Goal: Task Accomplishment & Management: Use online tool/utility

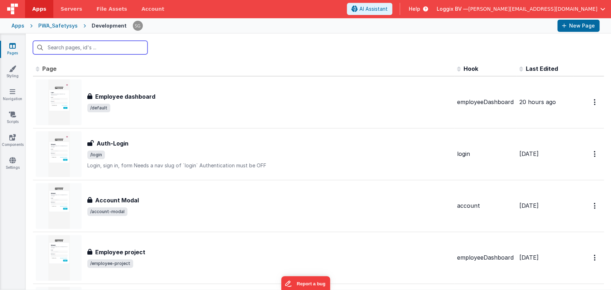
click at [88, 50] on input "text" at bounding box center [90, 48] width 115 height 14
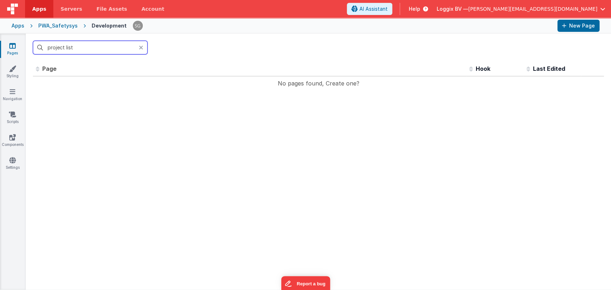
type input "project list"
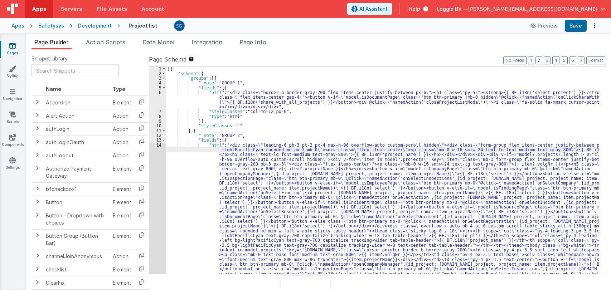
click at [248, 145] on div "[{ "schema" : { "groups" : [{ "_note" : "GROUP 1" , "fields" : [{ "html" : "<di…" at bounding box center [382, 266] width 433 height 399
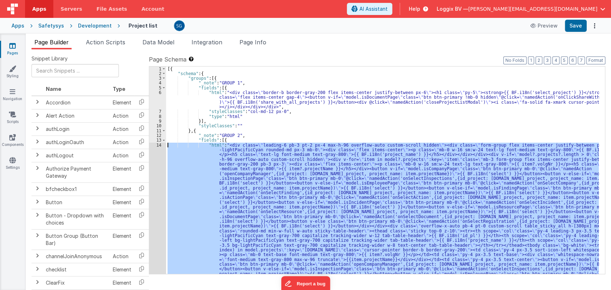
click at [161, 146] on div "14" at bounding box center [157, 236] width 17 height 186
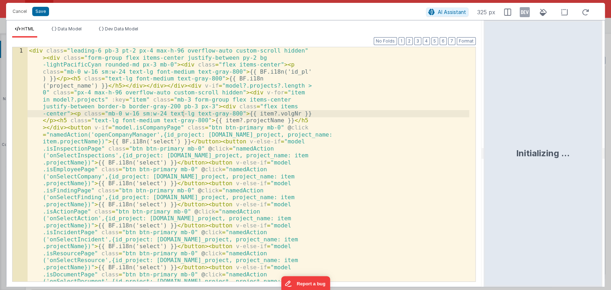
drag, startPoint x: 303, startPoint y: 155, endPoint x: 493, endPoint y: 131, distance: 190.9
click at [493, 131] on html "Cancel Save AI Assistant 325 px HTML Data Model Dev Data Model Format 7 6 5 4 3…" at bounding box center [305, 145] width 611 height 290
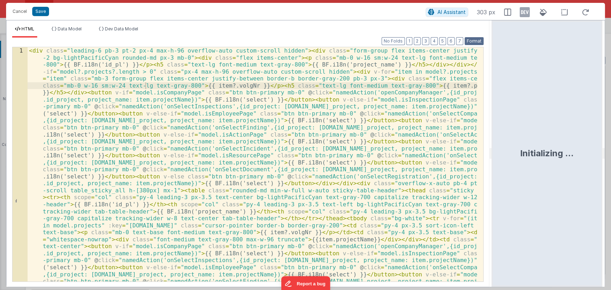
click at [472, 39] on button "Format" at bounding box center [474, 41] width 19 height 8
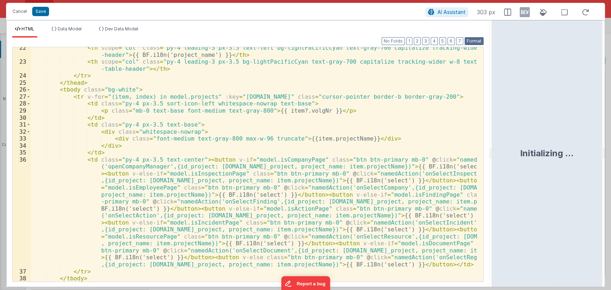
scroll to position [255, 0]
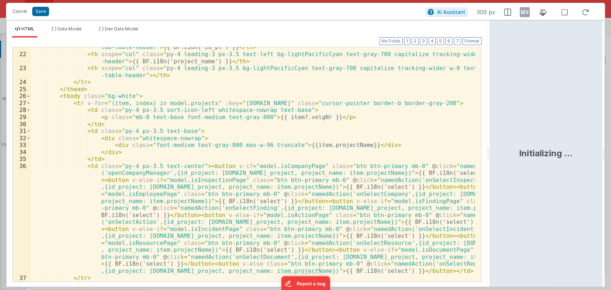
drag, startPoint x: 491, startPoint y: 152, endPoint x: 516, endPoint y: 157, distance: 25.5
click at [516, 157] on html "Cancel Save AI Assistant 309 px HTML Data Model Dev Data Model Format 7 6 5 4 3…" at bounding box center [305, 145] width 611 height 290
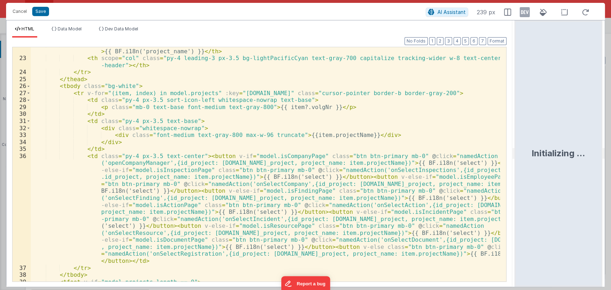
scroll to position [252, 0]
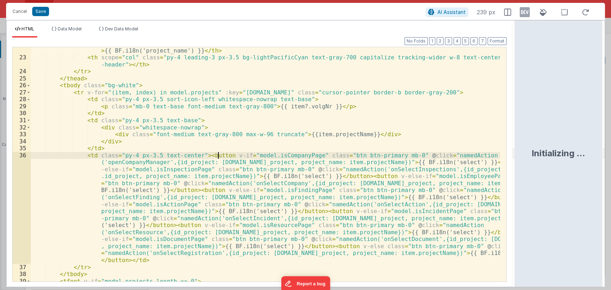
click at [220, 158] on div "< th scope = "col" class = "py-4 leading-3 px-3.5 text-left bg-lightPacificCyan…" at bounding box center [265, 168] width 469 height 256
click at [21, 156] on div "36" at bounding box center [22, 208] width 18 height 112
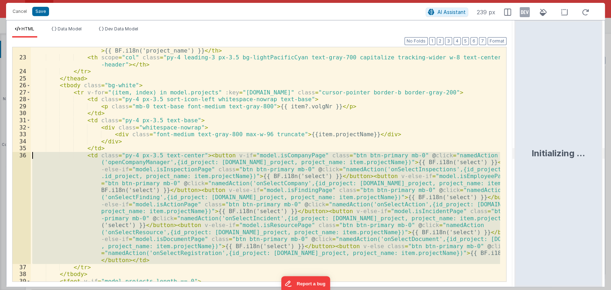
click at [21, 156] on div "36" at bounding box center [22, 208] width 18 height 112
click at [207, 161] on div "< th scope = "col" class = "py-4 leading-3 px-3.5 text-left bg-lightPacificCyan…" at bounding box center [265, 164] width 469 height 235
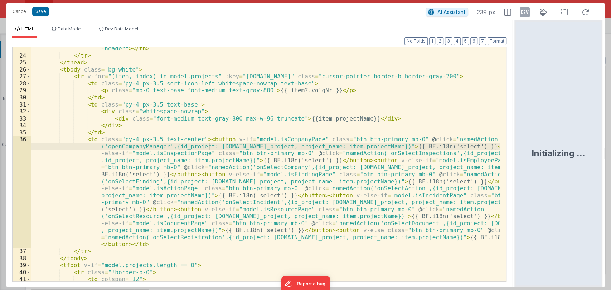
scroll to position [268, 0]
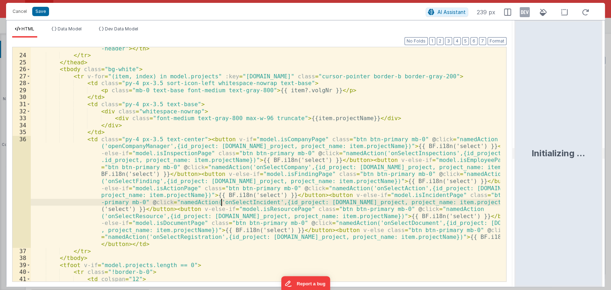
click at [220, 203] on div "< th scope = "col" class = "py-4 leading-3 px-3.5 bg-lightPacificCyan text-gray…" at bounding box center [265, 166] width 469 height 256
click at [229, 203] on div "< th scope = "col" class = "py-4 leading-3 px-3.5 bg-lightPacificCyan text-gray…" at bounding box center [265, 166] width 469 height 256
click at [234, 204] on div "< th scope = "col" class = "py-4 leading-3 px-3.5 bg-lightPacificCyan text-gray…" at bounding box center [265, 164] width 469 height 235
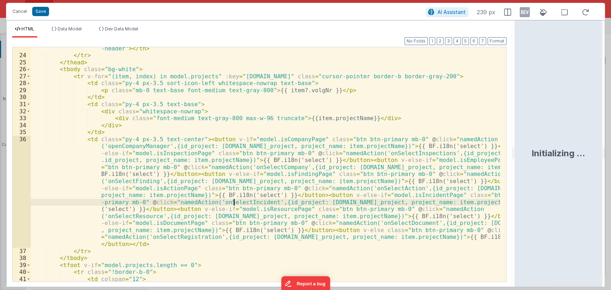
click at [235, 202] on div "< th scope = "col" class = "py-4 leading-3 px-3.5 bg-lightPacificCyan text-gray…" at bounding box center [265, 166] width 469 height 256
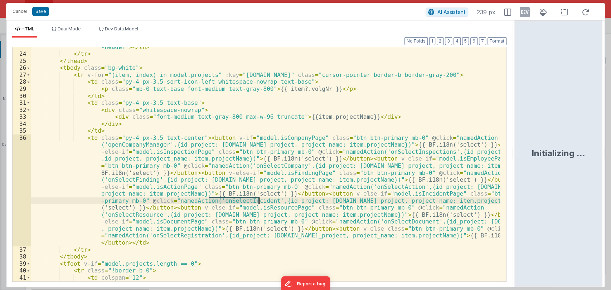
scroll to position [226, 0]
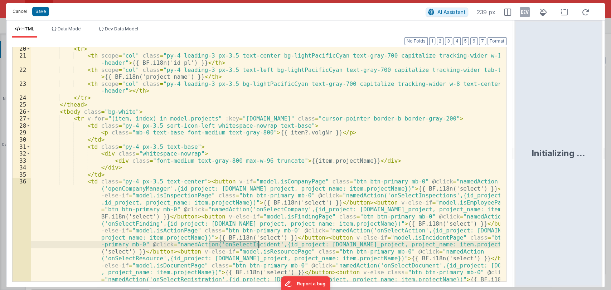
click at [20, 10] on button "Cancel" at bounding box center [19, 11] width 21 height 10
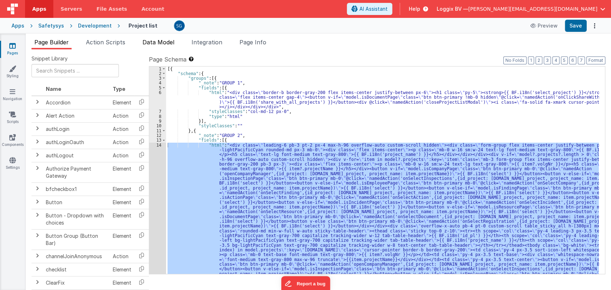
click at [154, 41] on span "Data Model" at bounding box center [159, 42] width 32 height 7
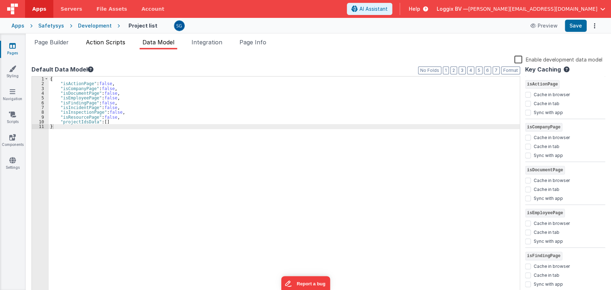
click at [123, 39] on span "Action Scripts" at bounding box center [105, 42] width 39 height 7
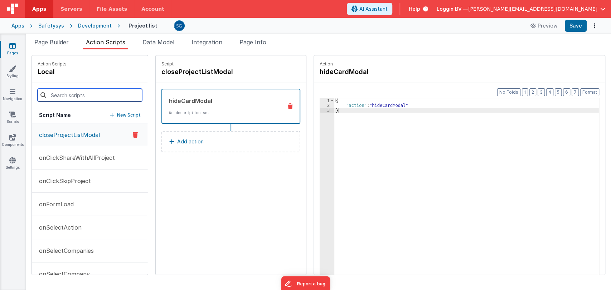
click at [71, 97] on input at bounding box center [90, 95] width 105 height 13
paste input "onSelectIncident"
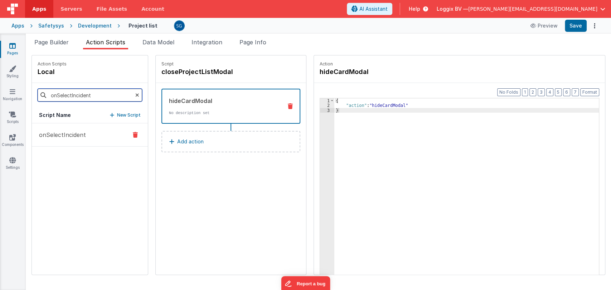
type input "onSelectIncident"
click at [69, 138] on p "onSelectIncident" at bounding box center [60, 135] width 51 height 9
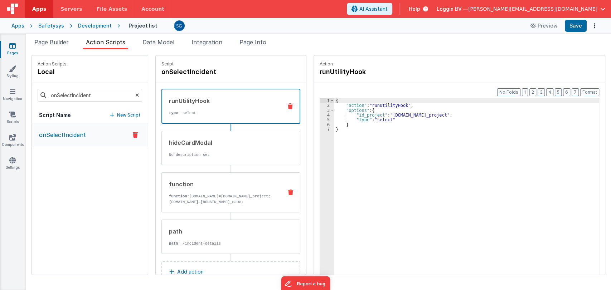
scroll to position [26, 0]
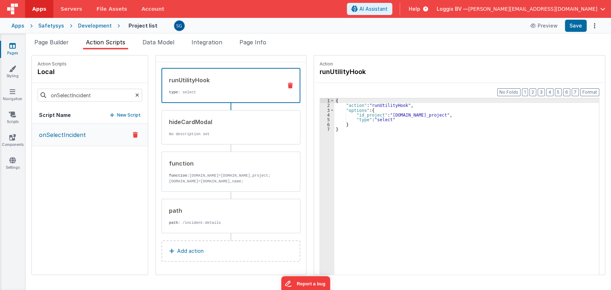
click at [178, 253] on p "Add action" at bounding box center [190, 251] width 26 height 9
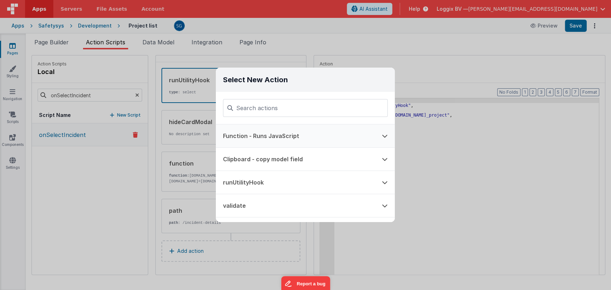
click at [250, 134] on button "Function - Runs JavaScript" at bounding box center [295, 136] width 159 height 23
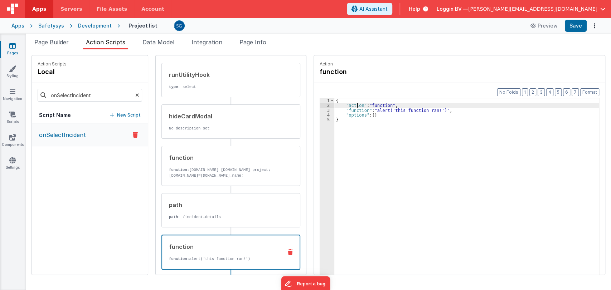
click at [350, 107] on div "{ "action" : "function" , "function" : "alert('this function ran!')" , "options…" at bounding box center [470, 202] width 272 height 208
click at [346, 112] on div "{ "action" : "function" , "function" : "alert('this function ran!')" , "options…" at bounding box center [470, 202] width 272 height 208
click at [346, 109] on div "{ "action" : "function" , "function" : "alert('this function ran!')" , "options…" at bounding box center [470, 202] width 272 height 208
click at [321, 110] on div "3" at bounding box center [327, 110] width 14 height 5
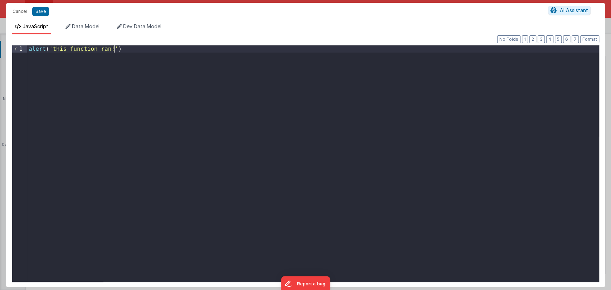
click at [215, 49] on div "alert ( 'this function ran!' )" at bounding box center [313, 170] width 572 height 251
click at [124, 50] on div "console . log ( "print" , actions . opt )" at bounding box center [313, 170] width 572 height 251
click at [164, 53] on div "console . log ( "print" , action . options )" at bounding box center [313, 170] width 572 height 251
click at [43, 16] on div "Cancel Save" at bounding box center [278, 11] width 539 height 10
click at [42, 13] on button "Save" at bounding box center [40, 11] width 17 height 9
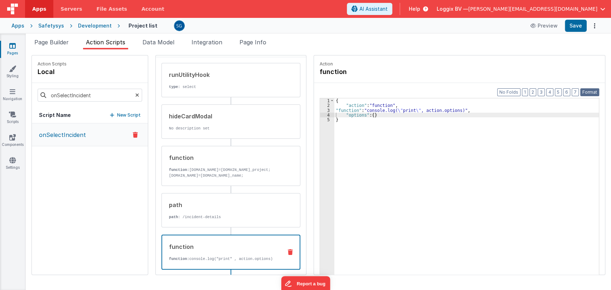
click at [585, 92] on button "Format" at bounding box center [589, 92] width 19 height 8
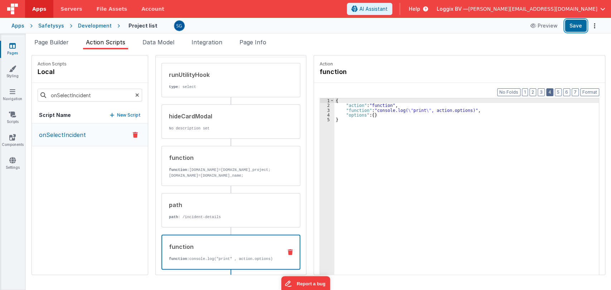
click at [574, 26] on button "Save" at bounding box center [576, 26] width 22 height 12
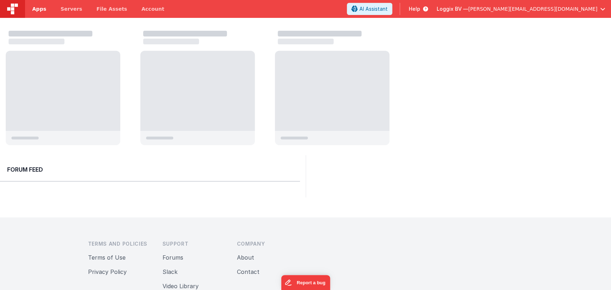
click at [35, 8] on span "Apps" at bounding box center [39, 8] width 14 height 7
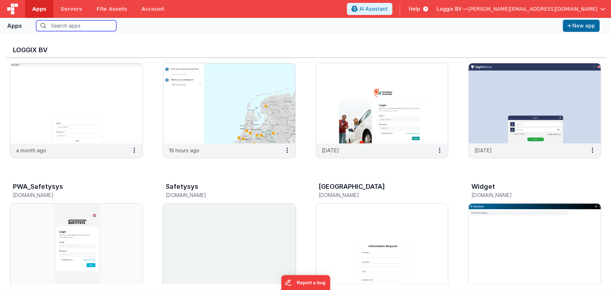
scroll to position [268, 0]
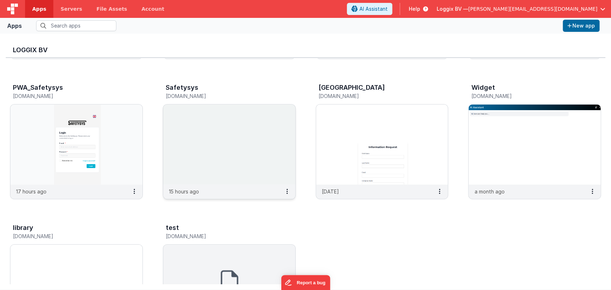
click at [192, 149] on img at bounding box center [229, 145] width 132 height 80
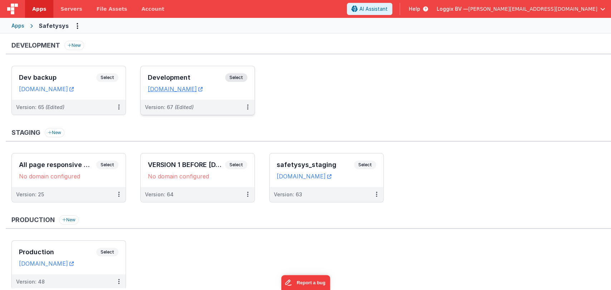
click at [168, 72] on div "Development Select URLs safetysystest.fmbetterforms.com" at bounding box center [198, 83] width 114 height 34
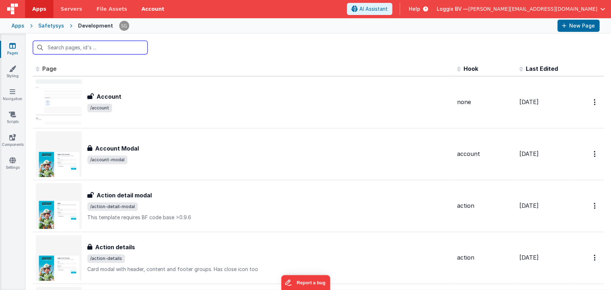
click at [82, 45] on input "text" at bounding box center [90, 48] width 115 height 14
click at [63, 47] on input "text" at bounding box center [90, 48] width 115 height 14
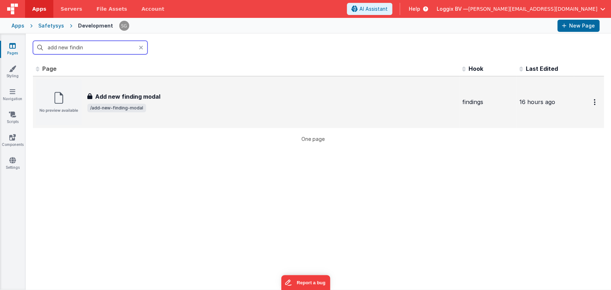
type input "add new findin"
click at [126, 92] on h3 "Add new finding modal" at bounding box center [127, 96] width 65 height 9
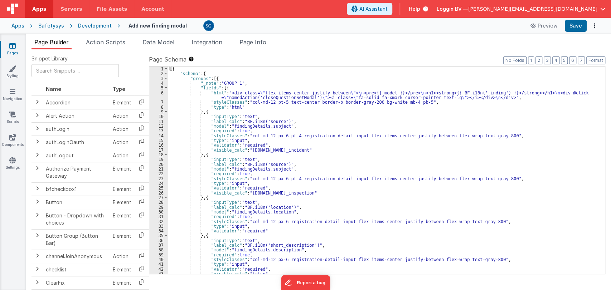
click at [293, 120] on div "[{ "schema" : { "groups" : [{ "_note" : "GROUP 1" , "fields" : [{ "html" : "<di…" at bounding box center [383, 175] width 431 height 217
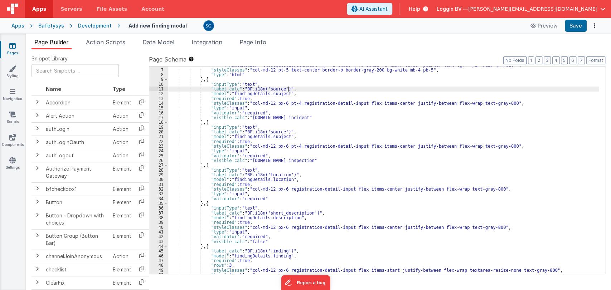
scroll to position [32, 0]
click at [307, 134] on div ""html" : "<div class= \" flex items-center justify-between \" > \n <pre>{{ mode…" at bounding box center [383, 169] width 431 height 222
click at [295, 118] on div ""html" : "<div class= \" flex items-center justify-between \" > \n <pre>{{ mode…" at bounding box center [383, 169] width 431 height 222
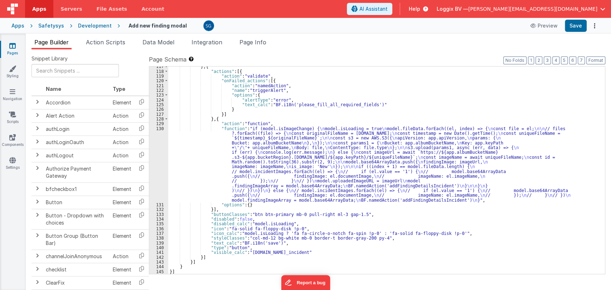
scroll to position [852, 0]
click at [415, 200] on div "} , { "actions" : [{ "action" : "validate" , "onFailed_actions" : [{ "action" :…" at bounding box center [383, 172] width 431 height 217
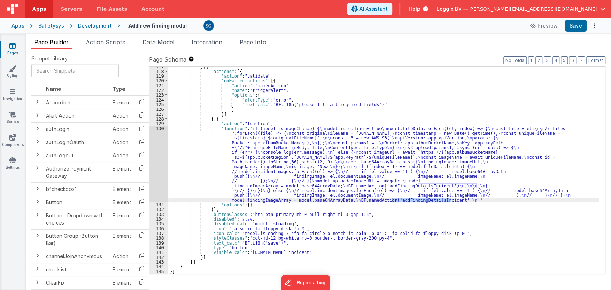
click at [415, 200] on div "} , { "actions" : [{ "action" : "validate" , "onFailed_actions" : [{ "action" :…" at bounding box center [383, 172] width 431 height 217
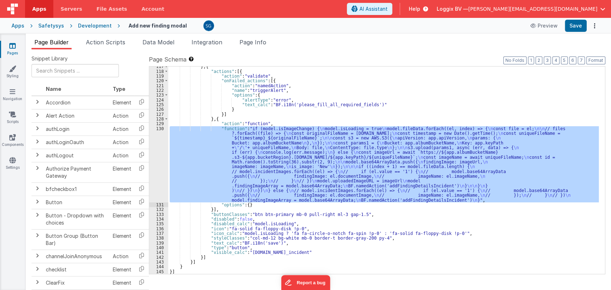
click at [415, 200] on div "} , { "actions" : [{ "action" : "validate" , "onFailed_actions" : [{ "action" :…" at bounding box center [383, 171] width 431 height 208
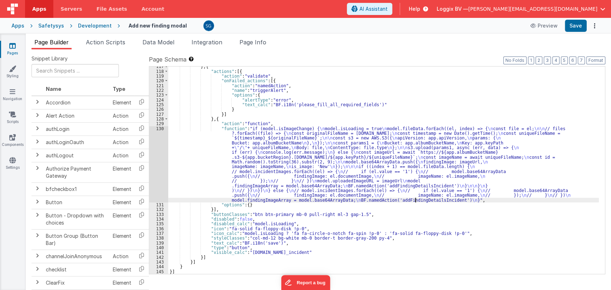
click at [415, 200] on div "} , { "actions" : [{ "action" : "validate" , "onFailed_actions" : [{ "action" :…" at bounding box center [383, 172] width 431 height 217
click at [99, 40] on span "Action Scripts" at bounding box center [105, 42] width 39 height 7
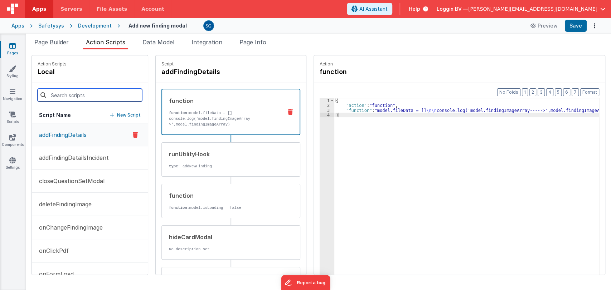
click at [72, 93] on input at bounding box center [90, 95] width 105 height 13
paste input "addFindingDetailsIncident"
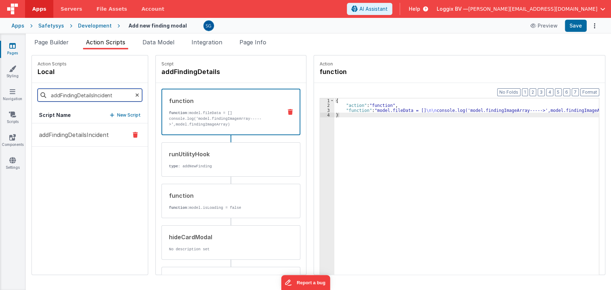
type input "addFindingDetailsIncident"
click at [72, 131] on p "addFindingDetailsIncident" at bounding box center [72, 135] width 74 height 9
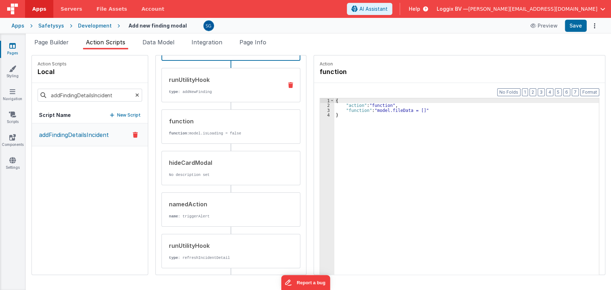
scroll to position [4, 0]
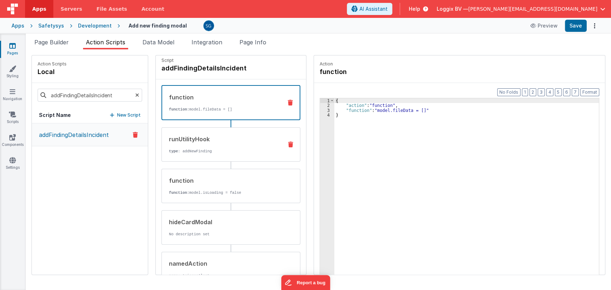
click at [200, 131] on div "runUtilityHook type : addNewFinding" at bounding box center [231, 144] width 139 height 34
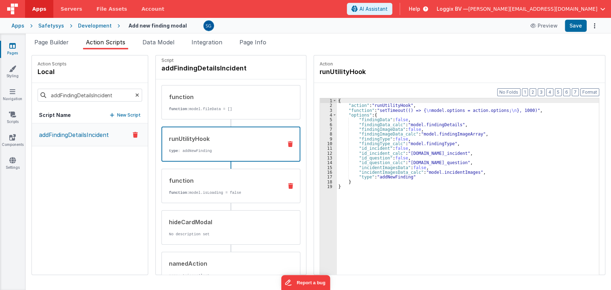
click at [213, 184] on div "function function: model.isLoading = false" at bounding box center [219, 186] width 115 height 19
click at [201, 144] on div "runUtilityHook type : addNewFinding" at bounding box center [219, 144] width 115 height 19
drag, startPoint x: 466, startPoint y: 110, endPoint x: 499, endPoint y: 109, distance: 33.3
click at [499, 109] on div "{ "action" : "runUtilityHook" , "function" : "setTimeout(() => { \n model.optio…" at bounding box center [471, 202] width 269 height 208
click at [246, 184] on div "function function: model.isLoading = false" at bounding box center [219, 186] width 115 height 19
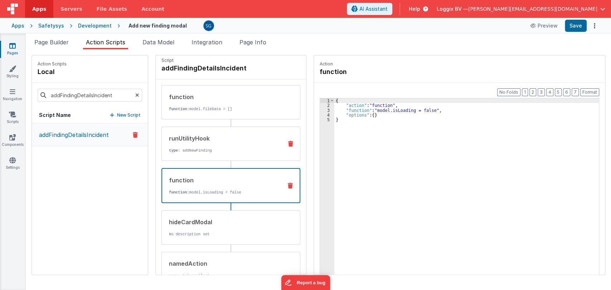
click at [232, 134] on div "runUtilityHook" at bounding box center [223, 138] width 108 height 9
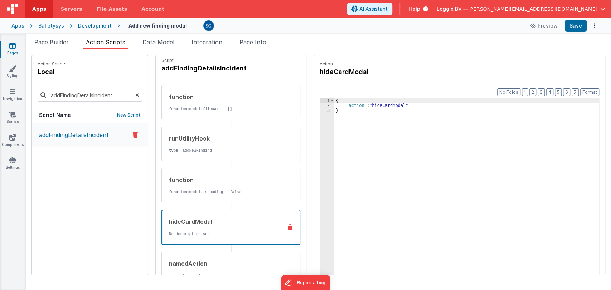
click at [217, 227] on div "hideCardModal No description set" at bounding box center [219, 227] width 115 height 19
click at [66, 42] on span "Page Builder" at bounding box center [51, 42] width 34 height 7
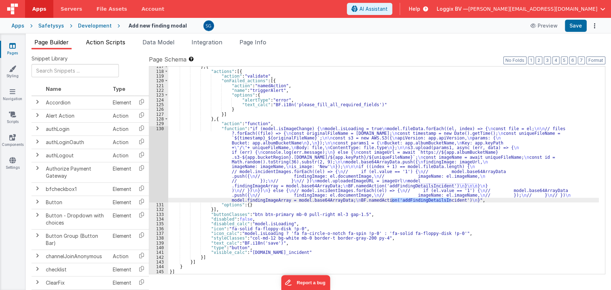
click at [101, 39] on span "Action Scripts" at bounding box center [105, 42] width 39 height 7
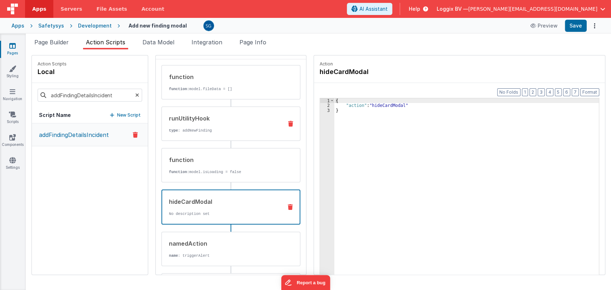
scroll to position [24, 0]
click at [191, 132] on div "runUtilityHook type : addNewFinding" at bounding box center [231, 123] width 139 height 34
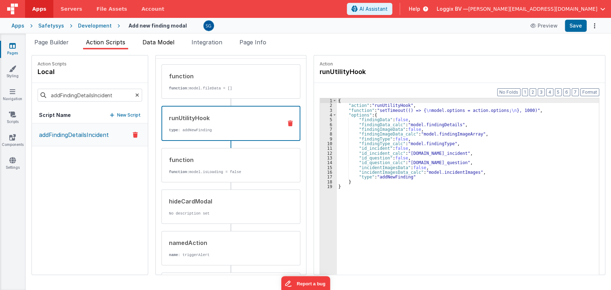
click at [152, 45] on li "Data Model" at bounding box center [159, 43] width 38 height 11
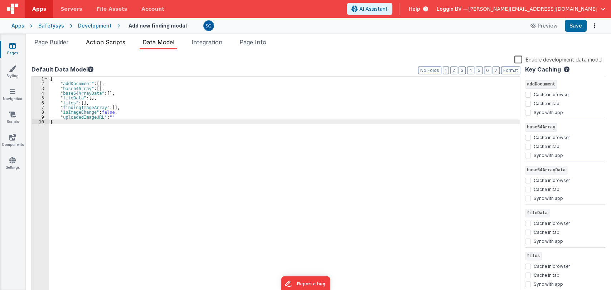
click at [109, 47] on li "Action Scripts" at bounding box center [105, 43] width 45 height 11
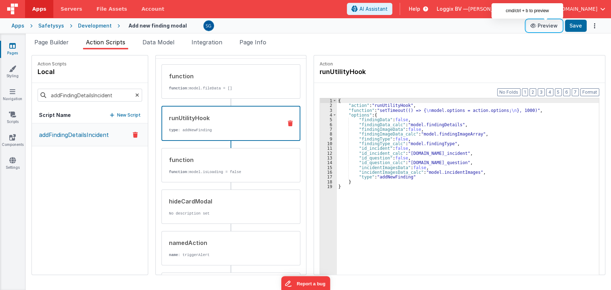
click at [549, 29] on button "Preview" at bounding box center [544, 25] width 36 height 11
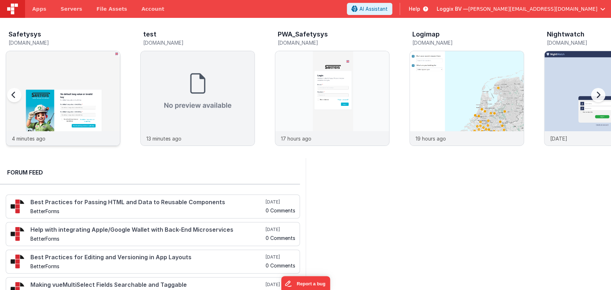
click at [63, 92] on img at bounding box center [63, 108] width 114 height 114
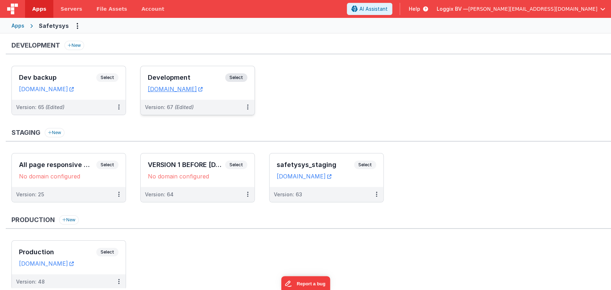
click at [178, 78] on h3 "Development" at bounding box center [186, 77] width 77 height 7
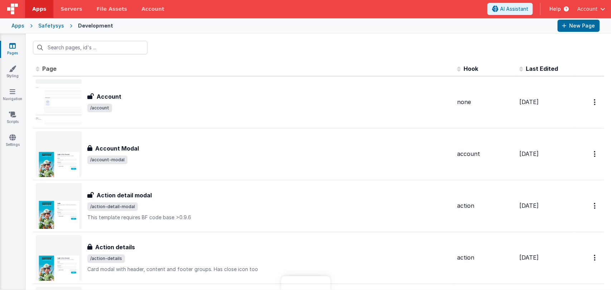
click at [23, 25] on div "Apps" at bounding box center [17, 25] width 13 height 7
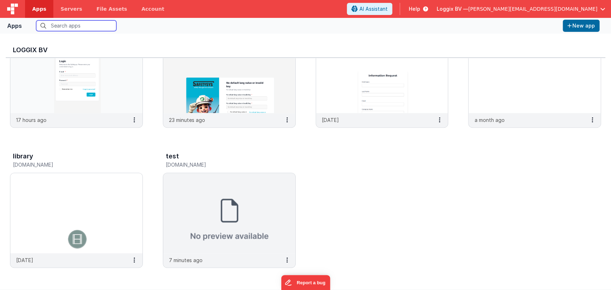
scroll to position [6, 0]
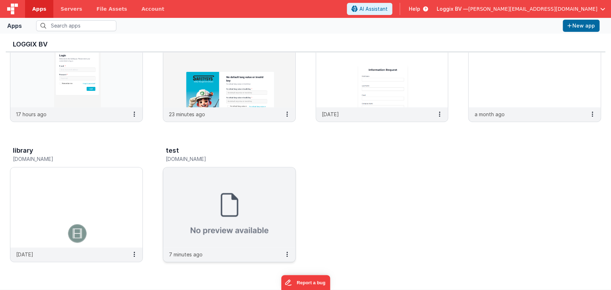
click at [244, 218] on img at bounding box center [229, 208] width 132 height 80
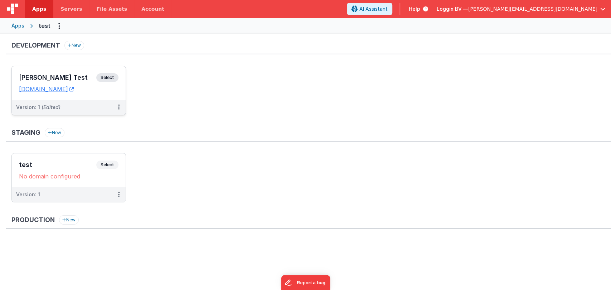
click at [26, 75] on h3 "[PERSON_NAME] Test" at bounding box center [57, 77] width 77 height 7
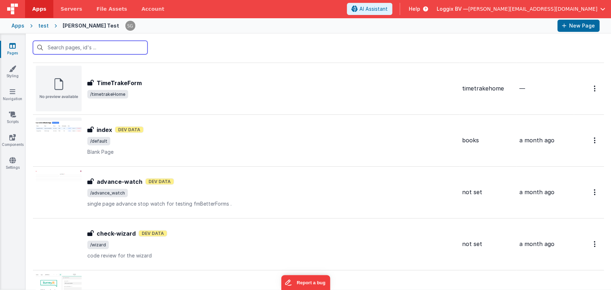
scroll to position [1170, 0]
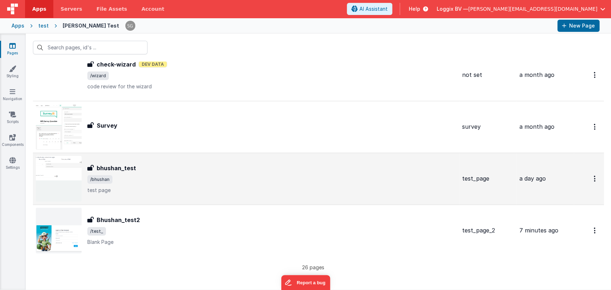
click at [172, 178] on span "/bhushan" at bounding box center [271, 179] width 369 height 9
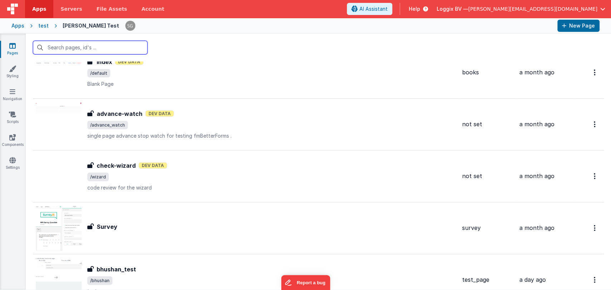
scroll to position [1170, 0]
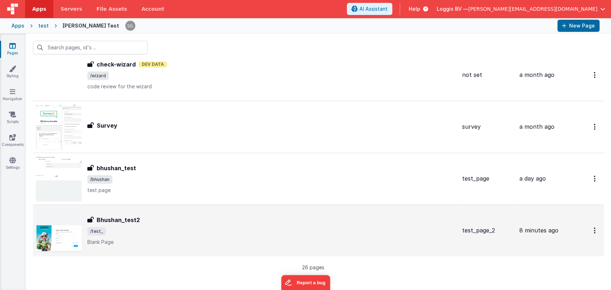
click at [173, 224] on div "Bhushan_test2 Bhushan_test2 /test_ Blank Page" at bounding box center [271, 231] width 369 height 30
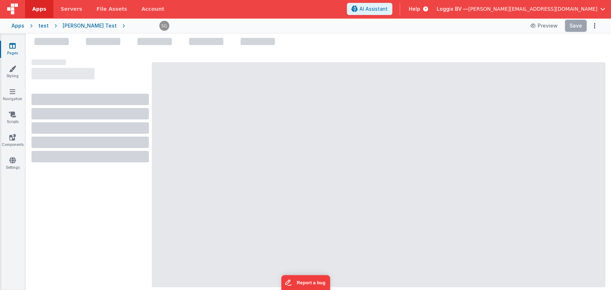
click at [173, 224] on div at bounding box center [379, 174] width 454 height 225
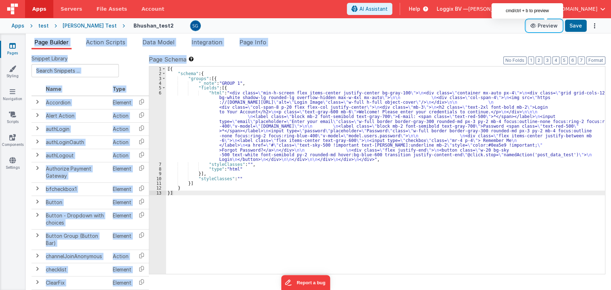
click at [550, 23] on button "Preview" at bounding box center [544, 25] width 36 height 11
click at [242, 101] on div "[{ "schema" : { "groups" : [{ "_note" : "GROUP 1" , "fields" : [{ "html" : "<di…" at bounding box center [385, 175] width 439 height 217
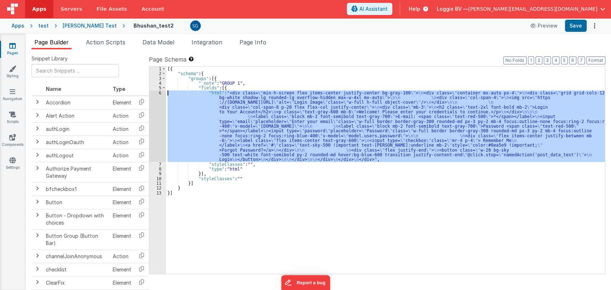
click at [160, 92] on div "6" at bounding box center [157, 127] width 17 height 72
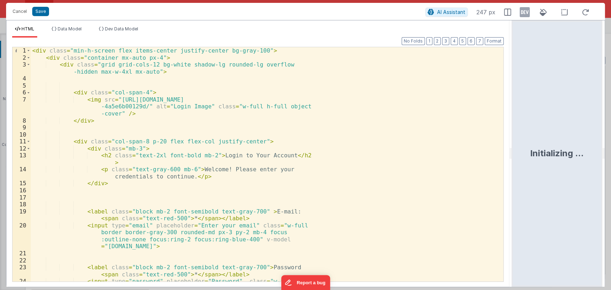
drag, startPoint x: 305, startPoint y: 154, endPoint x: 513, endPoint y: 145, distance: 208.2
click at [513, 145] on html "Cancel Save AI Assistant 247 px HTML Data Model Dev Data Model Format 7 6 5 4 3…" at bounding box center [305, 145] width 611 height 290
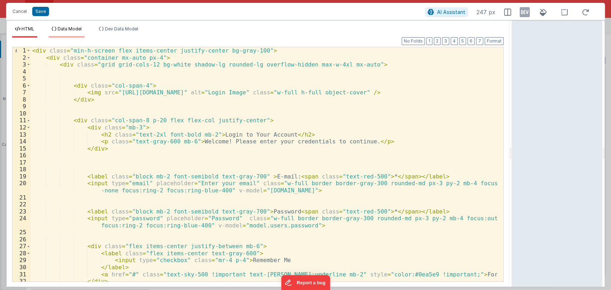
click at [76, 29] on span "Data Model" at bounding box center [70, 28] width 24 height 5
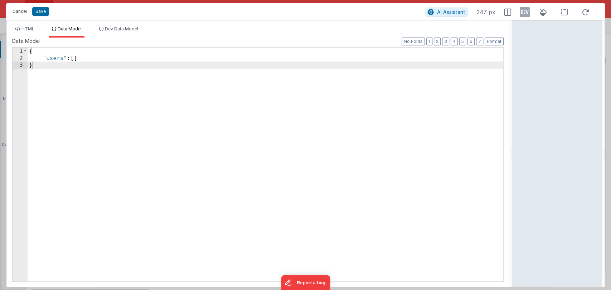
click at [20, 9] on button "Cancel" at bounding box center [19, 11] width 21 height 10
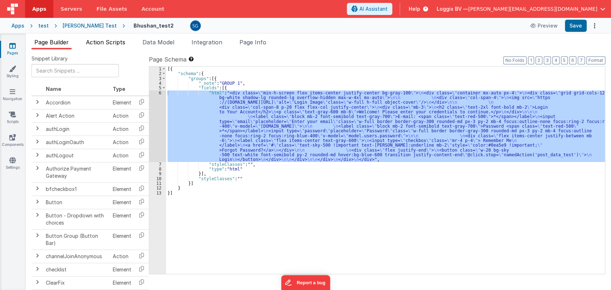
click at [111, 41] on span "Action Scripts" at bounding box center [105, 42] width 39 height 7
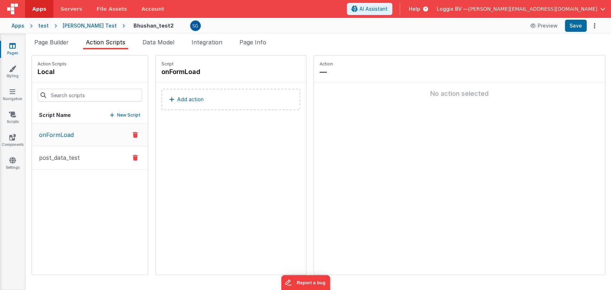
click at [62, 158] on p "post_data_test" at bounding box center [57, 158] width 45 height 9
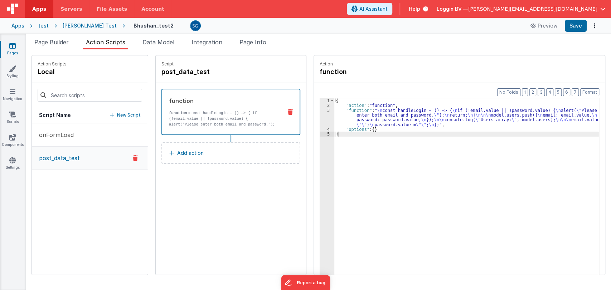
click at [348, 111] on div "{ "action" : "function" , "function" : " \n const handleLogin = () => { \n if (…" at bounding box center [470, 202] width 272 height 208
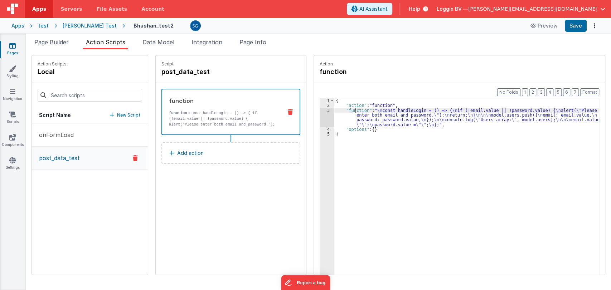
click at [321, 109] on div "3" at bounding box center [327, 117] width 14 height 19
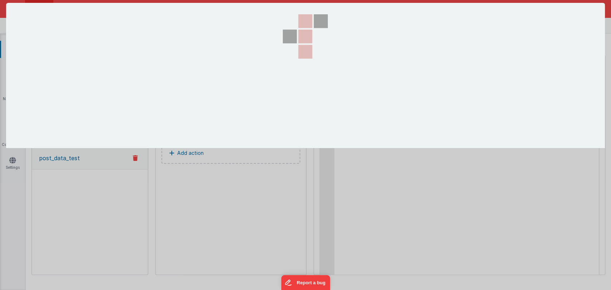
click at [321, 109] on div at bounding box center [305, 145] width 611 height 290
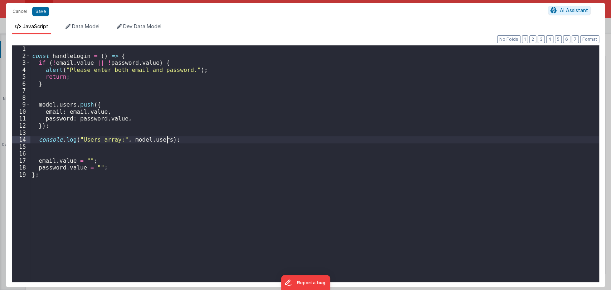
click at [204, 139] on div "const handleLogin = ( ) => { if ( ! email . value || ! password . value ) { ale…" at bounding box center [314, 170] width 569 height 251
click at [19, 9] on button "Cancel" at bounding box center [19, 11] width 21 height 10
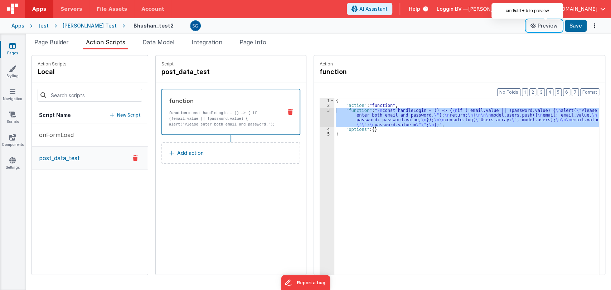
click at [545, 21] on button "Preview" at bounding box center [544, 25] width 36 height 11
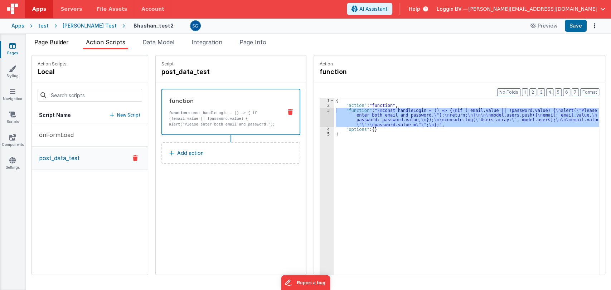
click at [62, 40] on span "Page Builder" at bounding box center [51, 42] width 34 height 7
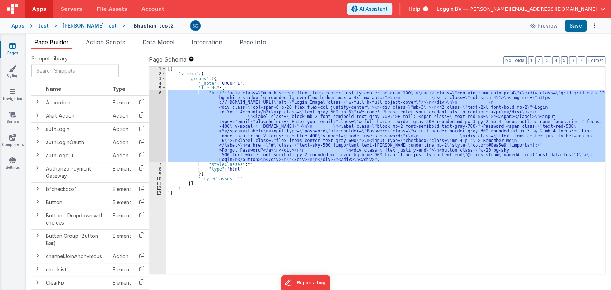
click at [264, 160] on div "[{ "schema" : { "groups" : [{ "_note" : "GROUP 1" , "fields" : [{ "html" : "<di…" at bounding box center [385, 171] width 439 height 208
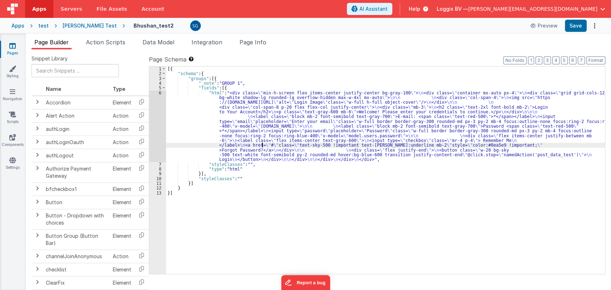
click at [262, 147] on div "[{ "schema" : { "groups" : [{ "_note" : "GROUP 1" , "fields" : [{ "html" : "<di…" at bounding box center [385, 175] width 439 height 217
click at [159, 92] on div "6" at bounding box center [157, 127] width 17 height 72
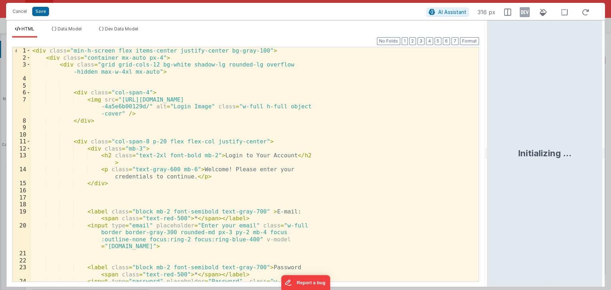
drag, startPoint x: 304, startPoint y: 152, endPoint x: 495, endPoint y: 167, distance: 190.8
click at [495, 167] on html "Cancel Save AI Assistant 316 px HTML Data Model Dev Data Model Format 7 6 5 4 3…" at bounding box center [305, 145] width 611 height 290
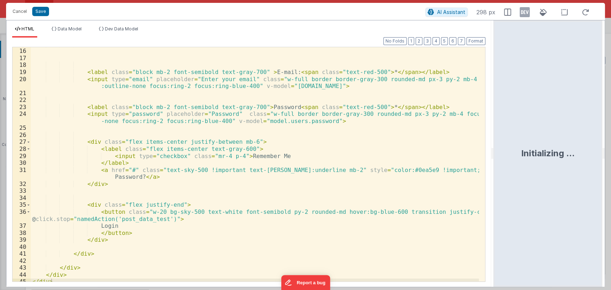
scroll to position [109, 0]
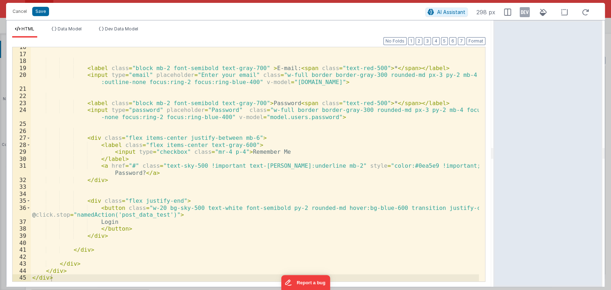
click at [226, 214] on div "< label class = "block mb-2 font-semibold text-gray-700" > E-mail: < span class…" at bounding box center [255, 168] width 448 height 249
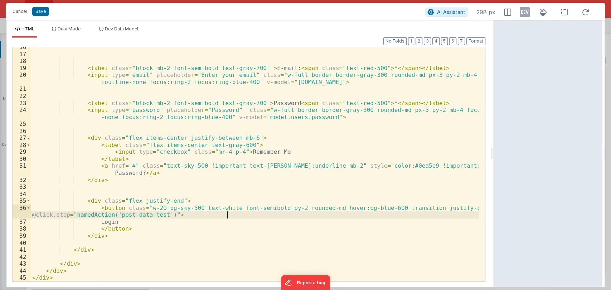
click at [226, 214] on div "< label class = "block mb-2 font-semibold text-gray-700" > E-mail: < span class…" at bounding box center [255, 168] width 448 height 249
click at [226, 214] on div "< label class = "block mb-2 font-semibold text-gray-700" > E-mail: < span class…" at bounding box center [255, 164] width 448 height 235
click at [225, 214] on div "< label class = "block mb-2 font-semibold text-gray-700" > E-mail: < span class…" at bounding box center [255, 168] width 448 height 249
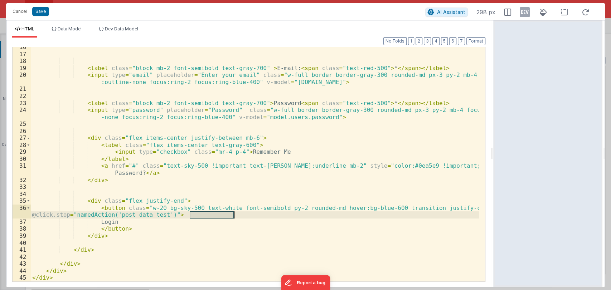
click at [225, 214] on div "< label class = "block mb-2 font-semibold text-gray-700" > E-mail: < span class…" at bounding box center [255, 168] width 448 height 249
click at [16, 10] on button "Cancel" at bounding box center [19, 11] width 21 height 10
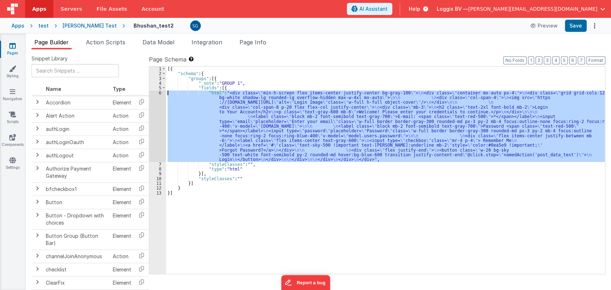
click at [361, 95] on div "[{ "schema" : { "groups" : [{ "_note" : "GROUP 1" , "fields" : [{ "html" : "<di…" at bounding box center [385, 171] width 439 height 208
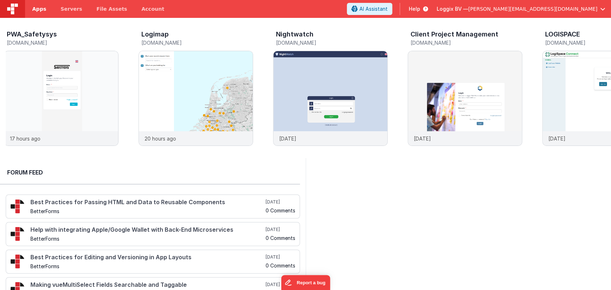
scroll to position [0, 269]
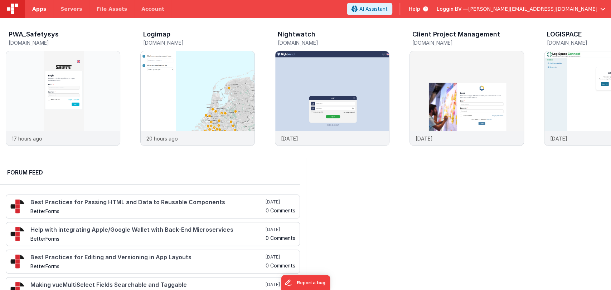
click at [35, 13] on link "Apps" at bounding box center [39, 9] width 28 height 18
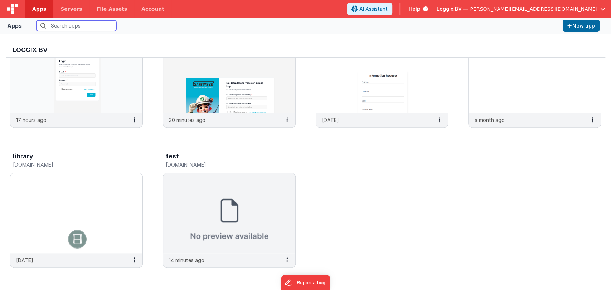
scroll to position [6, 0]
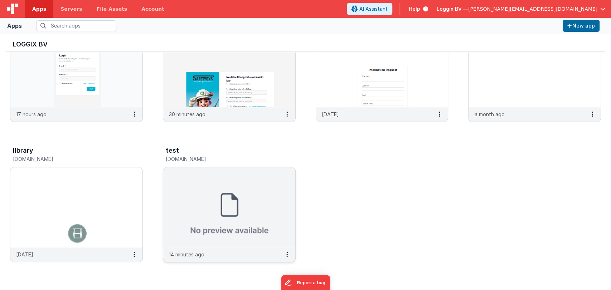
click at [220, 201] on img at bounding box center [229, 208] width 132 height 80
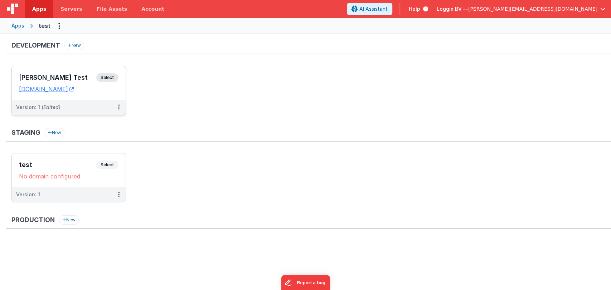
click at [69, 74] on h3 "[PERSON_NAME] Test" at bounding box center [57, 77] width 77 height 7
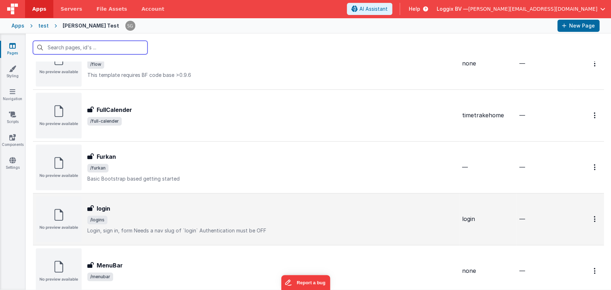
scroll to position [242, 0]
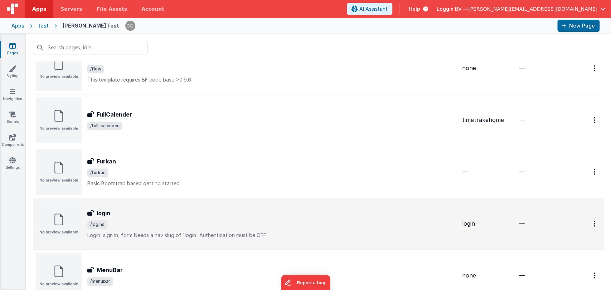
click at [138, 218] on div "login login /logins Login, sign in, formNeeds a nav slug of `login`Authentica…" at bounding box center [271, 224] width 369 height 30
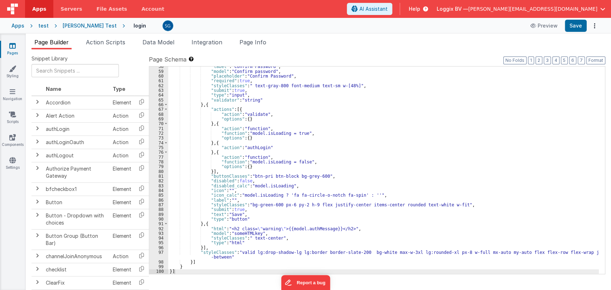
scroll to position [274, 0]
click at [544, 24] on button "Preview" at bounding box center [544, 25] width 36 height 11
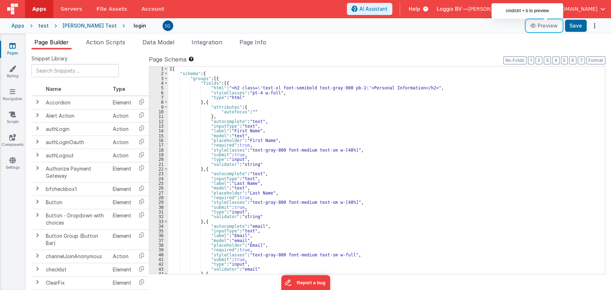
scroll to position [0, 0]
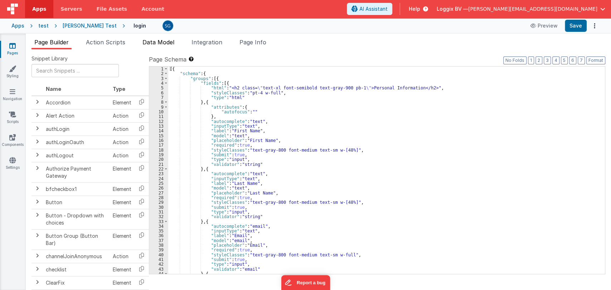
click at [157, 41] on span "Data Model" at bounding box center [159, 42] width 32 height 7
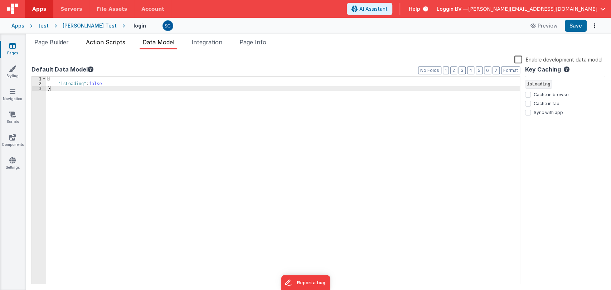
click at [113, 41] on span "Action Scripts" at bounding box center [105, 42] width 39 height 7
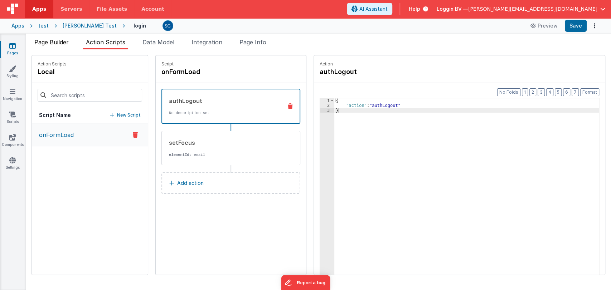
click at [57, 40] on span "Page Builder" at bounding box center [51, 42] width 34 height 7
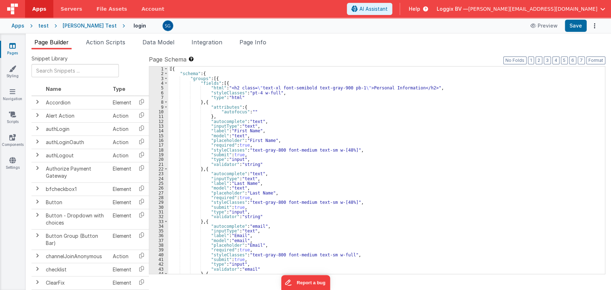
click at [109, 37] on div "Page Builder Action Scripts Data Model Integration Page Info Snippet Library Na…" at bounding box center [318, 162] width 585 height 257
click at [103, 41] on span "Action Scripts" at bounding box center [105, 42] width 39 height 7
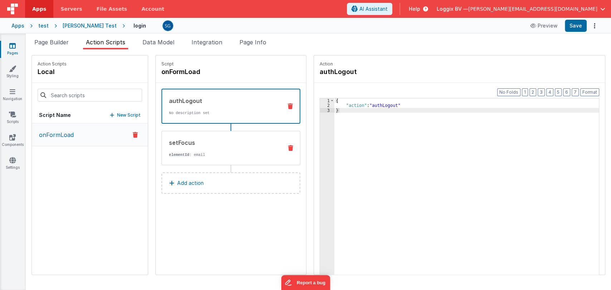
click at [197, 153] on p "elementId : email" at bounding box center [223, 155] width 108 height 6
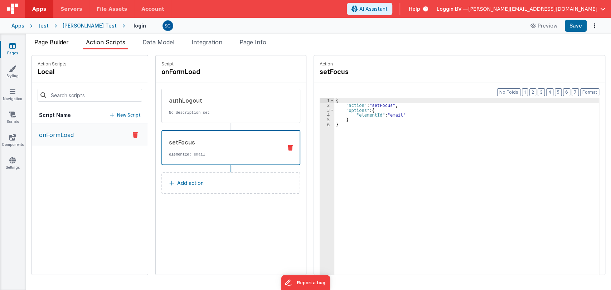
click at [59, 42] on span "Page Builder" at bounding box center [51, 42] width 34 height 7
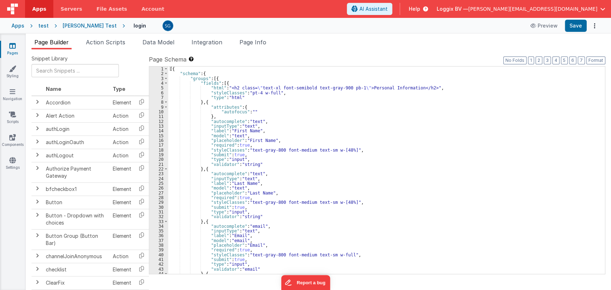
click at [232, 135] on div "[{ "schema" : { "groups" : [{ "fields" : [{ "html" : "<h2 class= \" text-xl fon…" at bounding box center [383, 175] width 431 height 217
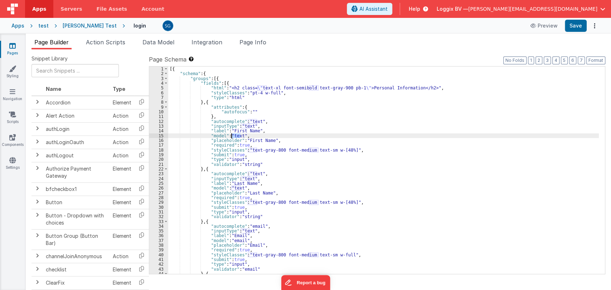
click at [236, 135] on div "[{ "schema" : { "groups" : [{ "fields" : [{ "html" : "<h2 class= \" text-xl fon…" at bounding box center [383, 171] width 431 height 208
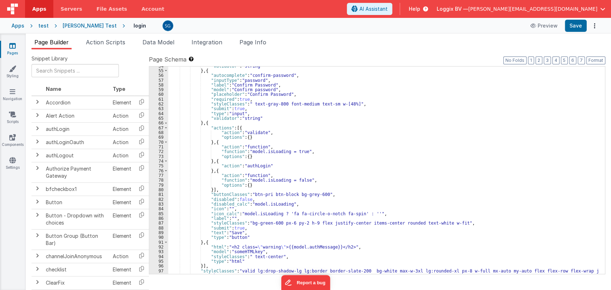
scroll to position [254, 0]
click at [256, 147] on div ""validator" : "string" } , { "autocomplete" : "confirm-password" , "inputType" …" at bounding box center [383, 176] width 431 height 222
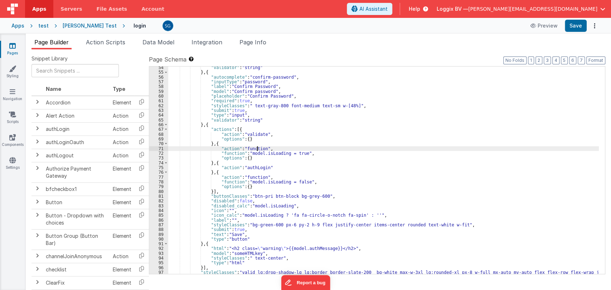
click at [256, 147] on div ""validator" : "string" } , { "autocomplete" : "confirm-password" , "inputType" …" at bounding box center [383, 176] width 431 height 222
click at [256, 147] on div ""validator" : "string" } , { "autocomplete" : "confirm-password" , "inputType" …" at bounding box center [383, 171] width 431 height 208
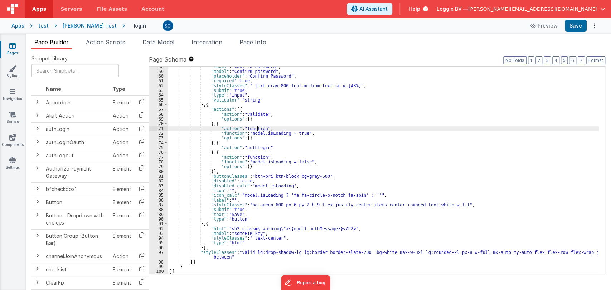
scroll to position [274, 0]
click at [552, 27] on button "Preview" at bounding box center [544, 25] width 36 height 11
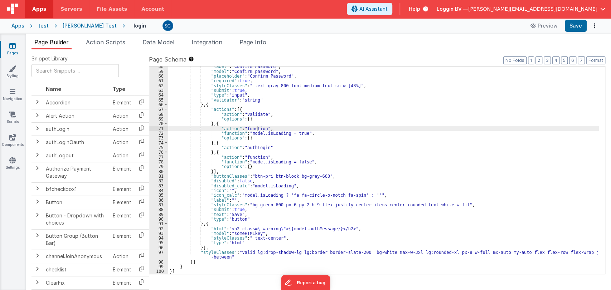
click at [13, 49] on icon at bounding box center [12, 45] width 6 height 7
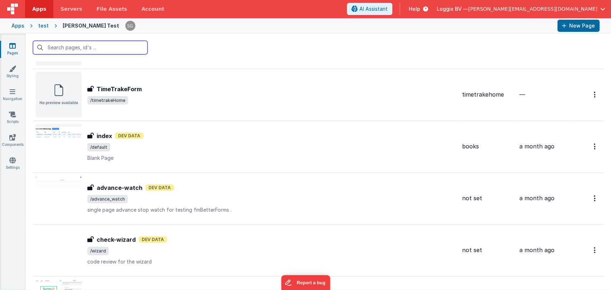
scroll to position [993, 0]
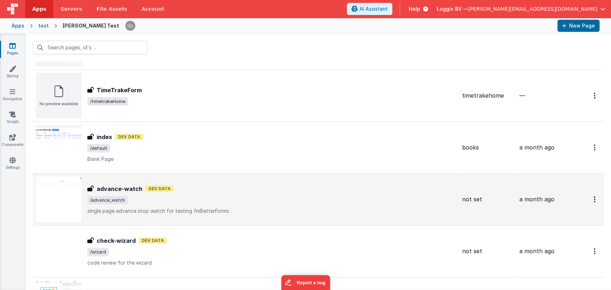
click at [181, 197] on span "/advance_watch" at bounding box center [271, 200] width 369 height 9
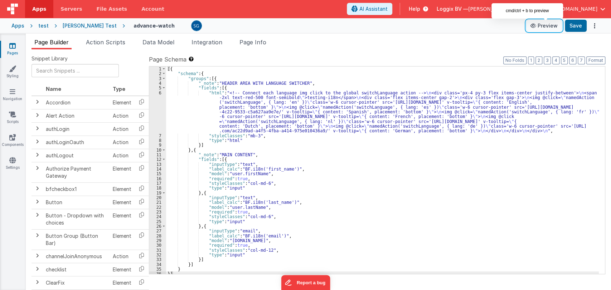
click at [548, 28] on button "Preview" at bounding box center [544, 25] width 36 height 11
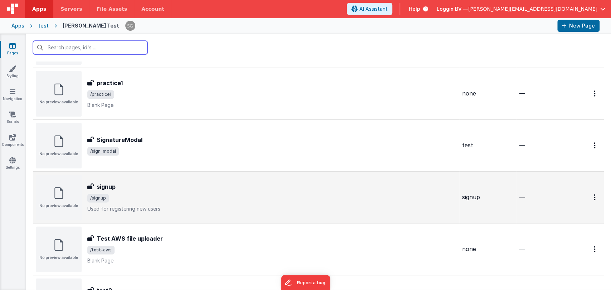
scroll to position [582, 0]
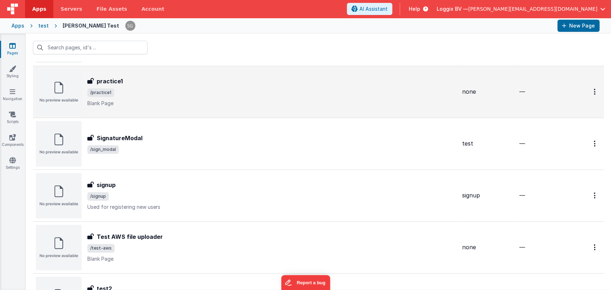
click at [184, 77] on div "practice1" at bounding box center [271, 81] width 369 height 9
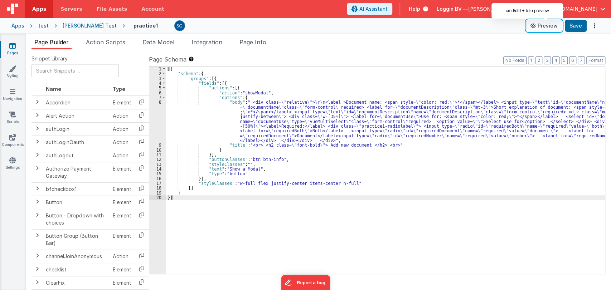
click at [549, 30] on button "Preview" at bounding box center [544, 25] width 36 height 11
click at [281, 110] on div "[{ "schema" : { "groups" : [{ "fields" : [{ "actions" : [{ "action" : "showModa…" at bounding box center [385, 175] width 439 height 217
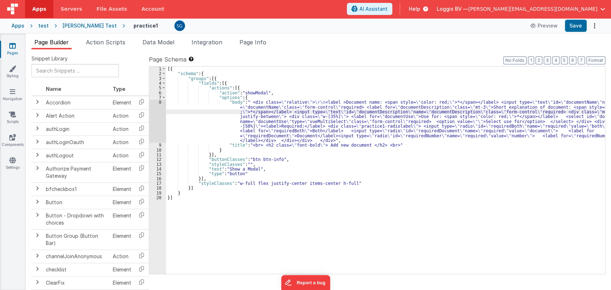
click at [156, 104] on div "8" at bounding box center [157, 121] width 17 height 43
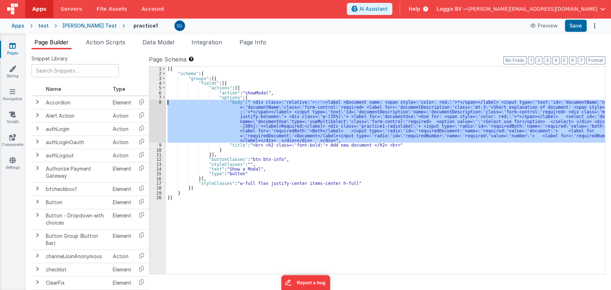
click at [160, 103] on div "8" at bounding box center [157, 121] width 17 height 43
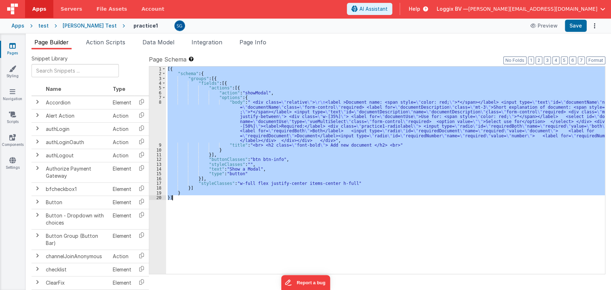
click at [160, 103] on div "8" at bounding box center [157, 121] width 17 height 43
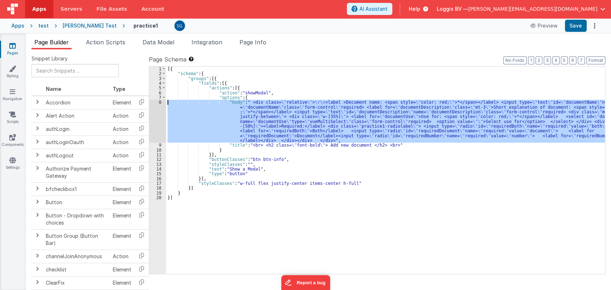
click at [160, 103] on div "8" at bounding box center [157, 121] width 17 height 43
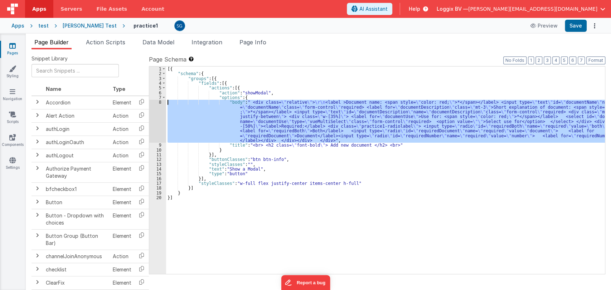
click at [160, 103] on div "8" at bounding box center [157, 121] width 17 height 43
click at [201, 110] on div "[{ "schema" : { "groups" : [{ "fields" : [{ "actions" : [{ "action" : "showModa…" at bounding box center [385, 171] width 439 height 208
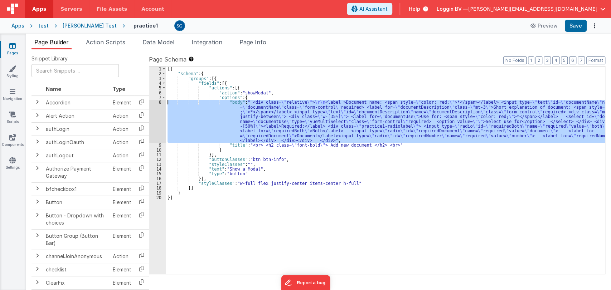
click at [160, 103] on div "8" at bounding box center [157, 121] width 17 height 43
click at [235, 103] on div "[{ "schema" : { "groups" : [{ "fields" : [{ "actions" : [{ "action" : "showModa…" at bounding box center [385, 171] width 439 height 208
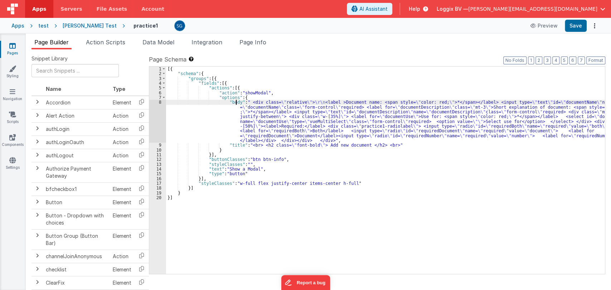
click at [232, 102] on div "[{ "schema" : { "groups" : [{ "fields" : [{ "actions" : [{ "action" : "showModa…" at bounding box center [385, 175] width 439 height 217
click at [158, 102] on div "8" at bounding box center [157, 121] width 17 height 43
click at [159, 101] on div at bounding box center [305, 145] width 611 height 290
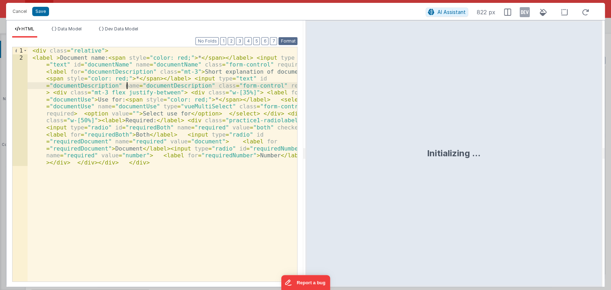
click at [293, 40] on button "Format" at bounding box center [288, 41] width 19 height 8
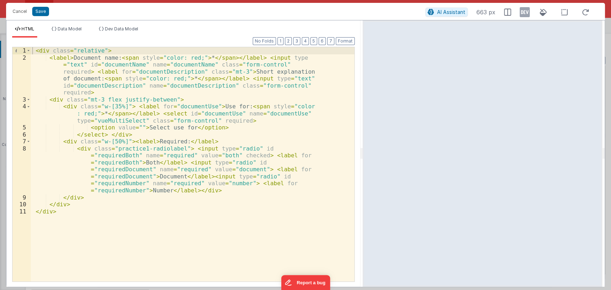
drag, startPoint x: 305, startPoint y: 156, endPoint x: 378, endPoint y: 172, distance: 74.5
click at [378, 172] on html "Cancel Save AI Assistant 663 px HTML Data Model Dev Data Model Format 7 6 5 4 3…" at bounding box center [305, 145] width 611 height 290
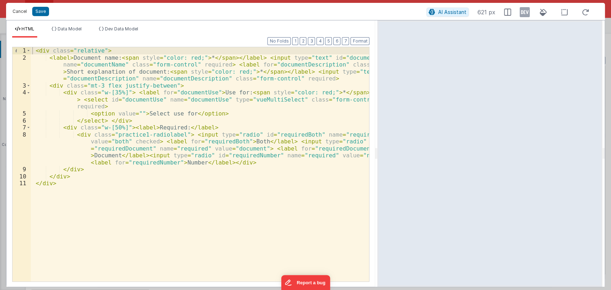
click at [24, 12] on button "Cancel" at bounding box center [19, 11] width 21 height 10
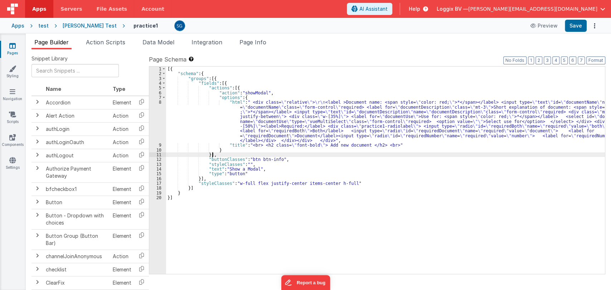
click at [324, 155] on div "[{ "schema" : { "groups" : [{ "fields" : [{ "actions" : [{ "action" : "showModa…" at bounding box center [385, 175] width 439 height 217
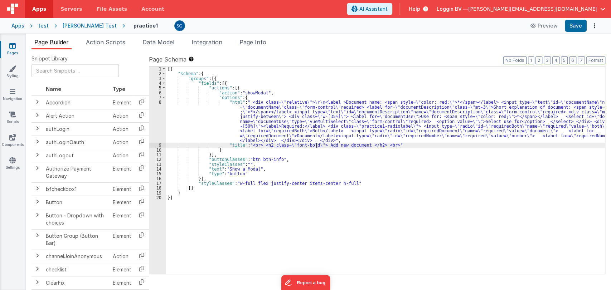
click at [315, 143] on div "[{ "schema" : { "groups" : [{ "fields" : [{ "actions" : [{ "action" : "showModa…" at bounding box center [385, 175] width 439 height 217
click at [396, 144] on div "[{ "schema" : { "groups" : [{ "fields" : [{ "actions" : [{ "action" : "showModa…" at bounding box center [385, 175] width 439 height 217
click at [16, 52] on link "Pages" at bounding box center [13, 49] width 26 height 14
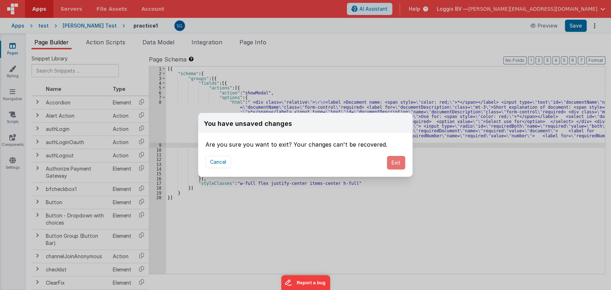
drag, startPoint x: 390, startPoint y: 156, endPoint x: 326, endPoint y: 155, distance: 63.8
click at [390, 157] on button "Exit" at bounding box center [396, 163] width 18 height 14
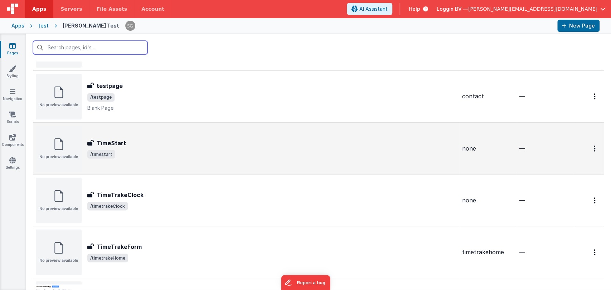
scroll to position [837, 0]
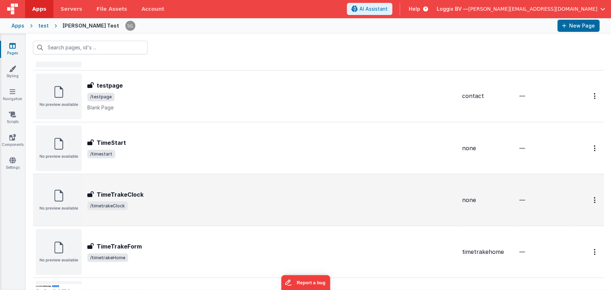
click at [154, 202] on span "/timetrakeClock" at bounding box center [271, 206] width 369 height 9
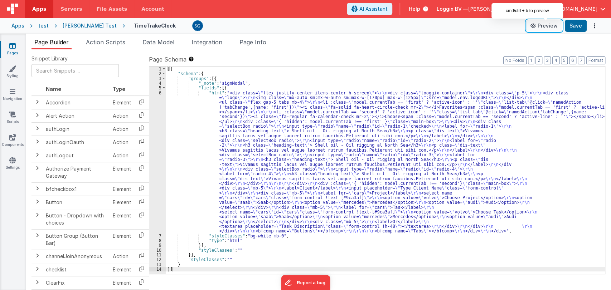
click at [542, 27] on button "Preview" at bounding box center [544, 25] width 36 height 11
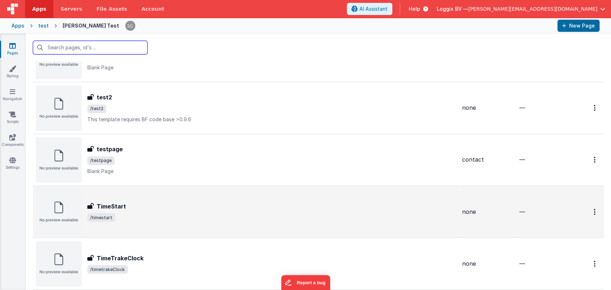
scroll to position [796, 0]
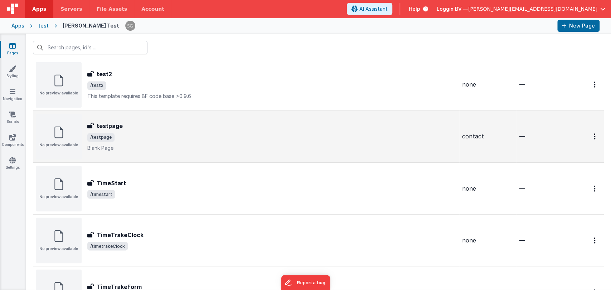
click at [209, 147] on p "Blank Page" at bounding box center [271, 148] width 369 height 7
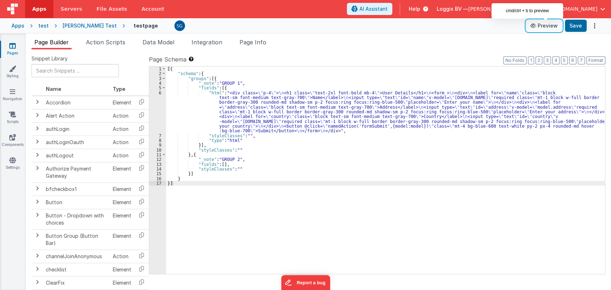
click at [553, 26] on button "Preview" at bounding box center [544, 25] width 36 height 11
click at [545, 28] on button "Preview" at bounding box center [544, 25] width 36 height 11
click at [548, 26] on button "Preview" at bounding box center [544, 25] width 36 height 11
click at [534, 26] on icon at bounding box center [534, 25] width 7 height 5
click at [543, 27] on button "Preview" at bounding box center [544, 25] width 36 height 11
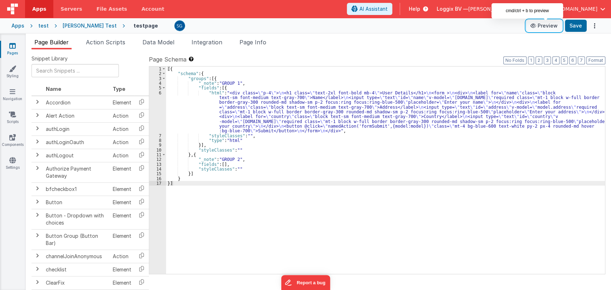
click at [545, 30] on button "Preview" at bounding box center [544, 25] width 36 height 11
click at [4, 46] on link "Pages" at bounding box center [13, 49] width 26 height 14
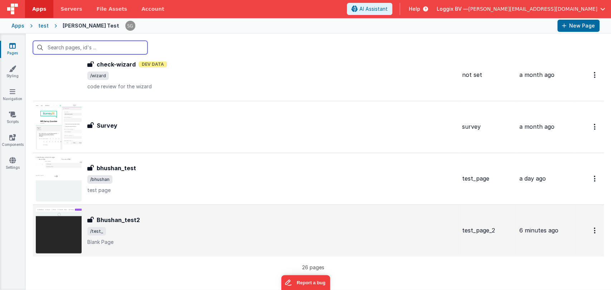
scroll to position [1169, 0]
click at [172, 239] on p "Blank Page" at bounding box center [271, 242] width 369 height 7
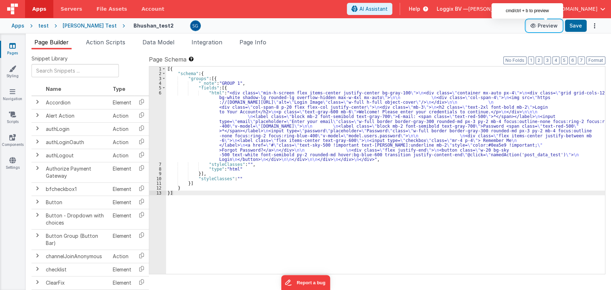
click at [538, 25] on icon at bounding box center [534, 25] width 7 height 5
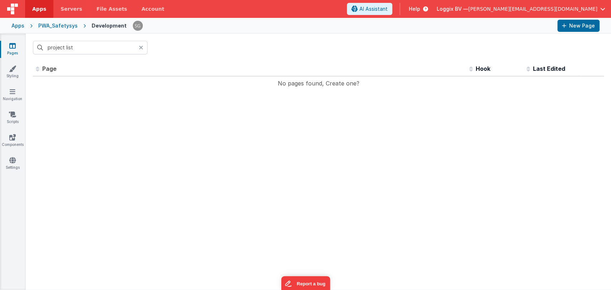
click at [140, 48] on icon at bounding box center [141, 48] width 4 height 6
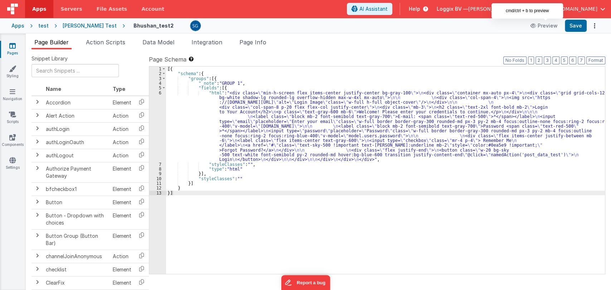
click at [11, 47] on icon at bounding box center [12, 45] width 6 height 7
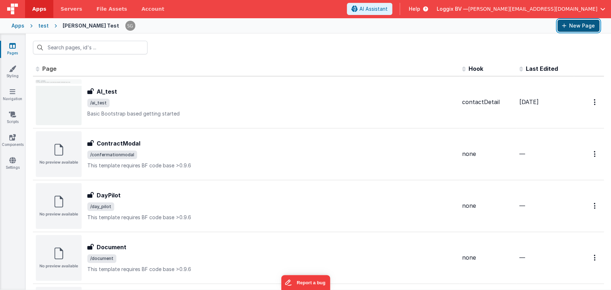
click at [560, 28] on button "New Page" at bounding box center [579, 26] width 42 height 12
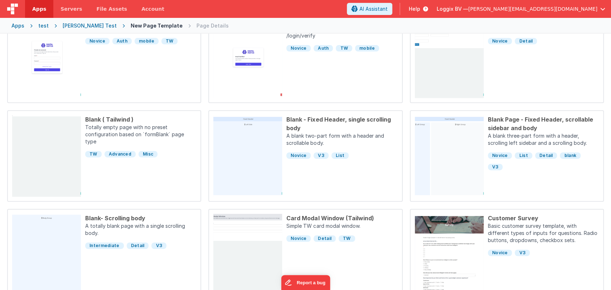
scroll to position [217, 0]
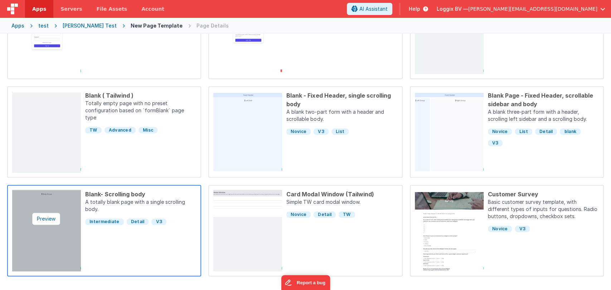
click at [52, 235] on img at bounding box center [46, 231] width 69 height 82
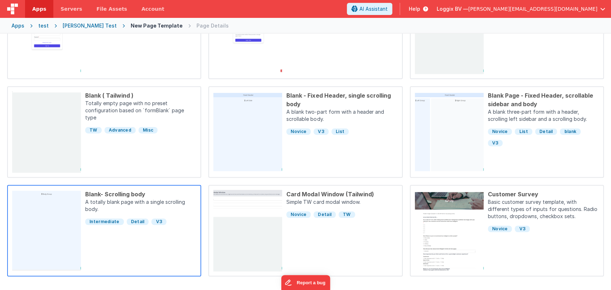
click at [113, 193] on div "Blank- Scrolling body" at bounding box center [140, 194] width 111 height 9
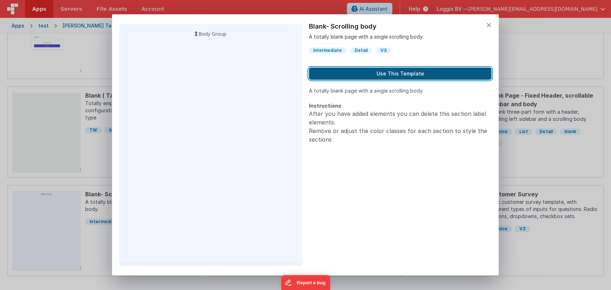
click at [397, 73] on button "Use This Template" at bounding box center [400, 74] width 183 height 12
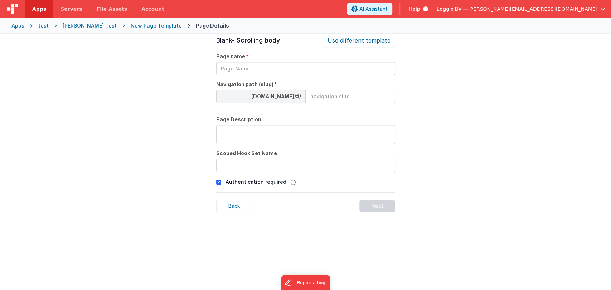
scroll to position [24, 0]
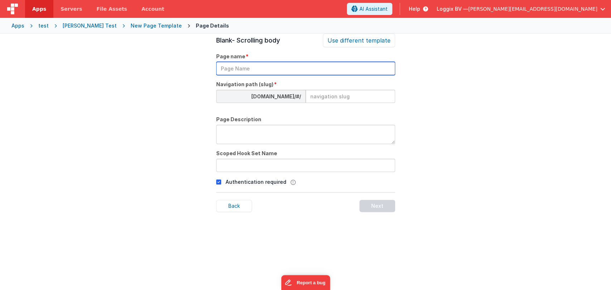
click at [282, 67] on input "text" at bounding box center [305, 68] width 179 height 13
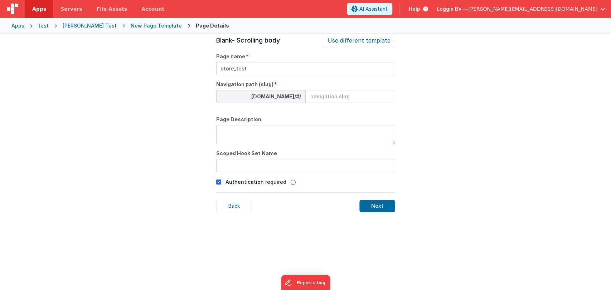
click at [330, 97] on input at bounding box center [351, 96] width 90 height 13
click at [273, 133] on textarea at bounding box center [305, 134] width 179 height 19
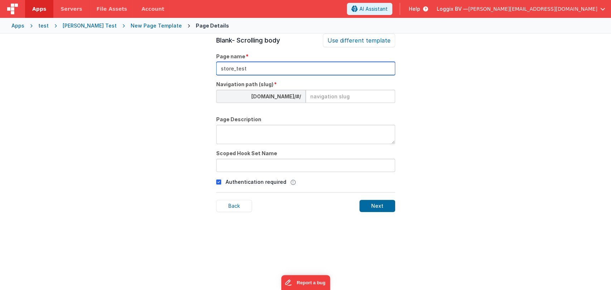
click at [236, 68] on input "store_test" at bounding box center [305, 68] width 179 height 13
type input "store test"
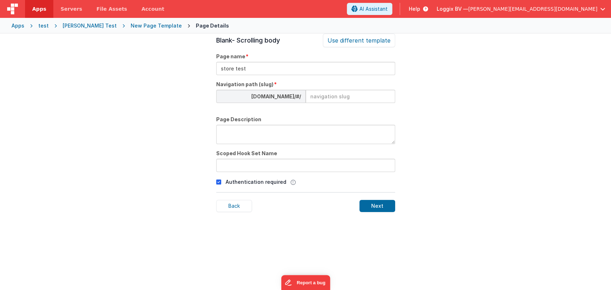
click at [257, 129] on textarea at bounding box center [305, 134] width 179 height 19
type textarea "checking store working"
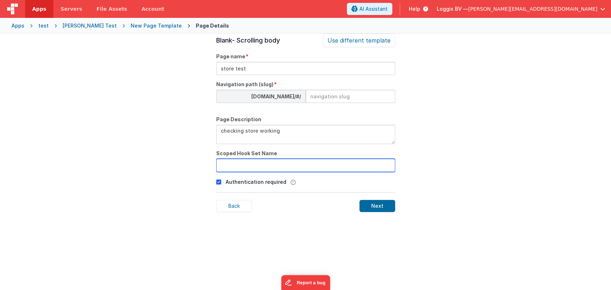
click at [245, 164] on input "text" at bounding box center [305, 165] width 179 height 13
type input "store"
click at [220, 181] on icon at bounding box center [218, 182] width 5 height 9
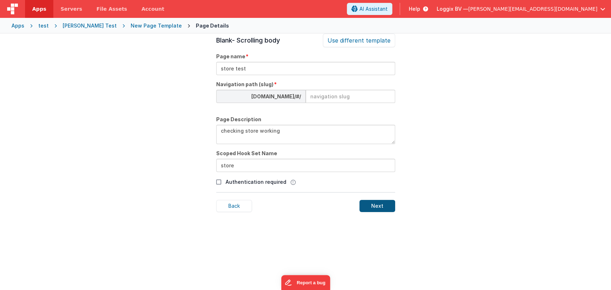
click at [367, 209] on div "Next" at bounding box center [378, 206] width 36 height 12
click at [77, 26] on div "[PERSON_NAME] Test" at bounding box center [90, 25] width 54 height 7
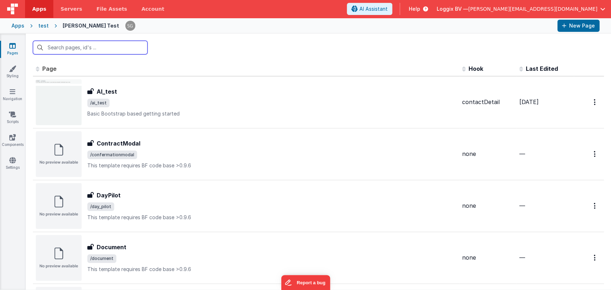
click at [68, 48] on input "text" at bounding box center [90, 48] width 115 height 14
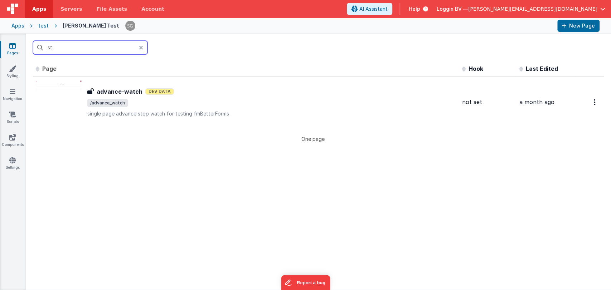
type input "s"
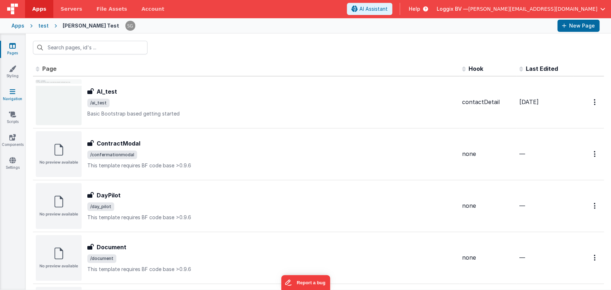
click at [15, 99] on link "Navigation" at bounding box center [13, 95] width 26 height 14
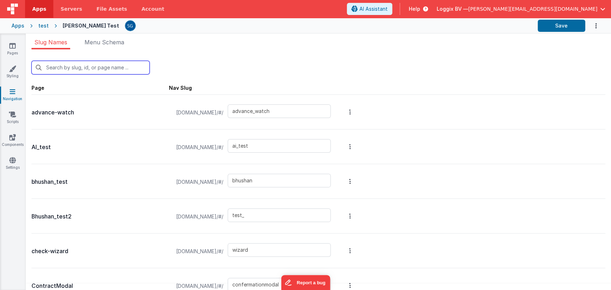
click at [102, 68] on input "text" at bounding box center [91, 68] width 118 height 14
type input "s"
type input "ai_test"
type input "bhushan"
type input "test_"
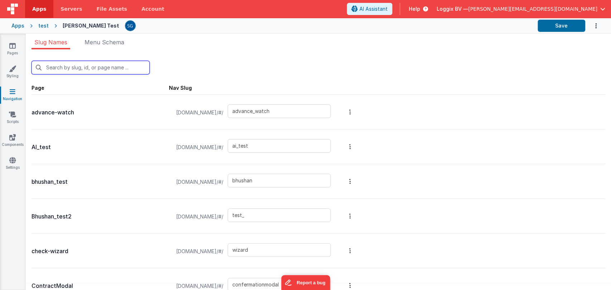
type input "logins"
type input "sign_modal"
type input "signup"
type input "test-aws"
type input "st"
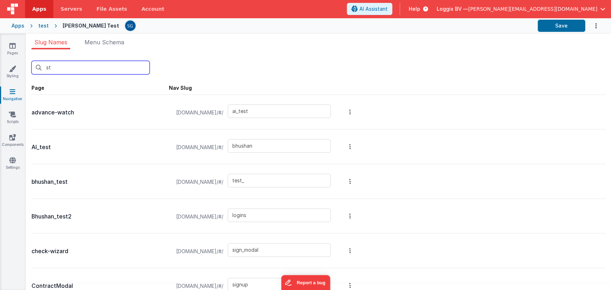
type input "ai_test"
type input "bhushan"
type input "test_"
type input "test-aws"
type input "test2"
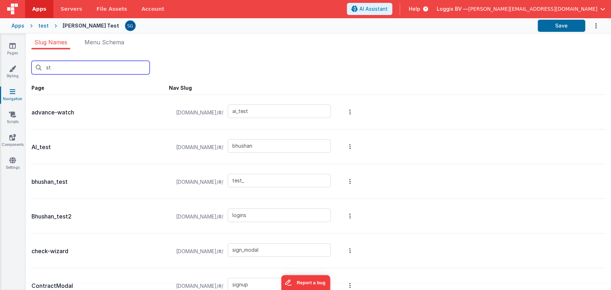
type input "flow"
type input "testpage"
type input "timestart"
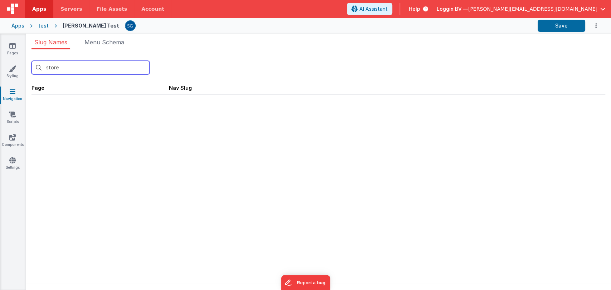
type input "store"
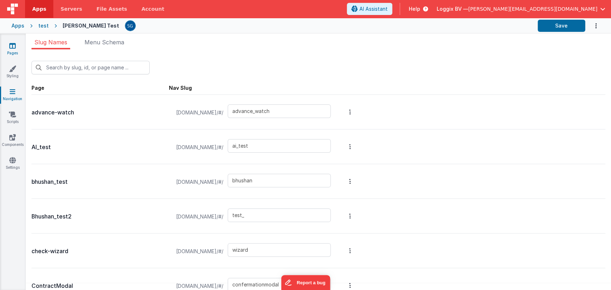
click at [13, 52] on link "Pages" at bounding box center [13, 49] width 26 height 14
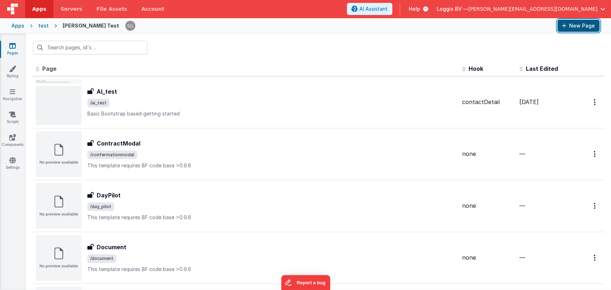
click at [580, 28] on button "New Page" at bounding box center [579, 26] width 42 height 12
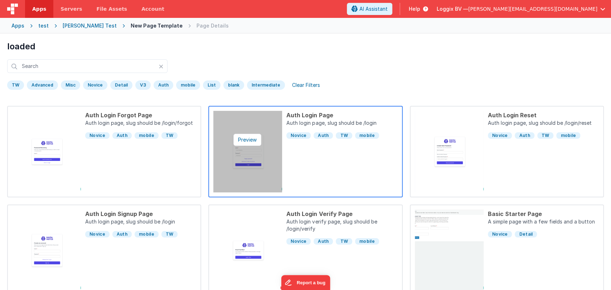
scroll to position [217, 0]
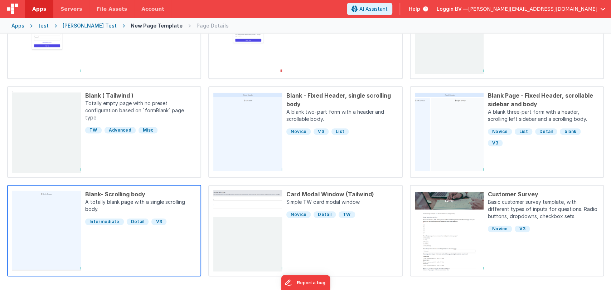
click at [121, 193] on div "Blank- Scrolling body" at bounding box center [140, 194] width 111 height 9
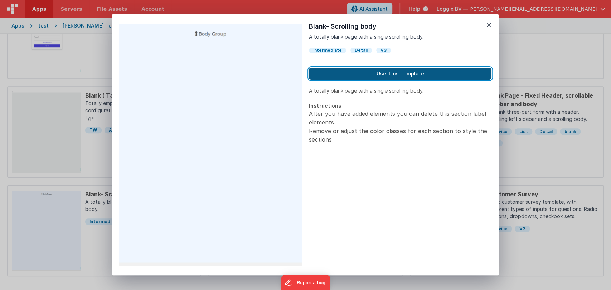
click at [310, 76] on button "Use This Template" at bounding box center [400, 74] width 183 height 12
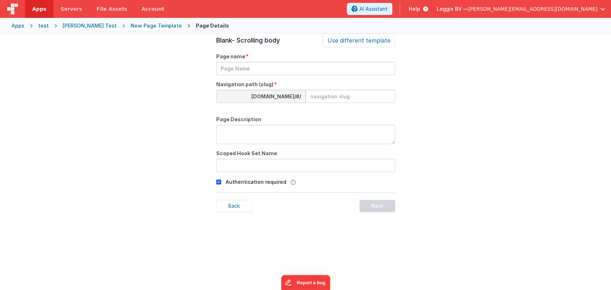
scroll to position [24, 0]
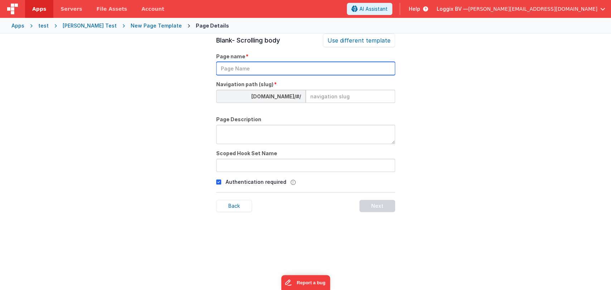
click at [244, 68] on input "text" at bounding box center [305, 68] width 179 height 13
type input "store test"
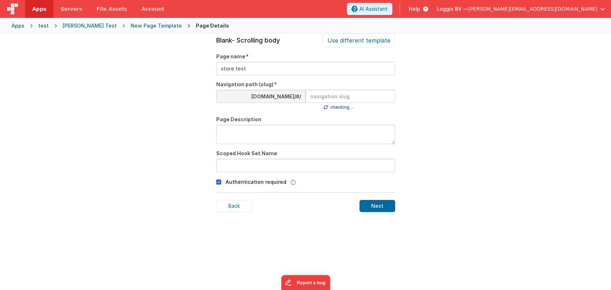
click at [235, 132] on textarea at bounding box center [305, 134] width 179 height 19
click at [322, 96] on input at bounding box center [351, 96] width 90 height 13
type input "store_test"
click at [301, 133] on textarea at bounding box center [305, 134] width 179 height 19
type textarea "checking store"
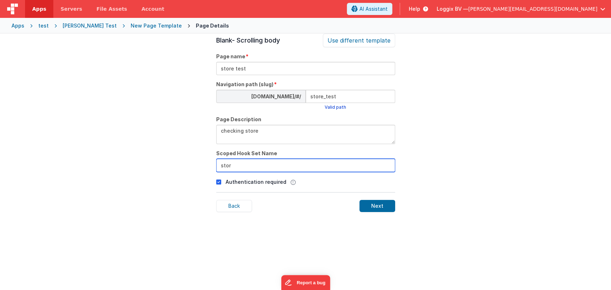
type input "store"
click at [266, 183] on p "Authentication required" at bounding box center [256, 182] width 61 height 8
click at [217, 182] on icon at bounding box center [218, 182] width 5 height 9
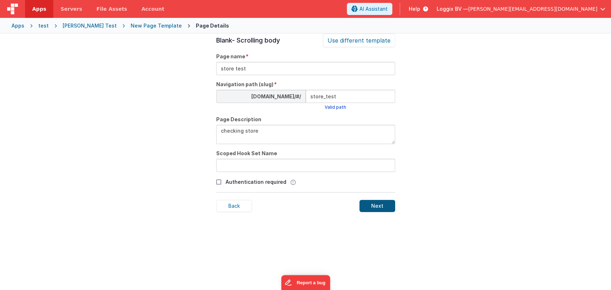
click at [379, 202] on div "Next" at bounding box center [378, 206] width 36 height 12
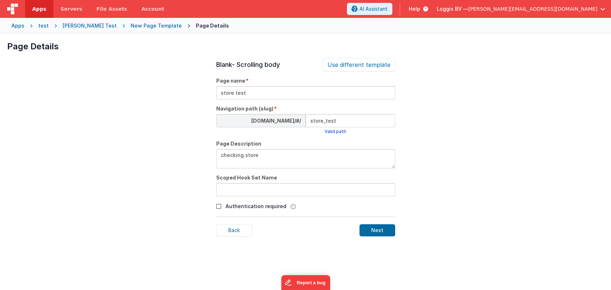
click at [71, 24] on div "[PERSON_NAME] Test" at bounding box center [90, 25] width 54 height 7
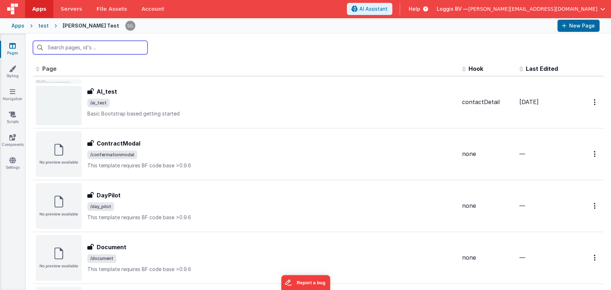
click at [67, 47] on input "text" at bounding box center [90, 48] width 115 height 14
type input "sto"
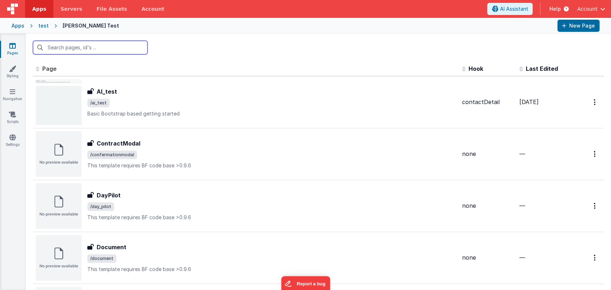
click at [61, 47] on input "text" at bounding box center [90, 48] width 115 height 14
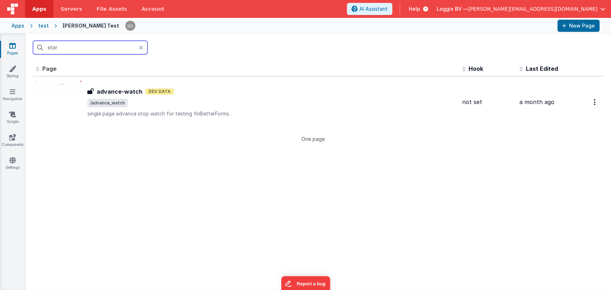
type input "store"
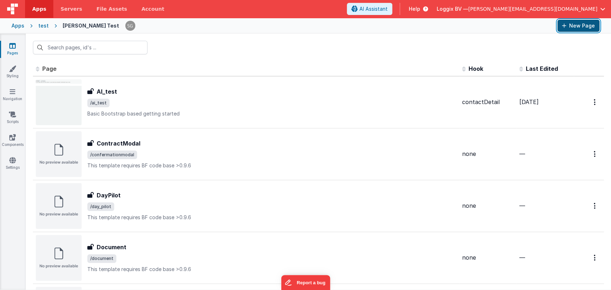
click at [564, 22] on button "New Page" at bounding box center [579, 26] width 42 height 12
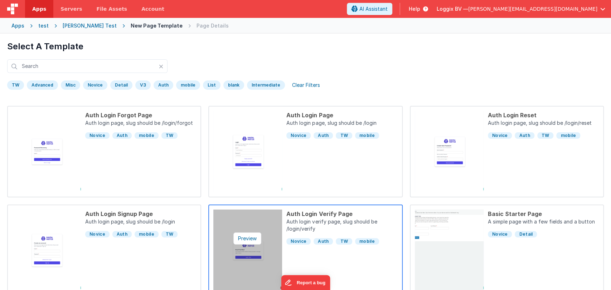
scroll to position [217, 0]
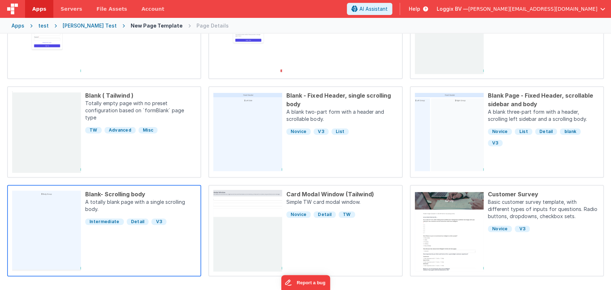
click at [130, 193] on div "Blank- Scrolling body" at bounding box center [140, 194] width 111 height 9
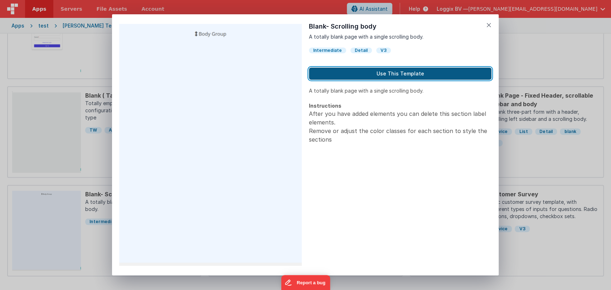
click at [392, 72] on button "Use This Template" at bounding box center [400, 74] width 183 height 12
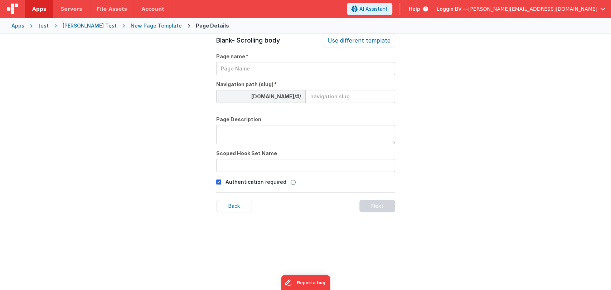
scroll to position [24, 0]
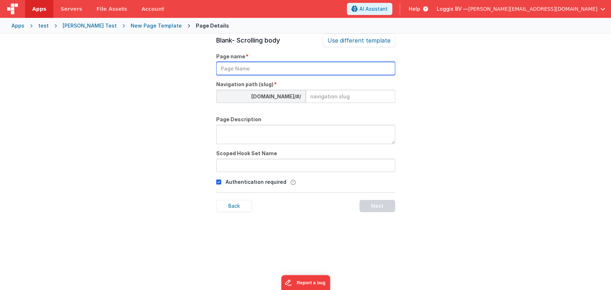
click at [285, 68] on input "text" at bounding box center [305, 68] width 179 height 13
type input "store test"
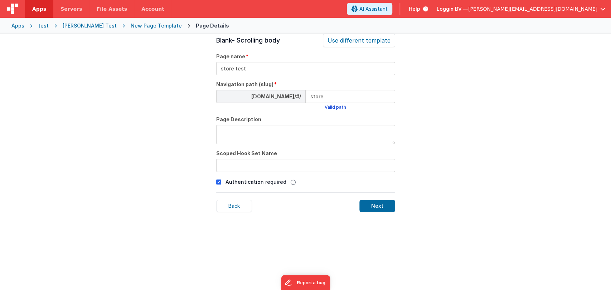
type input "store"
click at [290, 130] on textarea at bounding box center [305, 134] width 179 height 19
type textarea "store testing"
click at [286, 165] on input "text" at bounding box center [305, 165] width 179 height 13
click at [267, 181] on p "Authentication required" at bounding box center [256, 182] width 61 height 8
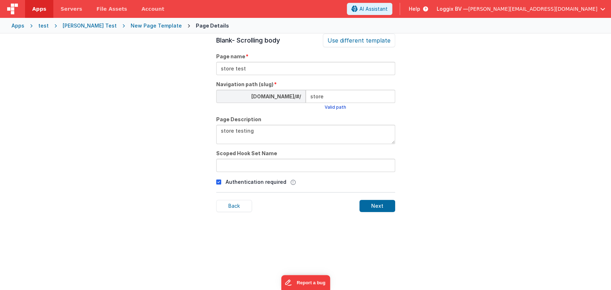
click at [218, 184] on icon at bounding box center [218, 182] width 5 height 9
click at [203, 186] on div "Page Details Preview Auth Login Forgot Page Auth login page, slug should be /lo…" at bounding box center [305, 179] width 611 height 290
click at [356, 221] on div "Blank- Scrolling body Use different template Page name store test Navigation pa…" at bounding box center [305, 179] width 179 height 290
click at [366, 204] on div "Next" at bounding box center [378, 206] width 36 height 12
click at [42, 28] on div "test" at bounding box center [43, 25] width 10 height 7
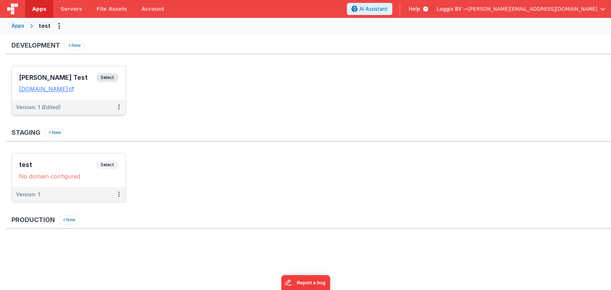
click at [60, 75] on h3 "[PERSON_NAME] Test" at bounding box center [57, 77] width 77 height 7
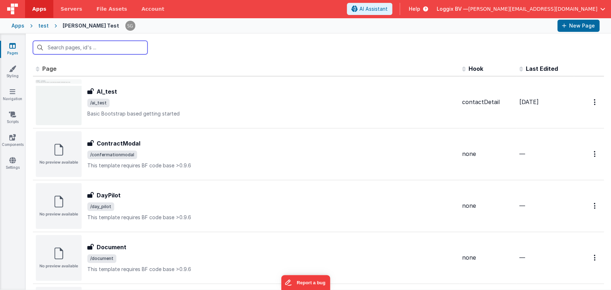
click at [94, 48] on input "text" at bounding box center [90, 48] width 115 height 14
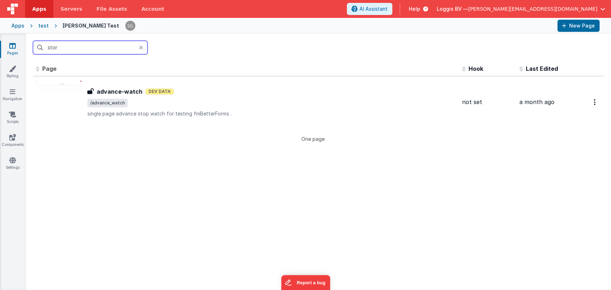
type input "store"
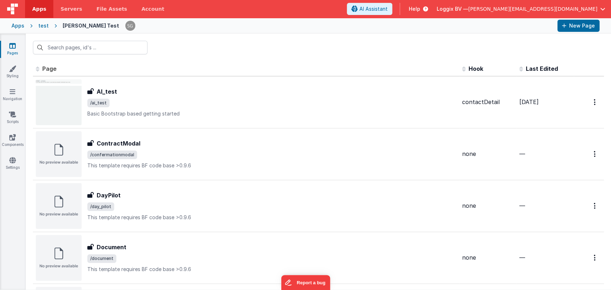
click at [16, 26] on div "Apps" at bounding box center [17, 25] width 13 height 7
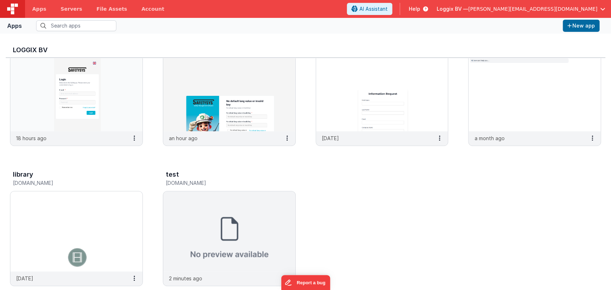
scroll to position [6, 0]
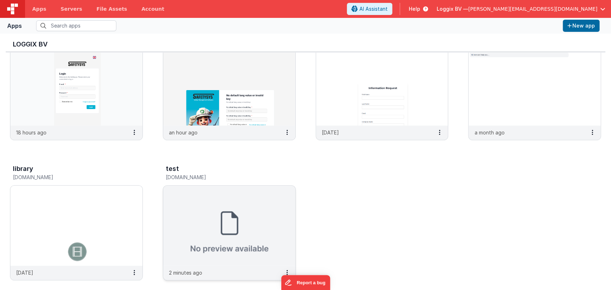
click at [206, 207] on img at bounding box center [229, 226] width 132 height 80
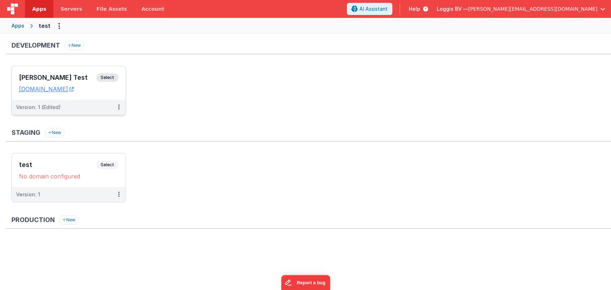
click at [58, 73] on div "[PERSON_NAME] Test Select" at bounding box center [69, 79] width 100 height 12
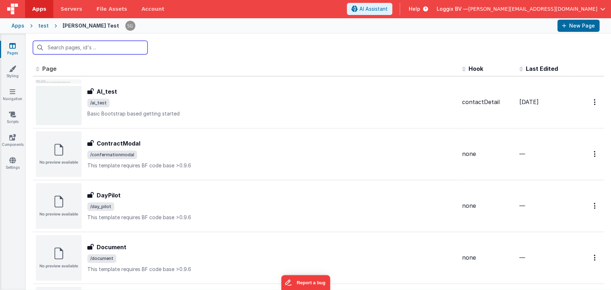
click at [100, 48] on input "text" at bounding box center [90, 48] width 115 height 14
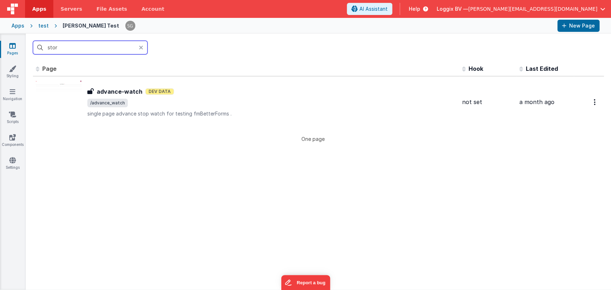
type input "store"
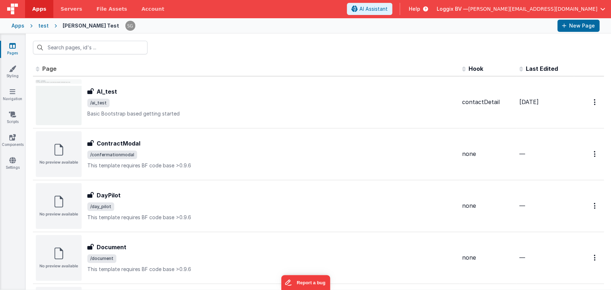
click at [278, 4] on header "Apps Servers File Assets Account Some FUTURE Slot AI Assistant Help Loggix BV —…" at bounding box center [305, 9] width 611 height 18
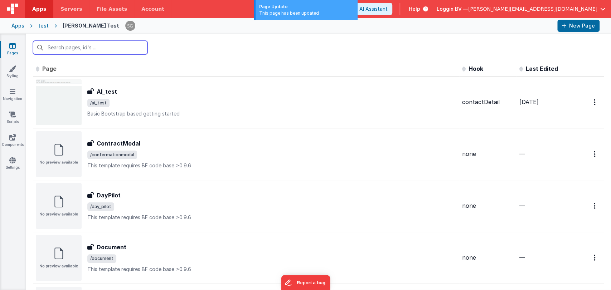
click at [104, 50] on input "text" at bounding box center [90, 48] width 115 height 14
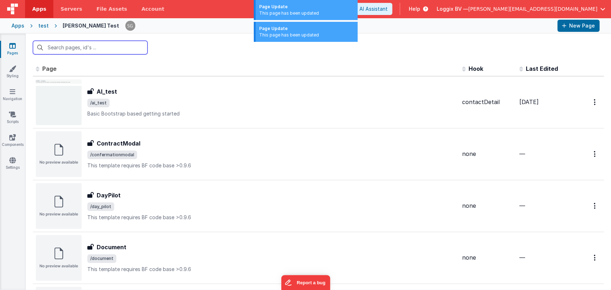
click at [99, 47] on input "text" at bounding box center [90, 48] width 115 height 14
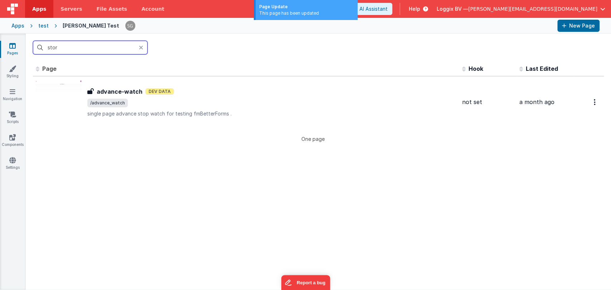
type input "store"
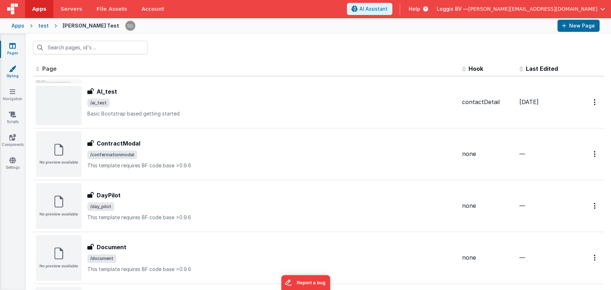
click at [14, 69] on icon at bounding box center [12, 68] width 7 height 7
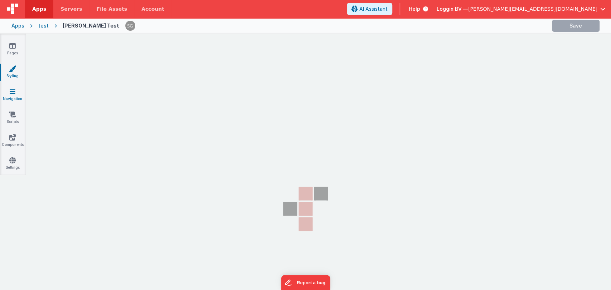
click at [14, 92] on icon at bounding box center [13, 91] width 6 height 7
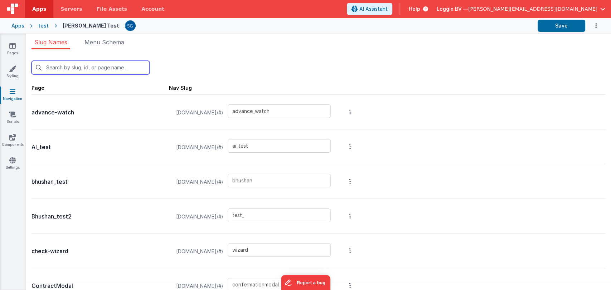
click at [90, 71] on input "text" at bounding box center [91, 68] width 118 height 14
type input "s"
type input "ai_test"
type input "bhushan"
type input "test_"
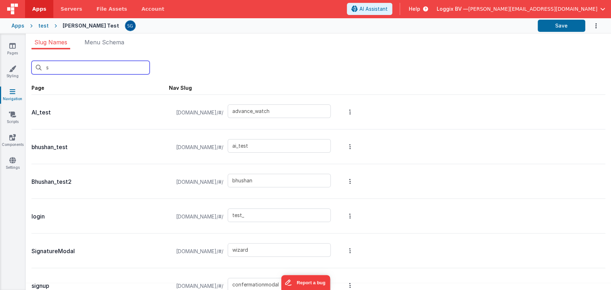
type input "logins"
type input "sign_modal"
type input "signup"
type input "test-aws"
type input "test2"
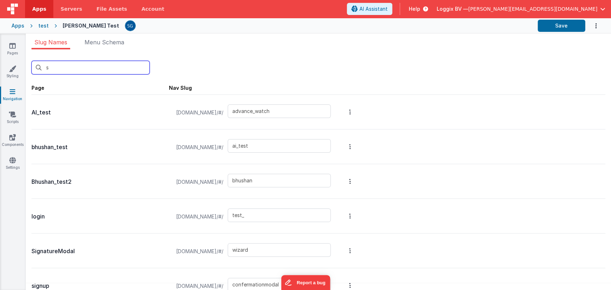
type input "flow"
type input "testpage"
type input "timestart"
type input "st"
type input "test-aws"
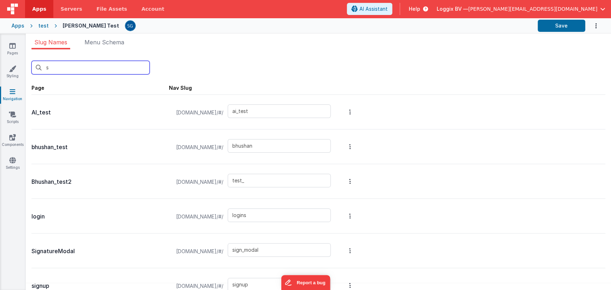
type input "test2"
type input "flow"
type input "testpage"
type input "timestart"
type input "ai_test"
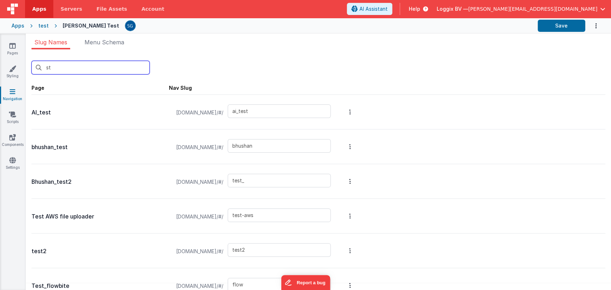
type input "bhushan"
type input "test_"
type input "test-aws"
type input "test2"
type input "flow"
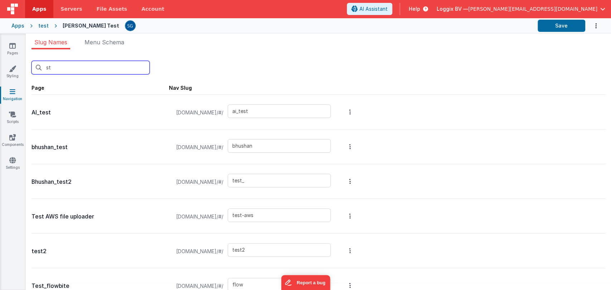
type input "testpage"
type input "timestart"
type input "s"
type input "logins"
type input "sign_modal"
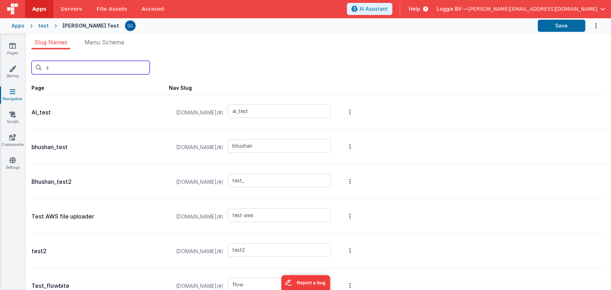
type input "signup"
type input "test-aws"
type input "advance_watch"
type input "ai_test"
type input "bhushan"
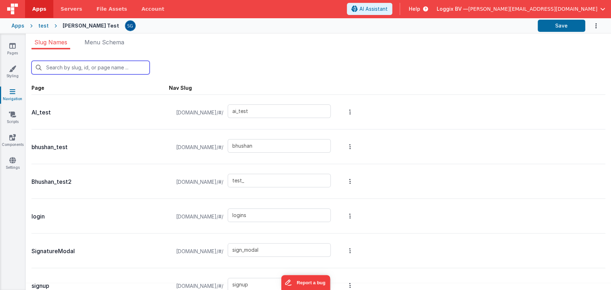
type input "test_"
type input "wizard"
type input "confermationmodal"
type input "day_pilot"
type input "document"
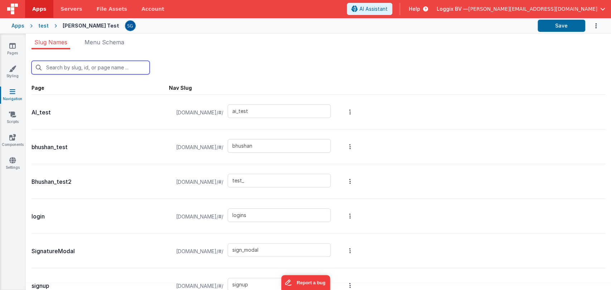
type input "full-calender"
type input "furkan"
type input "default"
type input "logins"
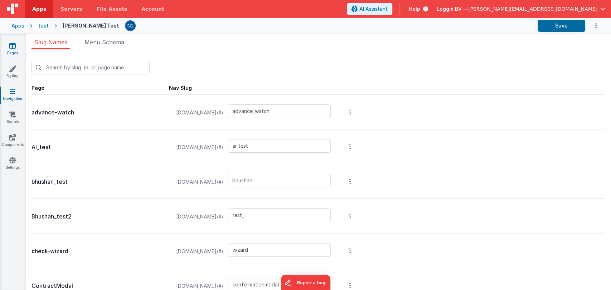
click at [10, 49] on icon at bounding box center [12, 45] width 6 height 7
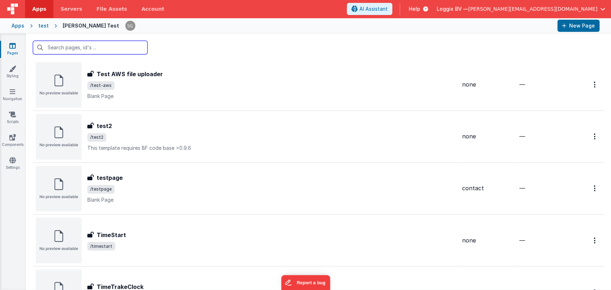
scroll to position [702, 0]
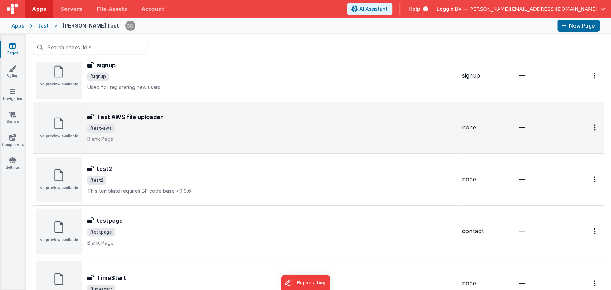
click at [171, 127] on span "/test-aws" at bounding box center [271, 128] width 369 height 9
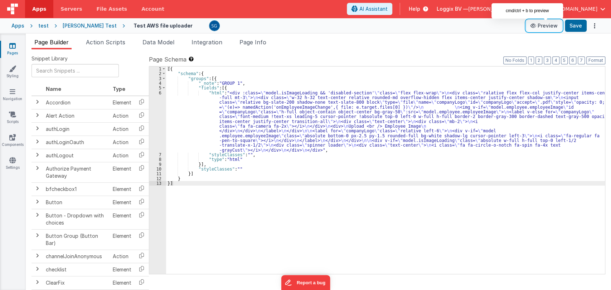
click at [542, 24] on button "Preview" at bounding box center [544, 25] width 36 height 11
click at [288, 92] on div "[{ "schema" : { "groups" : [{ "_note" : "GROUP 1" , "fields" : [{ "html" : "<di…" at bounding box center [385, 175] width 439 height 217
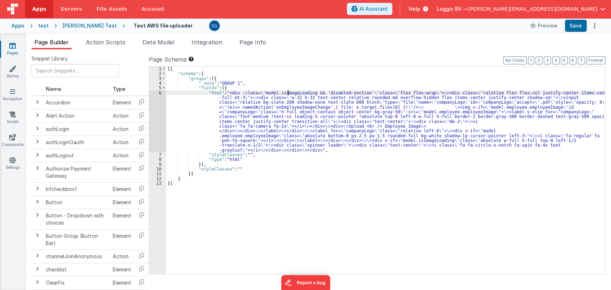
click at [160, 93] on div "6" at bounding box center [157, 122] width 17 height 62
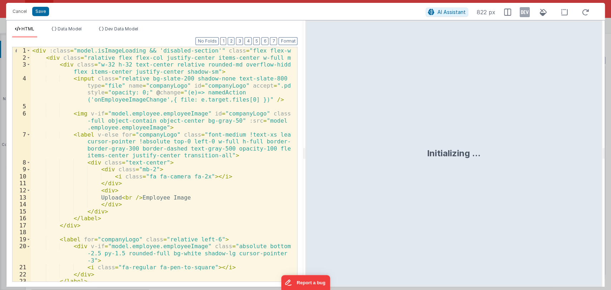
drag, startPoint x: 304, startPoint y: 155, endPoint x: 421, endPoint y: 162, distance: 117.6
click at [464, 156] on html "Cancel Save AI Assistant 822 px HTML Data Model Dev Data Model Format 7 6 5 4 3…" at bounding box center [305, 145] width 611 height 290
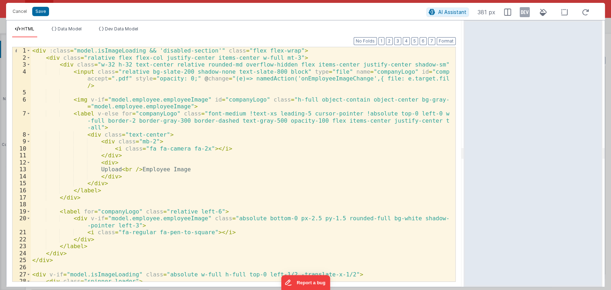
click at [322, 80] on div "< div :class = "model.isImageLoading && 'disabled-section'" class = "flex flex-…" at bounding box center [240, 171] width 419 height 249
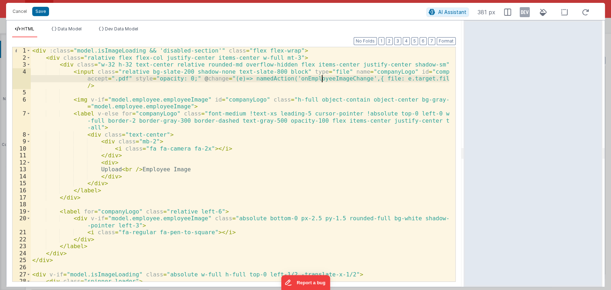
click at [322, 80] on div "< div :class = "model.isImageLoading && 'disabled-section'" class = "flex flex-…" at bounding box center [240, 171] width 419 height 249
click at [22, 13] on button "Cancel" at bounding box center [19, 11] width 21 height 10
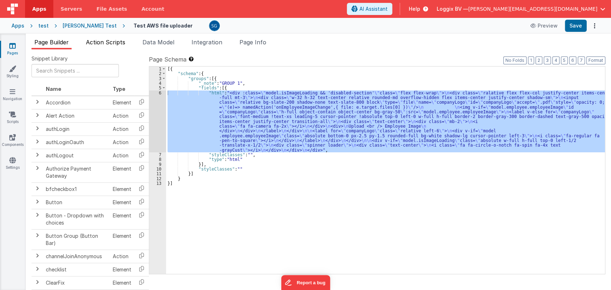
click at [95, 47] on li "Action Scripts" at bounding box center [105, 43] width 45 height 11
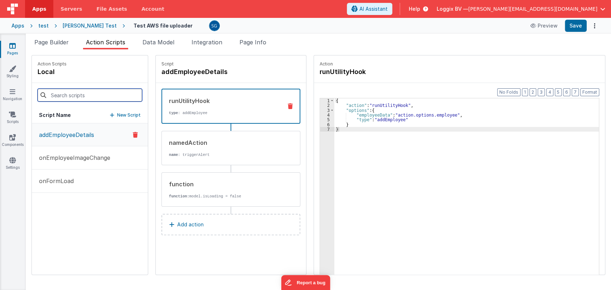
click at [74, 95] on input at bounding box center [90, 95] width 105 height 13
drag, startPoint x: 74, startPoint y: 95, endPoint x: 70, endPoint y: 120, distance: 25.8
click at [74, 95] on input at bounding box center [90, 95] width 105 height 13
paste input "onEmployeeImageChange"
type input "onEmployeeImageChange"
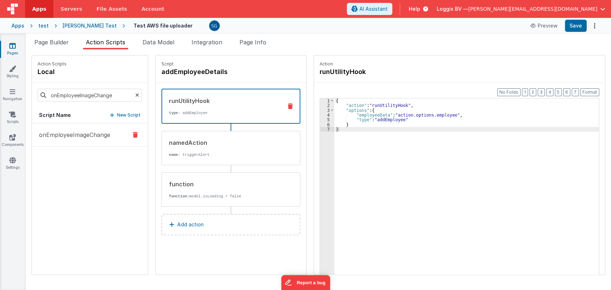
click at [65, 135] on p "onEmployeeImageChange" at bounding box center [73, 135] width 76 height 9
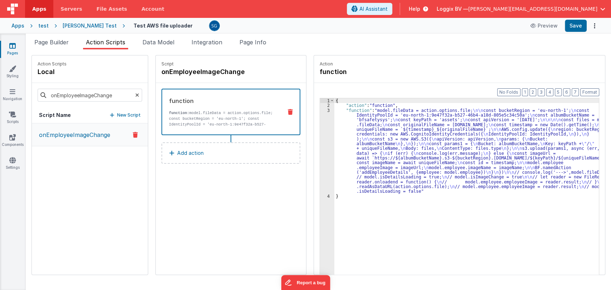
click at [353, 124] on div "{ "action" : "function" , "function" : "model.fileData = action.options.file; \…" at bounding box center [470, 202] width 272 height 208
click at [322, 110] on div "3" at bounding box center [327, 151] width 14 height 86
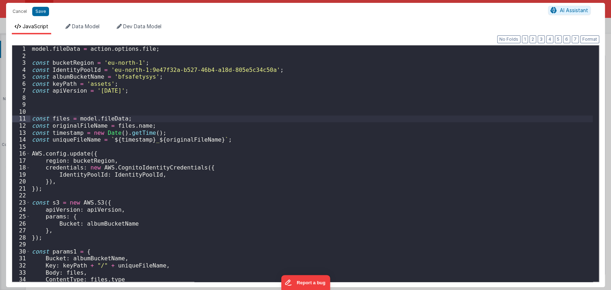
click at [155, 126] on div "model . fileData = action . options . file ; const bucketRegion = 'eu-north-1' …" at bounding box center [311, 170] width 563 height 251
click at [158, 139] on div "model . fileData = action . options . file ; const bucketRegion = 'eu-north-1' …" at bounding box center [311, 170] width 563 height 251
click at [161, 130] on div "model . fileData = action . options . file ; const bucketRegion = 'eu-north-1' …" at bounding box center [311, 170] width 563 height 251
click at [226, 142] on div "model . fileData = action . options . file ; const bucketRegion = 'eu-north-1' …" at bounding box center [311, 170] width 563 height 251
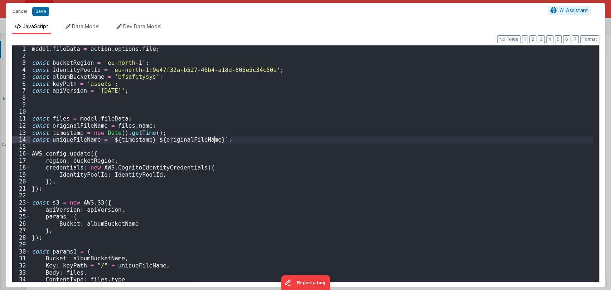
click at [18, 12] on button "Cancel" at bounding box center [19, 11] width 21 height 10
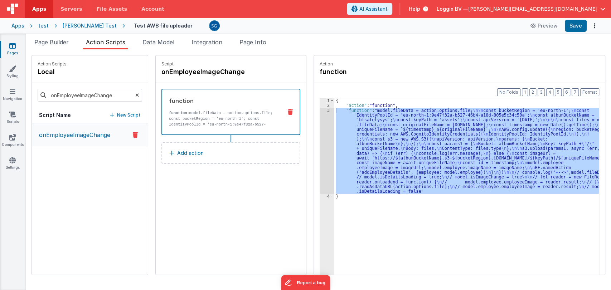
click at [11, 46] on icon at bounding box center [12, 45] width 6 height 7
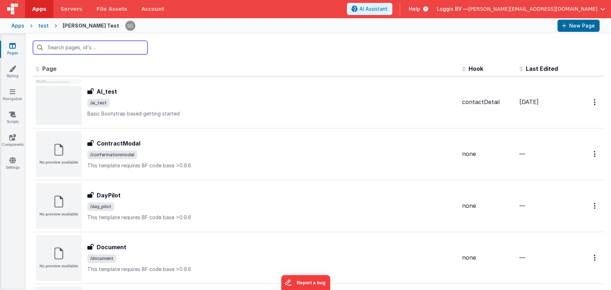
click at [86, 46] on input "text" at bounding box center [90, 48] width 115 height 14
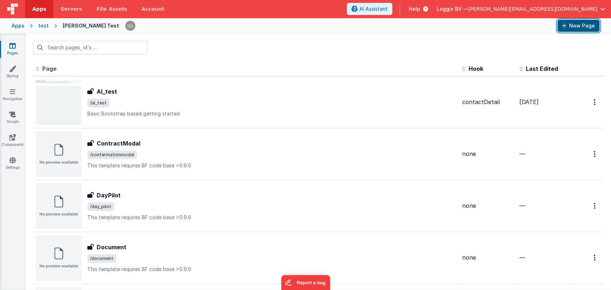
click at [562, 24] on icon at bounding box center [564, 25] width 4 height 5
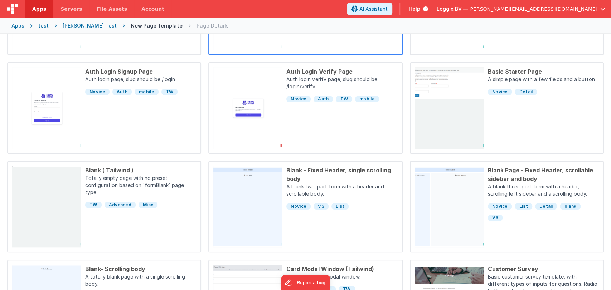
scroll to position [217, 0]
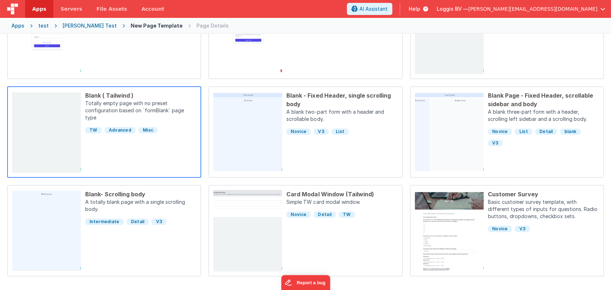
click at [115, 92] on div "Blank ( Tailwind )" at bounding box center [140, 95] width 111 height 9
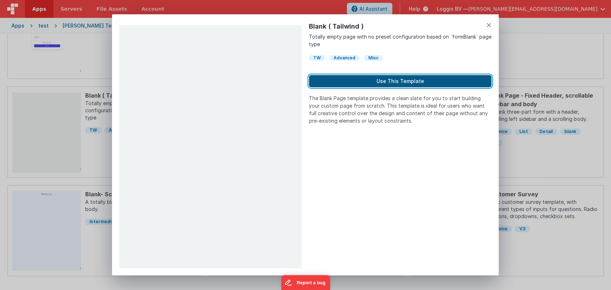
click at [375, 86] on button "Use This Template" at bounding box center [400, 81] width 183 height 12
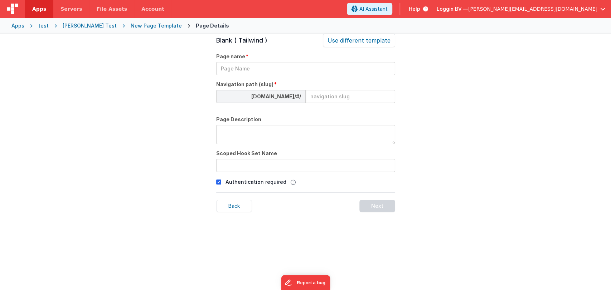
scroll to position [24, 0]
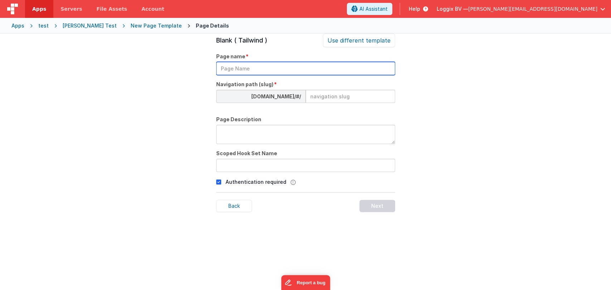
click at [347, 72] on input "text" at bounding box center [305, 68] width 179 height 13
type input "store test"
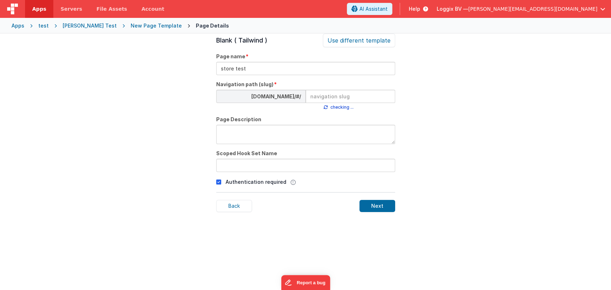
click at [318, 98] on input at bounding box center [351, 96] width 90 height 13
type input "sto"
type input "r"
click at [334, 98] on input "res" at bounding box center [351, 96] width 90 height 13
type input "r"
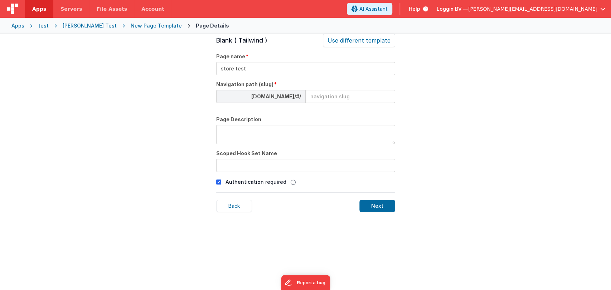
click at [334, 98] on input at bounding box center [351, 96] width 90 height 13
type input "st"
type input "o"
type input "store"
click at [461, 102] on div "Page Details Preview Auth Login Forgot Page Auth login page, slug should be /lo…" at bounding box center [305, 179] width 611 height 290
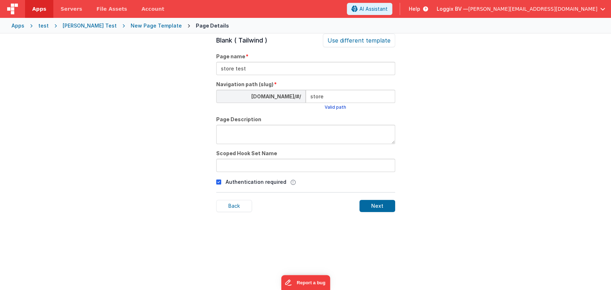
click at [301, 136] on textarea at bounding box center [305, 134] width 179 height 19
click at [268, 179] on p "Authentication required" at bounding box center [256, 182] width 61 height 8
drag, startPoint x: 265, startPoint y: 181, endPoint x: 228, endPoint y: 178, distance: 36.3
click at [265, 181] on p "Authentication required" at bounding box center [256, 182] width 61 height 8
click at [220, 181] on icon at bounding box center [218, 182] width 5 height 9
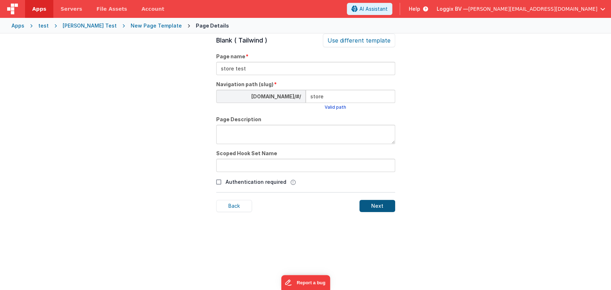
click at [391, 206] on div "Next" at bounding box center [378, 206] width 36 height 12
click at [390, 206] on div "Next" at bounding box center [378, 206] width 36 height 12
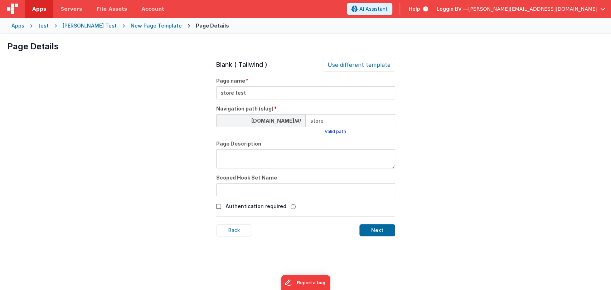
click at [80, 24] on div "Satyam Test" at bounding box center [90, 25] width 54 height 7
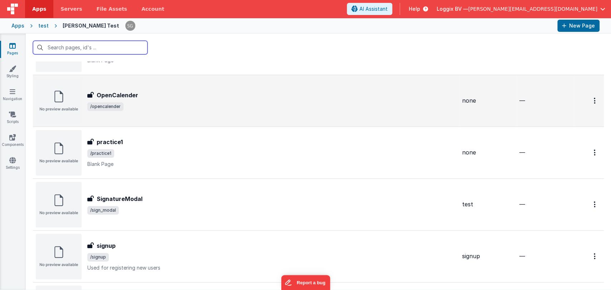
scroll to position [521, 0]
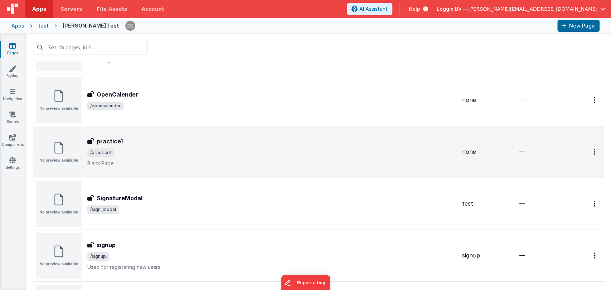
click at [153, 144] on div "practice1" at bounding box center [271, 141] width 369 height 9
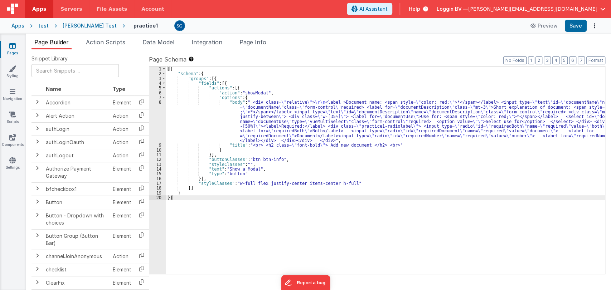
click at [471, 117] on div "[{ "schema" : { "groups" : [{ "fields" : [{ "actions" : [{ "action" : "showModa…" at bounding box center [385, 175] width 439 height 217
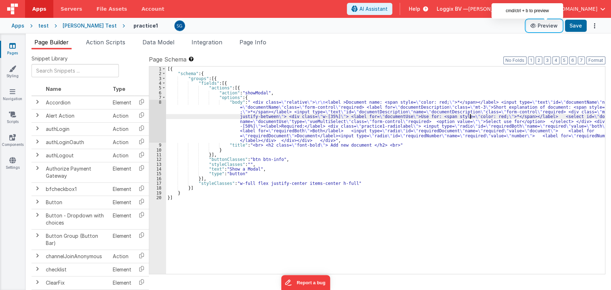
click at [553, 28] on button "Preview" at bounding box center [544, 25] width 36 height 11
click at [299, 124] on div "[{ "schema" : { "groups" : [{ "fields" : [{ "actions" : [{ "action" : "showModa…" at bounding box center [385, 175] width 439 height 217
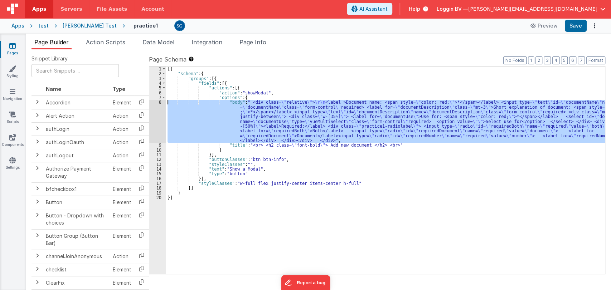
click at [161, 103] on div "8" at bounding box center [157, 121] width 17 height 43
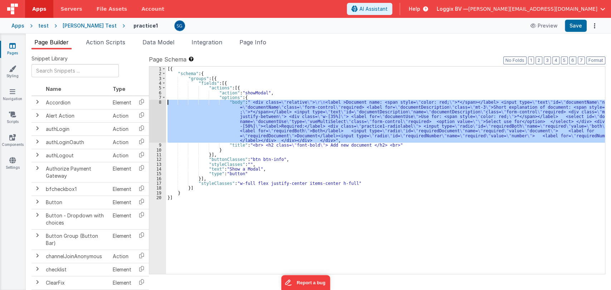
click at [161, 103] on div "8" at bounding box center [157, 121] width 17 height 43
click at [160, 102] on div "8" at bounding box center [157, 121] width 17 height 43
click at [159, 102] on div "8" at bounding box center [157, 121] width 17 height 43
click at [232, 106] on div "[{ "schema" : { "groups" : [{ "fields" : [{ "actions" : [{ "action" : "showModa…" at bounding box center [385, 171] width 439 height 208
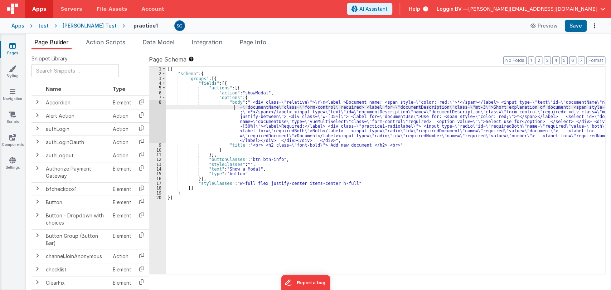
click at [232, 105] on div "[{ "schema" : { "groups" : [{ "fields" : [{ "actions" : [{ "action" : "showModa…" at bounding box center [385, 175] width 439 height 217
click at [232, 103] on div "[{ "schema" : { "groups" : [{ "fields" : [{ "actions" : [{ "action" : "showModa…" at bounding box center [385, 175] width 439 height 217
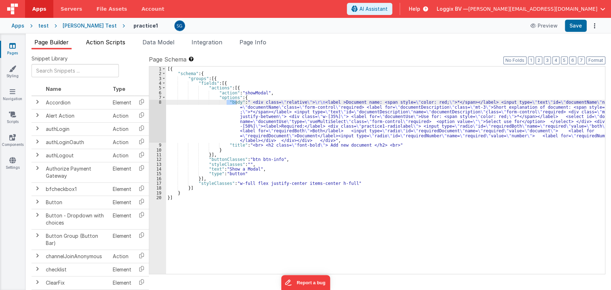
click at [114, 39] on span "Action Scripts" at bounding box center [105, 42] width 39 height 7
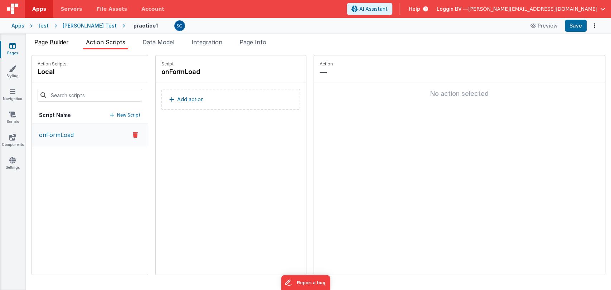
click at [59, 41] on span "Page Builder" at bounding box center [51, 42] width 34 height 7
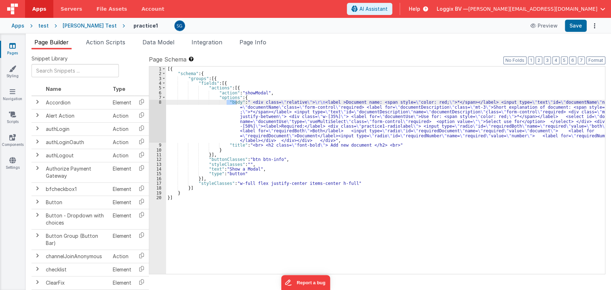
click at [13, 47] on icon at bounding box center [12, 45] width 6 height 7
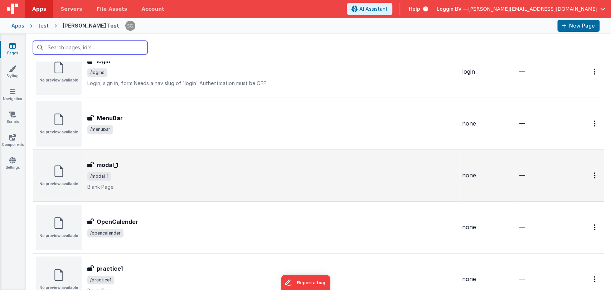
scroll to position [478, 0]
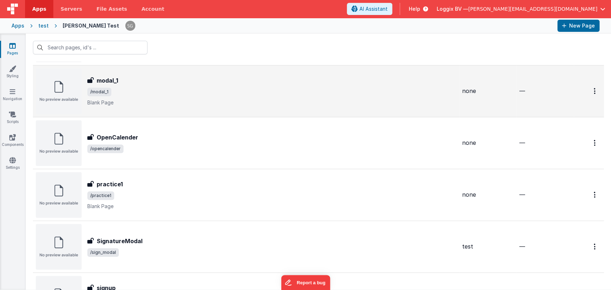
click at [248, 67] on td "modal_1 modal_1 /modal_1 Blank Page" at bounding box center [246, 91] width 426 height 52
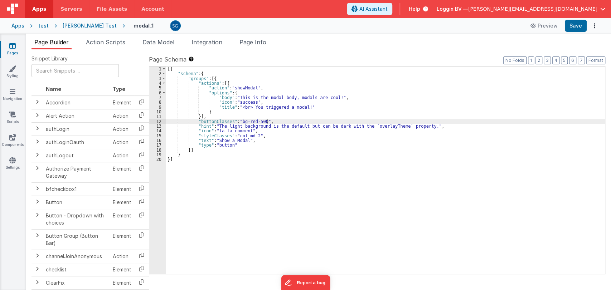
click at [441, 121] on div "[{ "schema" : { "groups" : [{ "actions" : [{ "action" : "showModal" , "options"…" at bounding box center [385, 175] width 439 height 217
click at [546, 29] on button "Preview" at bounding box center [544, 25] width 36 height 11
click at [547, 26] on button "Preview" at bounding box center [544, 25] width 36 height 11
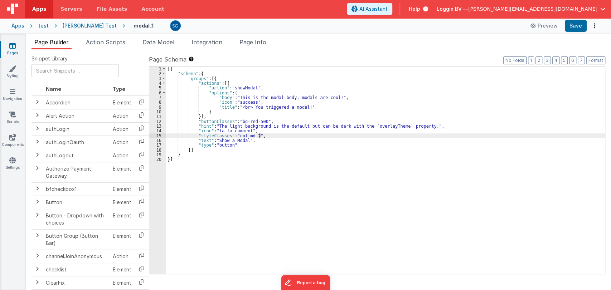
click at [266, 137] on div "[{ "schema" : { "groups" : [{ "actions" : [{ "action" : "showModal" , "options"…" at bounding box center [385, 175] width 439 height 217
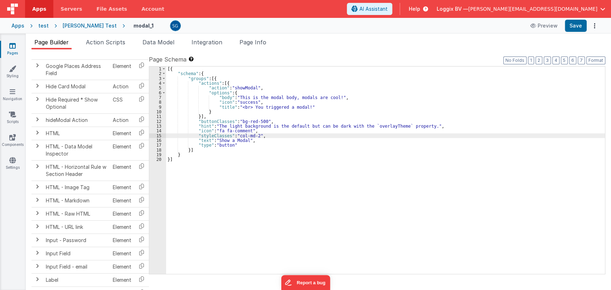
scroll to position [426, 0]
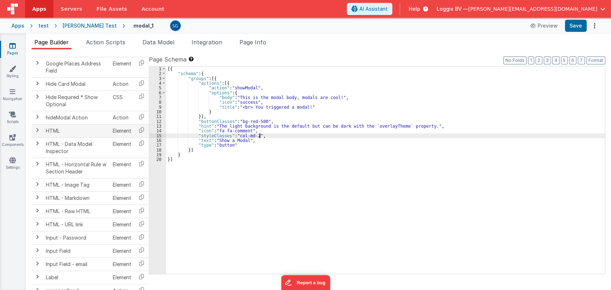
click at [37, 130] on span at bounding box center [37, 130] width 6 height 6
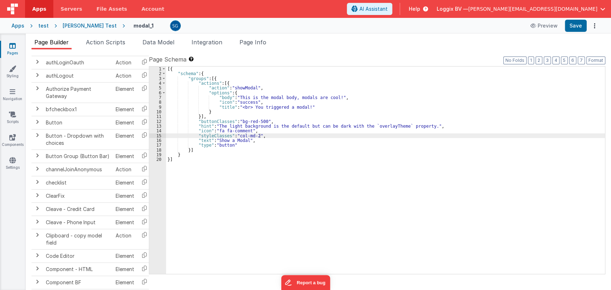
scroll to position [0, 0]
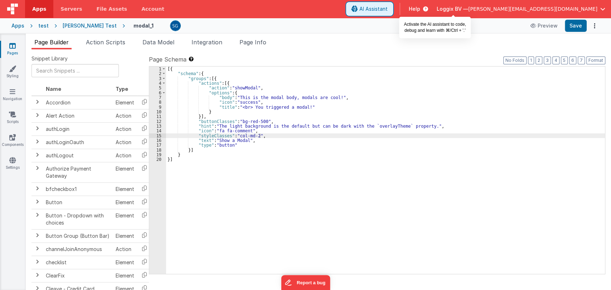
click at [388, 12] on span "AI Assistant" at bounding box center [374, 8] width 28 height 7
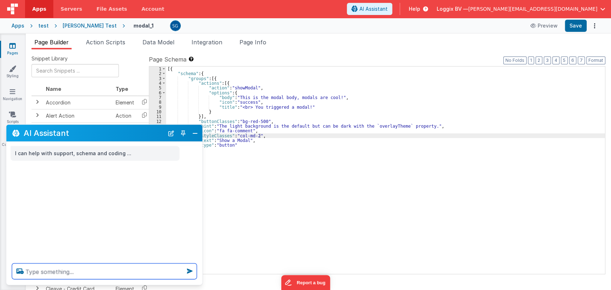
click at [72, 271] on textarea at bounding box center [104, 272] width 185 height 16
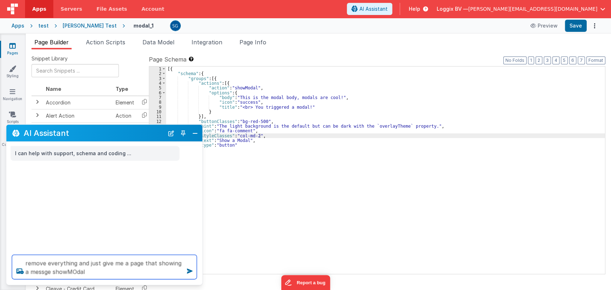
type textarea "remove everything and just give me a page that showing a messge showMOdal"
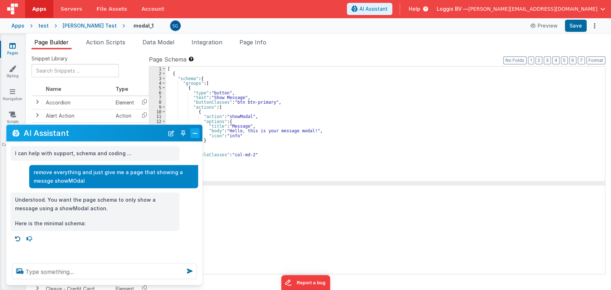
click at [195, 133] on button "Close" at bounding box center [195, 133] width 9 height 10
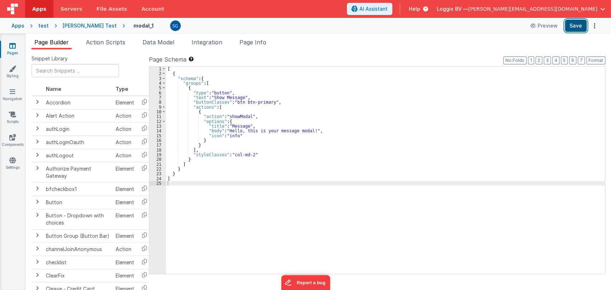
click at [581, 22] on button "Save" at bounding box center [576, 26] width 22 height 12
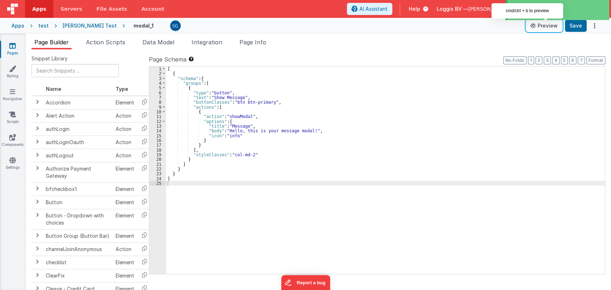
click at [538, 27] on icon at bounding box center [534, 25] width 7 height 5
click at [542, 24] on button "Preview" at bounding box center [544, 25] width 36 height 11
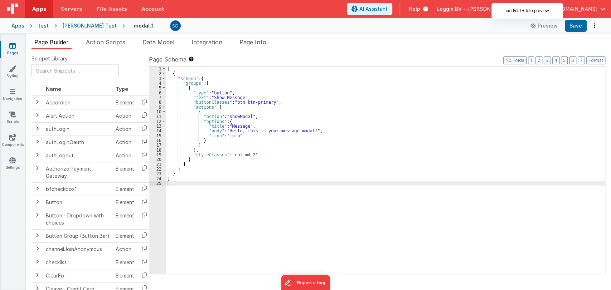
click at [316, 134] on div "[ { "schema" : { "groups" : [ { "type" : "button" , "text" : "Show Message" , "…" at bounding box center [385, 175] width 439 height 217
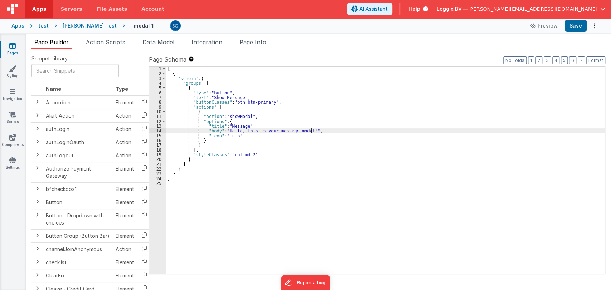
click at [317, 130] on div "[ { "schema" : { "groups" : [ { "type" : "button" , "text" : "Show Message" , "…" at bounding box center [385, 175] width 439 height 217
click at [542, 26] on button "Preview" at bounding box center [544, 25] width 36 height 11
click at [388, 8] on span "AI Assistant" at bounding box center [374, 8] width 28 height 7
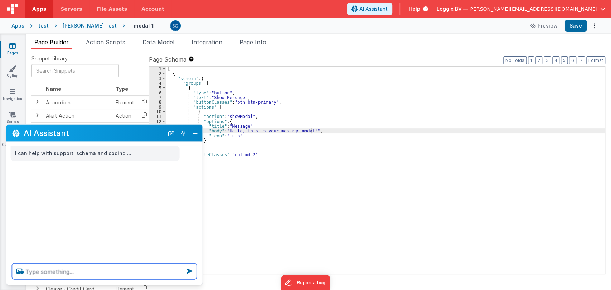
click at [69, 270] on textarea at bounding box center [104, 272] width 185 height 16
type textarea "j"
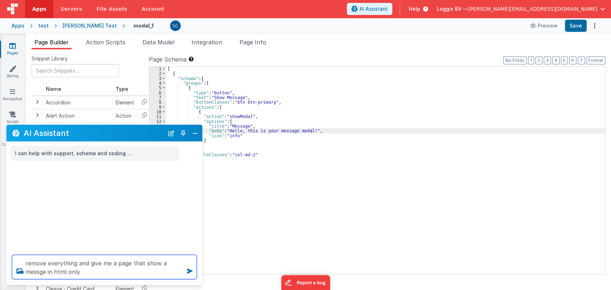
type textarea "remove everything and give me a page that show a messge in html only"
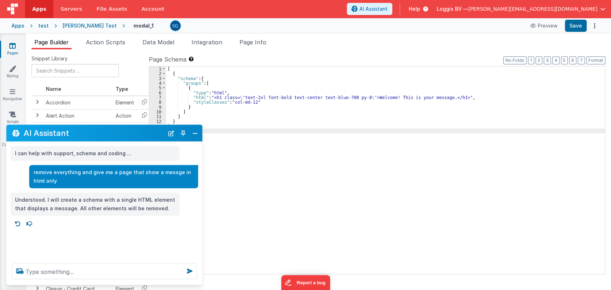
click at [209, 132] on div "[ { "schema" : { "groups" : [ { "type" : "html" , "html" : "<h1 class= \" text-…" at bounding box center [385, 175] width 439 height 217
click at [195, 134] on button "Close" at bounding box center [195, 133] width 9 height 10
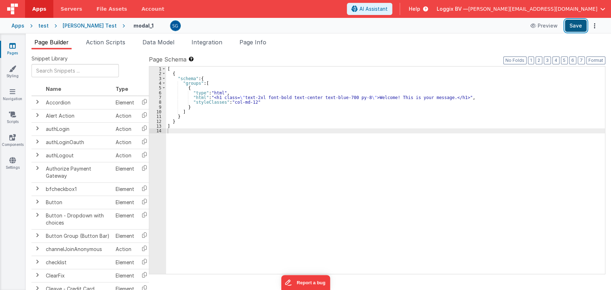
click at [579, 29] on button "Save" at bounding box center [576, 26] width 22 height 12
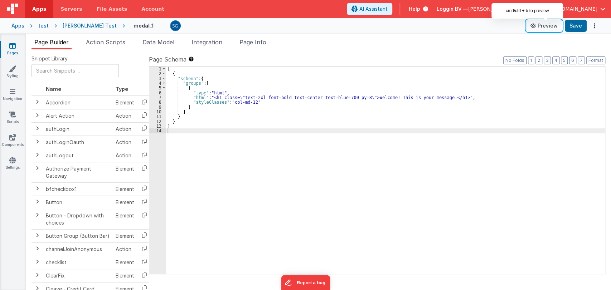
click at [548, 25] on button "Preview" at bounding box center [544, 25] width 36 height 11
click at [303, 97] on div "[ { "schema" : { "groups" : [ { "type" : "html" , "html" : "<h1 class= \" text-…" at bounding box center [385, 175] width 439 height 217
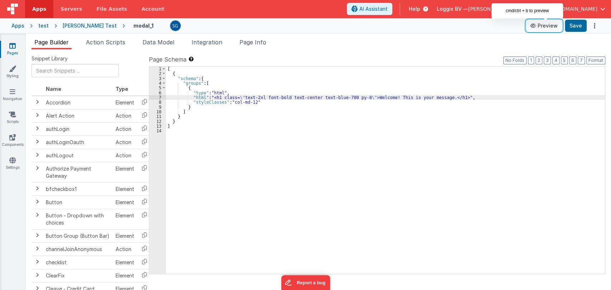
click at [552, 23] on button "Preview" at bounding box center [544, 25] width 36 height 11
click at [534, 24] on icon at bounding box center [534, 25] width 7 height 5
click at [545, 25] on button "Preview" at bounding box center [544, 25] width 36 height 11
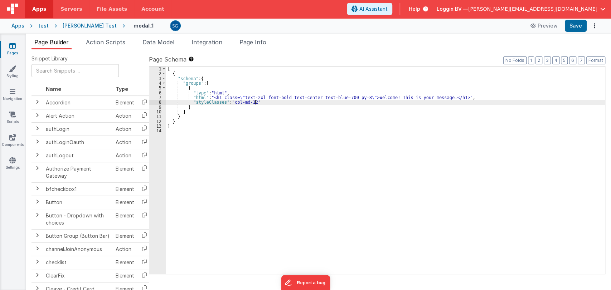
click at [255, 102] on div "[ { "schema" : { "groups" : [ { "type" : "html" , "html" : "<h1 class= \" text-…" at bounding box center [385, 175] width 439 height 217
click at [358, 9] on icon at bounding box center [355, 9] width 6 height 0
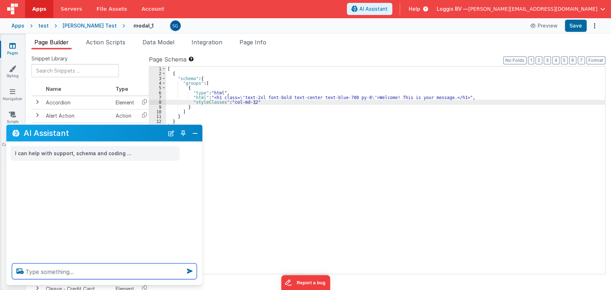
click at [104, 276] on textarea at bounding box center [104, 272] width 185 height 16
type textarea "this page is not showing it fix it ."
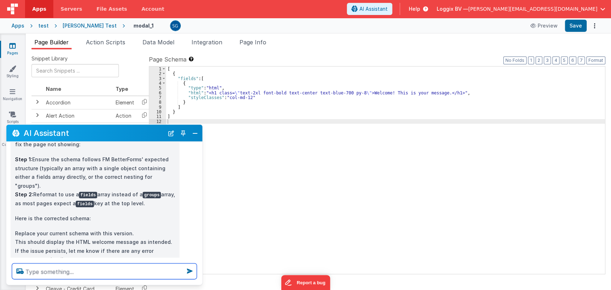
scroll to position [78, 0]
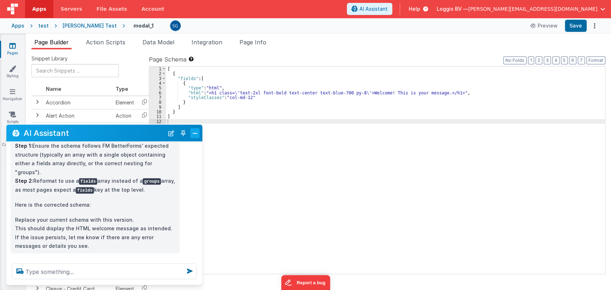
click at [195, 133] on button "Close" at bounding box center [195, 133] width 9 height 10
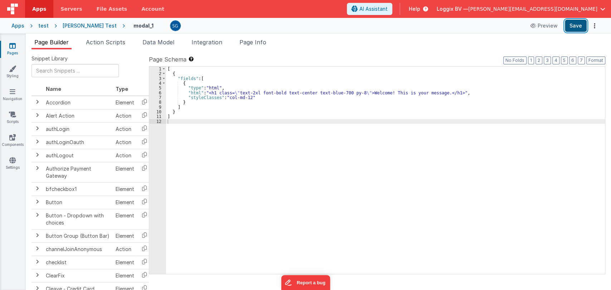
click at [578, 26] on button "Save" at bounding box center [576, 26] width 22 height 12
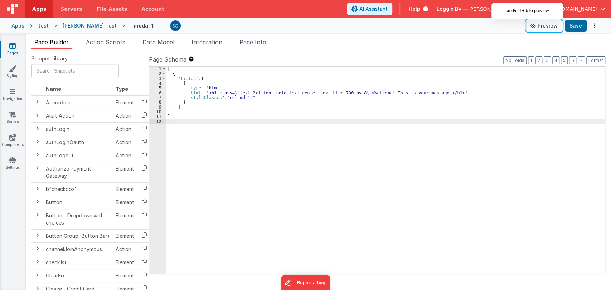
click at [549, 25] on button "Preview" at bounding box center [544, 25] width 36 height 11
click at [546, 29] on button "Preview" at bounding box center [544, 25] width 36 height 11
click at [19, 47] on link "Pages" at bounding box center [13, 49] width 26 height 14
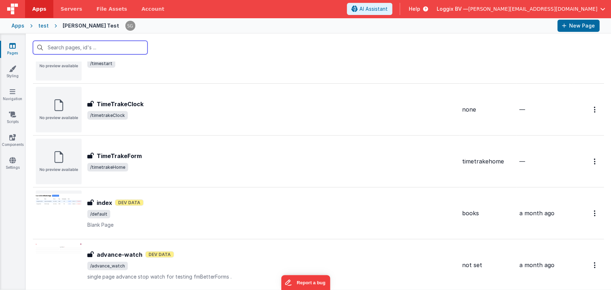
scroll to position [1170, 0]
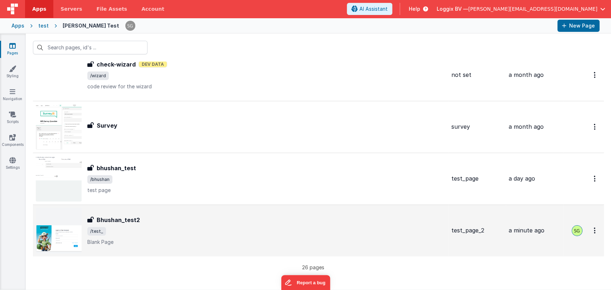
click at [130, 222] on h3 "Bhushan_test2" at bounding box center [118, 220] width 43 height 9
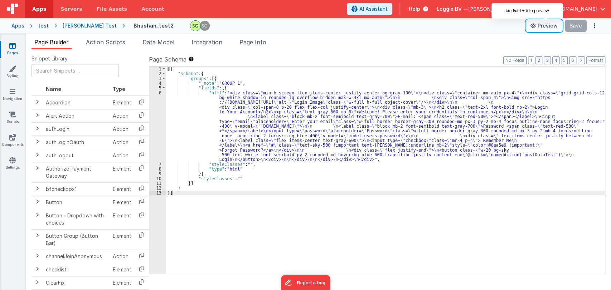
click at [547, 26] on button "Preview" at bounding box center [544, 25] width 36 height 11
click at [247, 177] on div "[{ "schema" : { "groups" : [{ "_note" : "GROUP 1" , "fields" : [{ "html" : "<di…" at bounding box center [385, 175] width 439 height 217
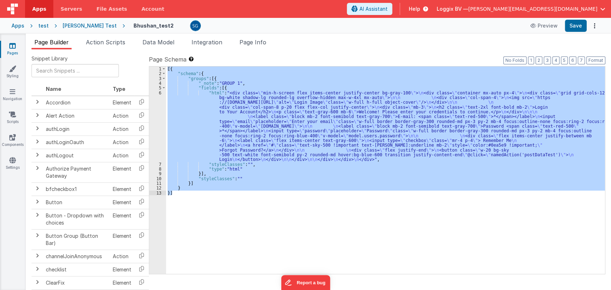
click at [232, 78] on div "[{ "schema" : { "groups" : [{ "_note" : "GROUP 1" , "fields" : [{ "html" : "<di…" at bounding box center [385, 171] width 439 height 208
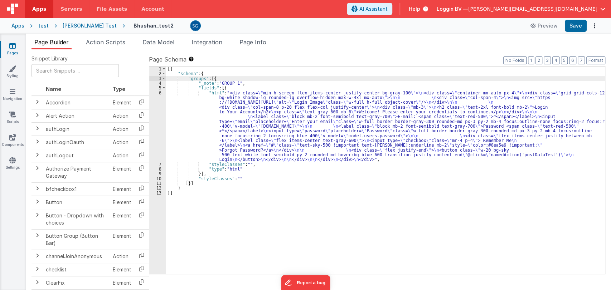
click at [13, 44] on icon at bounding box center [12, 45] width 6 height 7
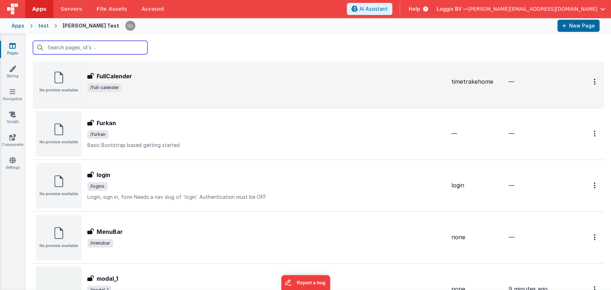
scroll to position [368, 0]
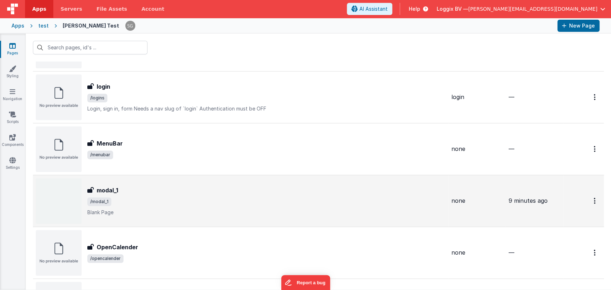
click at [143, 206] on div "modal_1 modal_1 /modal_1 Blank Page" at bounding box center [266, 201] width 358 height 30
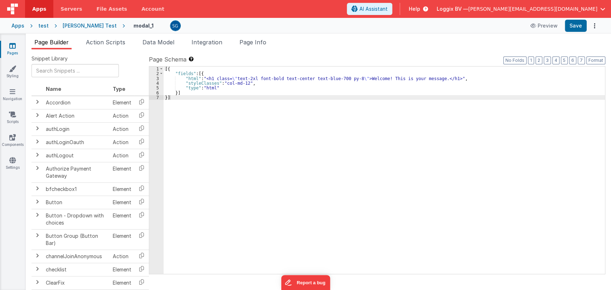
click at [181, 97] on div "[{ "fields" : [{ "html" : "<h1 class= \" text-2xl font-bold text-center text-bl…" at bounding box center [385, 175] width 442 height 217
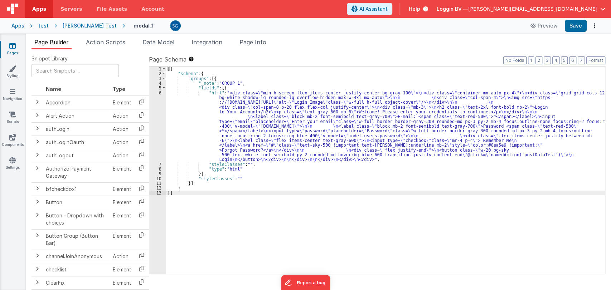
click at [235, 105] on div "[{ "schema" : { "groups" : [{ "_note" : "GROUP 1" , "fields" : [{ "html" : "<di…" at bounding box center [385, 175] width 439 height 217
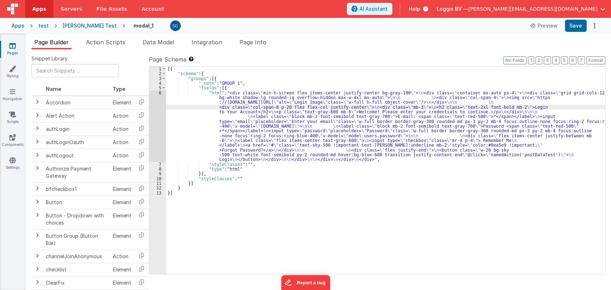
click at [160, 92] on div "6" at bounding box center [157, 127] width 17 height 72
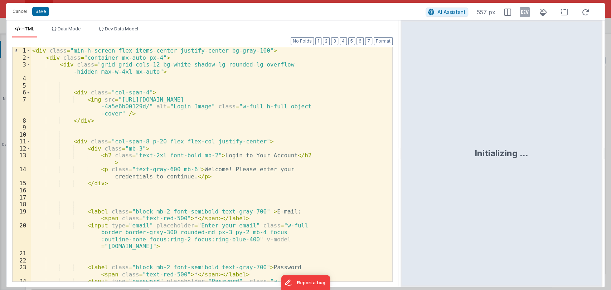
drag, startPoint x: 304, startPoint y: 153, endPoint x: 401, endPoint y: 166, distance: 97.5
click at [401, 166] on html "Cancel Save AI Assistant 557 px HTML Data Model Dev Data Model Format 7 6 5 4 3…" at bounding box center [305, 145] width 611 height 290
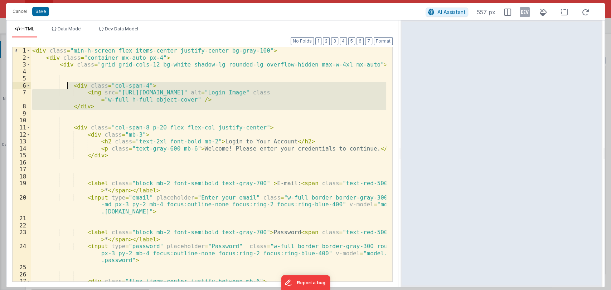
drag, startPoint x: 98, startPoint y: 111, endPoint x: 61, endPoint y: 84, distance: 45.7
click at [61, 84] on div "< div class = "min-h-screen flex items-center justify-center bg-gray-100" > < d…" at bounding box center [209, 171] width 356 height 249
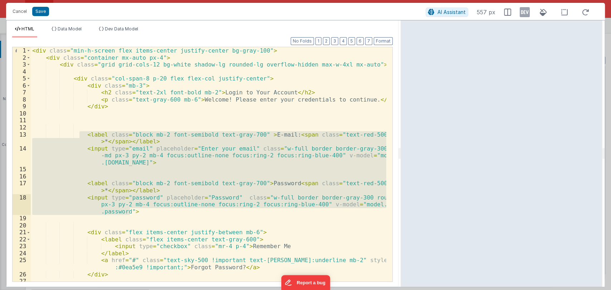
drag, startPoint x: 81, startPoint y: 136, endPoint x: 145, endPoint y: 212, distance: 99.4
click at [145, 212] on div "< div class = "min-h-screen flex items-center justify-center bg-gray-100" > < d…" at bounding box center [209, 171] width 356 height 249
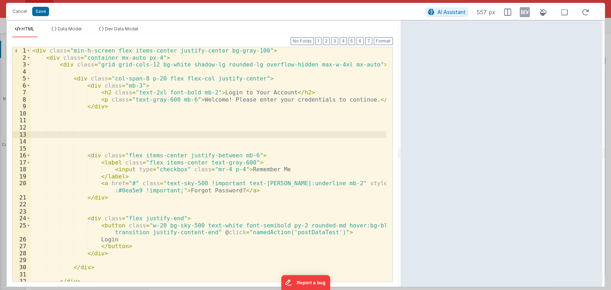
scroll to position [17, 0]
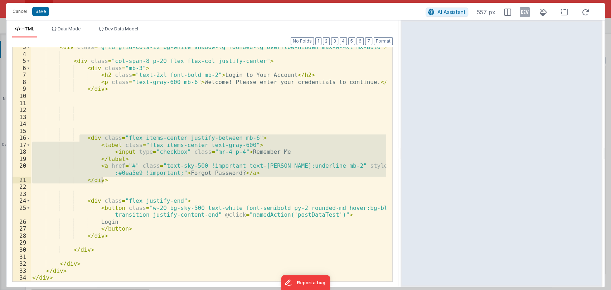
drag, startPoint x: 79, startPoint y: 135, endPoint x: 110, endPoint y: 180, distance: 54.8
click at [110, 180] on div "< div class = "grid grid-cols-12 bg-white shadow-lg rounded-lg overflow-hidden …" at bounding box center [209, 168] width 356 height 249
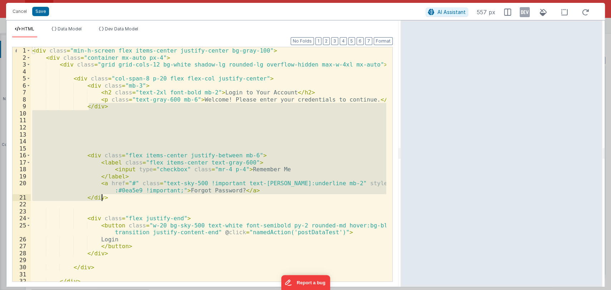
scroll to position [0, 0]
click at [112, 198] on div "< div class = "min-h-screen flex items-center justify-center bg-gray-100" > < d…" at bounding box center [209, 164] width 356 height 235
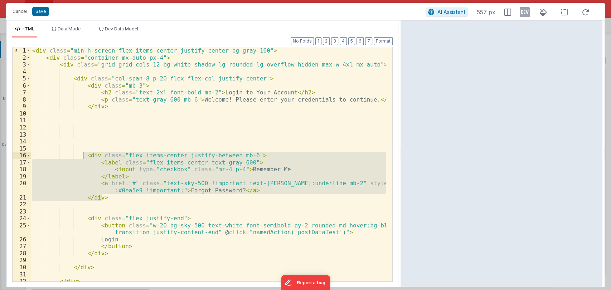
drag, startPoint x: 112, startPoint y: 198, endPoint x: 83, endPoint y: 156, distance: 50.4
click at [83, 156] on div "< div class = "min-h-screen flex items-center justify-center bg-gray-100" > < d…" at bounding box center [209, 171] width 356 height 249
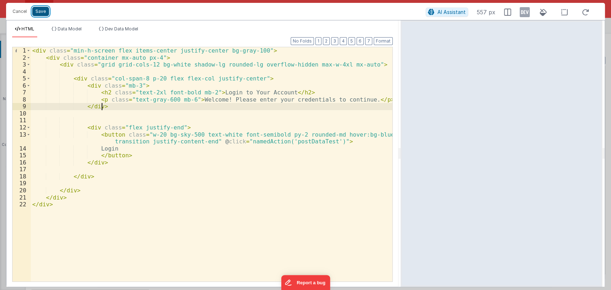
click at [42, 9] on button "Save" at bounding box center [40, 11] width 17 height 9
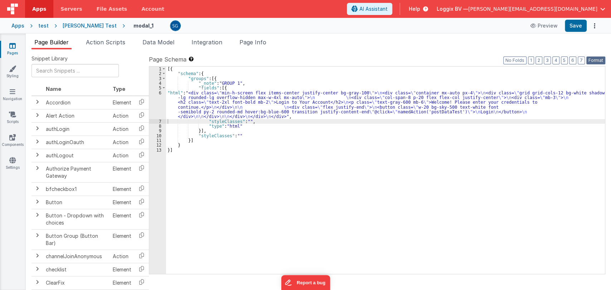
click at [599, 64] on button "Format" at bounding box center [596, 61] width 19 height 8
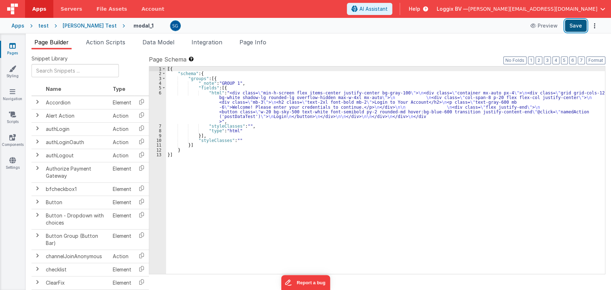
click at [575, 31] on button "Save" at bounding box center [576, 26] width 22 height 12
click at [104, 43] on span "Action Scripts" at bounding box center [105, 42] width 39 height 7
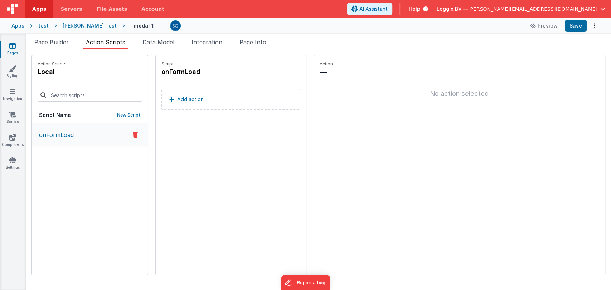
click at [104, 43] on span "Action Scripts" at bounding box center [105, 42] width 39 height 7
click at [551, 22] on button "Preview" at bounding box center [544, 25] width 36 height 11
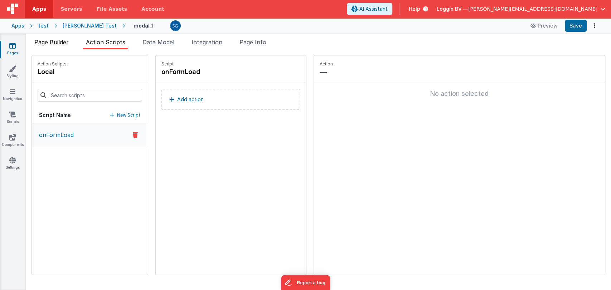
click at [58, 46] on li "Page Builder" at bounding box center [52, 43] width 40 height 11
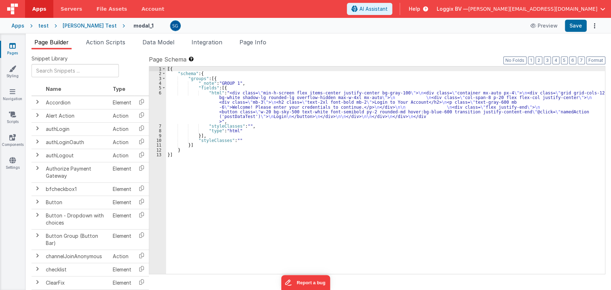
click at [185, 155] on div "[{ "schema" : { "groups" : [{ "_note" : "GROUP 1" , "fields" : [{ "html" : "<di…" at bounding box center [385, 175] width 439 height 217
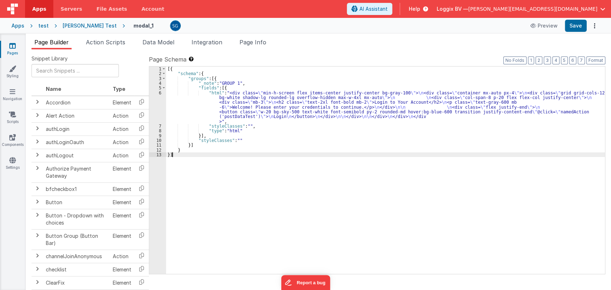
click at [185, 155] on div "[{ "schema" : { "groups" : [{ "_note" : "GROUP 1" , "fields" : [{ "html" : "<di…" at bounding box center [385, 175] width 439 height 217
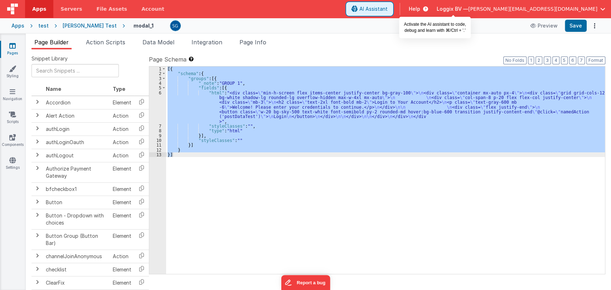
click at [388, 9] on span "AI Assistant" at bounding box center [374, 8] width 28 height 7
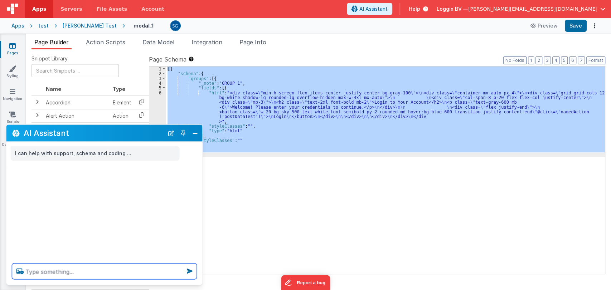
type textarea "i"
type textarea "on this page , I need to show a simple mesage only"
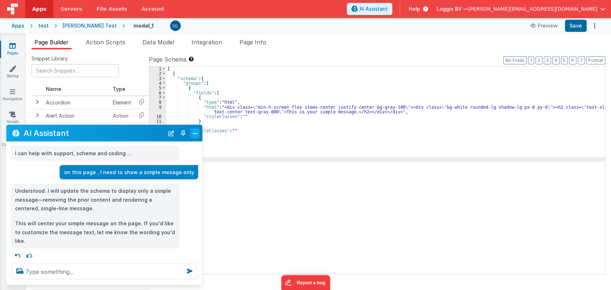
click at [195, 135] on button "Close" at bounding box center [195, 133] width 9 height 10
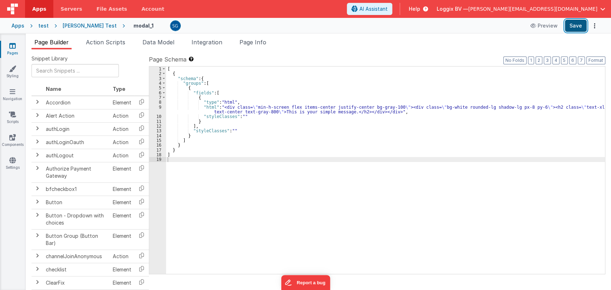
click at [569, 22] on button "Save" at bounding box center [576, 26] width 22 height 12
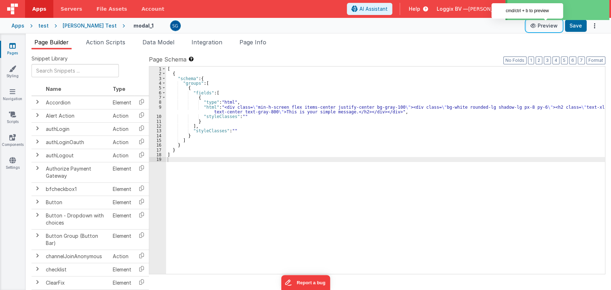
click at [543, 24] on button "Preview" at bounding box center [544, 25] width 36 height 11
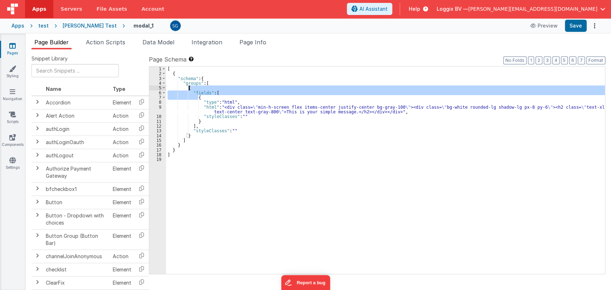
drag, startPoint x: 204, startPoint y: 96, endPoint x: 201, endPoint y: 89, distance: 8.0
click at [201, 89] on div "[ { "schema" : { "groups" : [ { "fields" : [ { "type" : "html" , "html" : "<div…" at bounding box center [385, 175] width 439 height 217
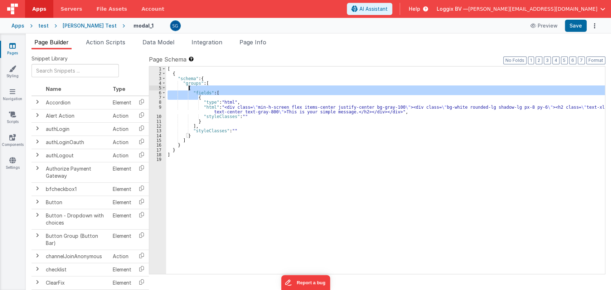
click at [217, 98] on div "[ { "schema" : { "groups" : [ { "fields" : [ { "type" : "html" , "html" : "<div…" at bounding box center [385, 171] width 439 height 208
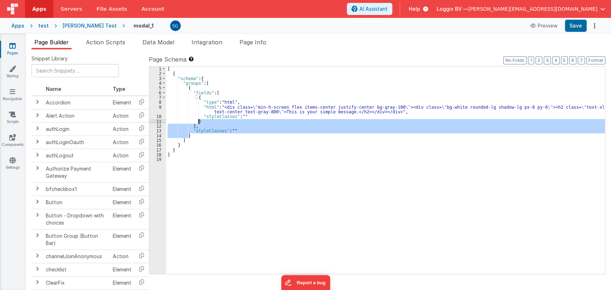
drag, startPoint x: 195, startPoint y: 135, endPoint x: 203, endPoint y: 123, distance: 14.8
click at [203, 123] on div "[ { "schema" : { "groups" : [ { "fields" : [ { "type" : "html" , "html" : "<div…" at bounding box center [385, 175] width 439 height 217
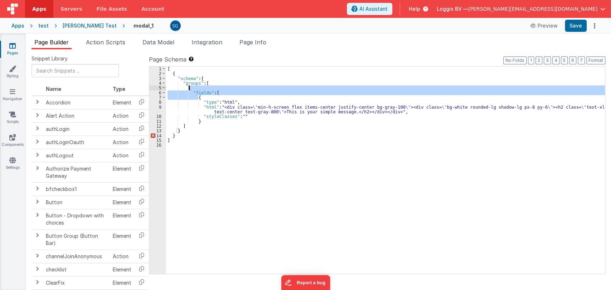
drag, startPoint x: 227, startPoint y: 95, endPoint x: 226, endPoint y: 89, distance: 6.1
click at [226, 89] on div "[ { "schema" : { "groups" : [ { "fields" : [ { "type" : "html" , "html" : "<div…" at bounding box center [385, 175] width 439 height 217
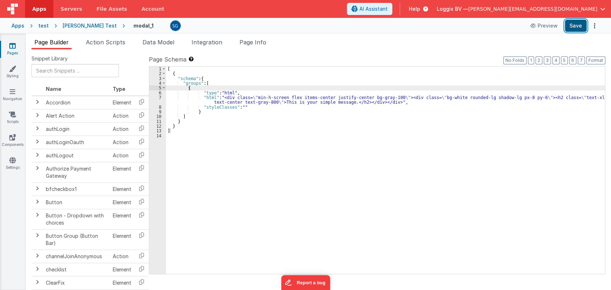
click at [579, 26] on button "Save" at bounding box center [576, 26] width 22 height 12
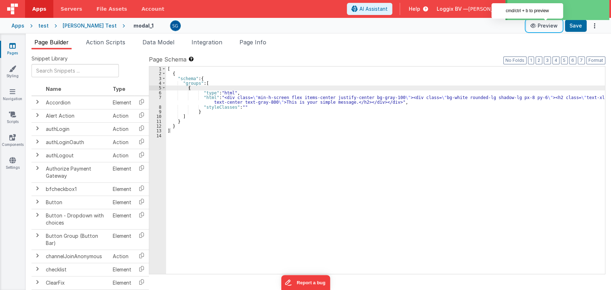
click at [537, 24] on icon at bounding box center [534, 25] width 7 height 5
click at [543, 29] on button "Preview" at bounding box center [544, 25] width 36 height 11
click at [545, 26] on button "Preview" at bounding box center [544, 25] width 36 height 11
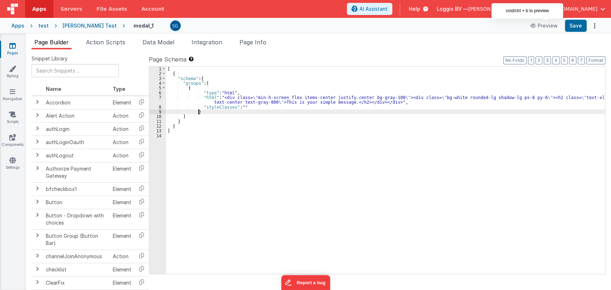
click at [285, 111] on div "[ { "schema" : { "groups" : [ { "type" : "html" , "html" : "<div class= \" min-…" at bounding box center [385, 175] width 439 height 217
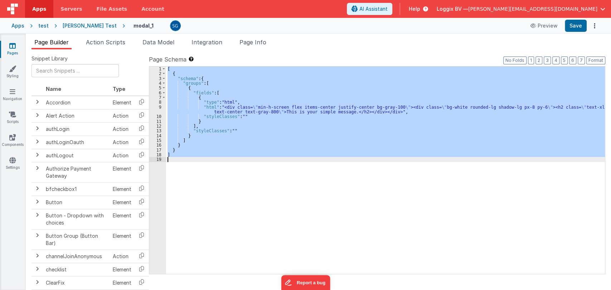
click at [311, 127] on div "[ { "schema" : { "groups" : [ { "fields" : [ { "type" : "html" , "html" : "<div…" at bounding box center [385, 171] width 439 height 208
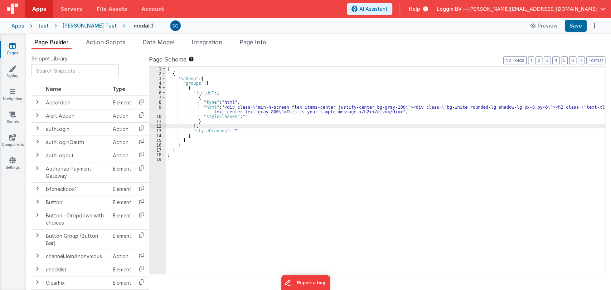
click at [184, 156] on div "[ { "schema" : { "groups" : [ { "fields" : [ { "type" : "html" , "html" : "<div…" at bounding box center [385, 175] width 439 height 217
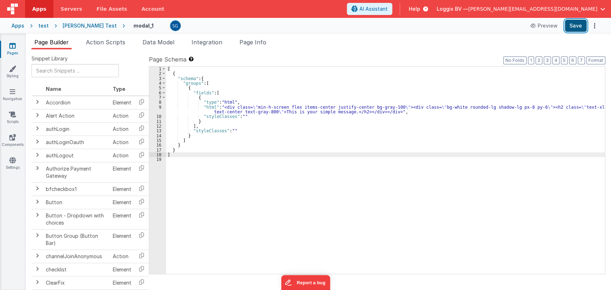
click at [579, 27] on button "Save" at bounding box center [576, 26] width 22 height 12
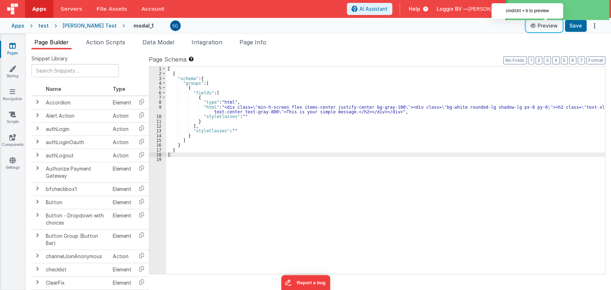
click at [550, 26] on button "Preview" at bounding box center [544, 25] width 36 height 11
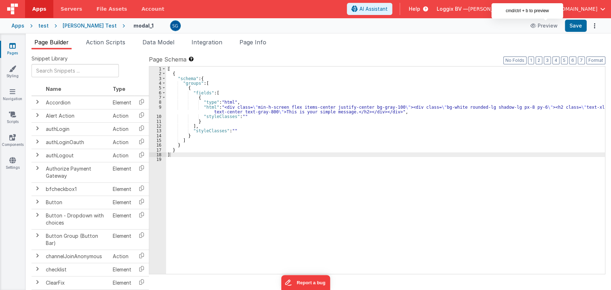
click at [175, 152] on div "[ { "schema" : { "groups" : [ { "fields" : [ { "type" : "html" , "html" : "<div…" at bounding box center [385, 175] width 439 height 217
click at [175, 163] on div "[ { "schema" : { "groups" : [ { "fields" : [ { "type" : "html" , "html" : "<div…" at bounding box center [385, 175] width 439 height 217
click at [178, 157] on div "[ { "schema" : { "groups" : [ { "fields" : [ { "type" : "html" , "html" : "<div…" at bounding box center [385, 175] width 439 height 217
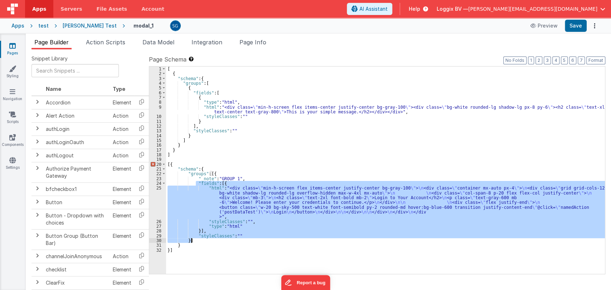
drag, startPoint x: 195, startPoint y: 183, endPoint x: 201, endPoint y: 238, distance: 55.8
click at [201, 238] on div "[ { "schema" : { "groups" : [ { "fields" : [ { "type" : "html" , "html" : "<div…" at bounding box center [385, 175] width 439 height 217
click at [218, 201] on div "[ { "schema" : { "groups" : [ { "fields" : [ { "type" : "html" , "html" : "<div…" at bounding box center [385, 171] width 439 height 208
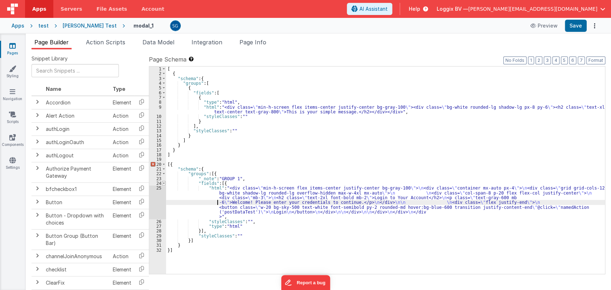
click at [163, 182] on span at bounding box center [164, 183] width 4 height 5
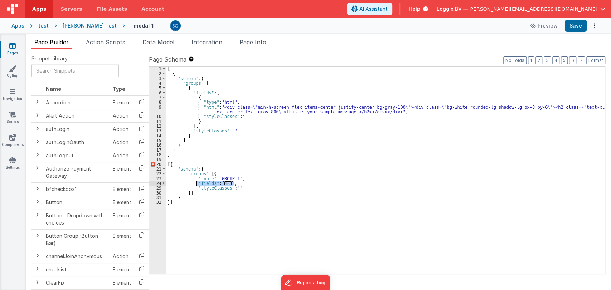
drag, startPoint x: 246, startPoint y: 184, endPoint x: 196, endPoint y: 183, distance: 49.8
click at [196, 183] on div "[ { "schema" : { "groups" : [ { "fields" : [ { "type" : "html" , "html" : "<div…" at bounding box center [385, 175] width 439 height 217
click at [163, 92] on span at bounding box center [164, 93] width 4 height 5
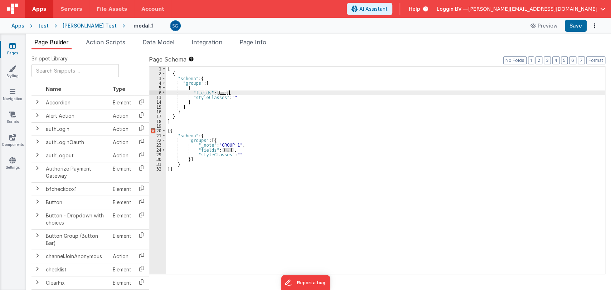
click at [233, 93] on div "[ { "schema" : { "groups" : [ { "fields" : [ ... ] , "styleClasses" : "" } ] } …" at bounding box center [385, 175] width 439 height 217
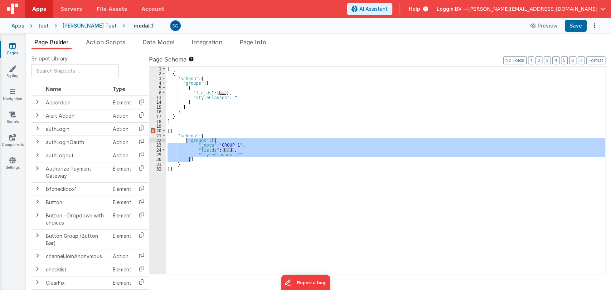
drag, startPoint x: 195, startPoint y: 161, endPoint x: 186, endPoint y: 142, distance: 21.2
click at [186, 142] on div "[ { "schema" : { "groups" : [ { "fields" : [ ... ] , "styleClasses" : "" } ] } …" at bounding box center [385, 175] width 439 height 217
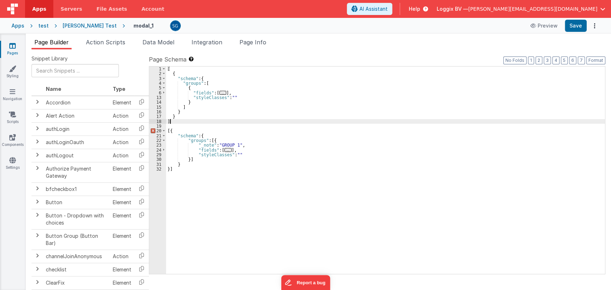
click at [178, 124] on div "[ { "schema" : { "groups" : [ { "fields" : [ ... ] , "styleClasses" : "" } ] } …" at bounding box center [385, 175] width 439 height 217
click at [162, 83] on span at bounding box center [164, 83] width 4 height 5
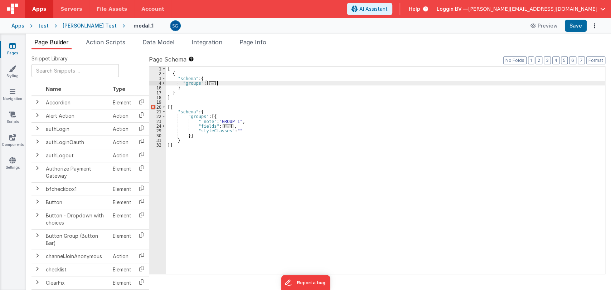
click at [228, 83] on div "[ { "schema" : { "groups" : [ ... ] } } ] [{ "schema" : { "groups" : [{ "_note"…" at bounding box center [385, 175] width 439 height 217
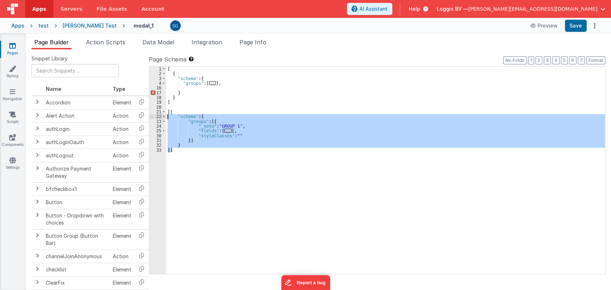
drag, startPoint x: 178, startPoint y: 149, endPoint x: 166, endPoint y: 116, distance: 34.9
click at [166, 116] on div "[ { "schema" : { "groups" : [ ... ] , } } ] [{ "schema" : { "groups" : [{ "_not…" at bounding box center [385, 175] width 439 height 217
click at [220, 147] on div "[ { "schema" : { "groups" : [ ... ] , } } ] [{ "schema" : { "groups" : [{ "_not…" at bounding box center [385, 171] width 439 height 208
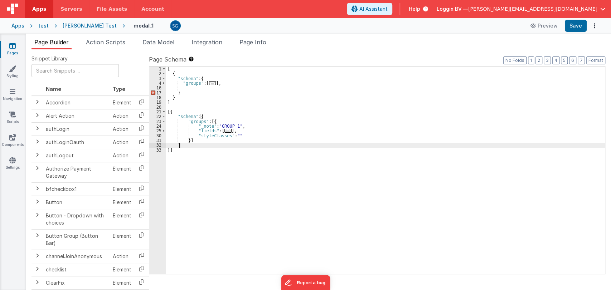
click at [196, 140] on div "[ { "schema" : { "groups" : [ ... ] , } } ] [{ "schema" : { "groups" : [{ "_not…" at bounding box center [385, 175] width 439 height 217
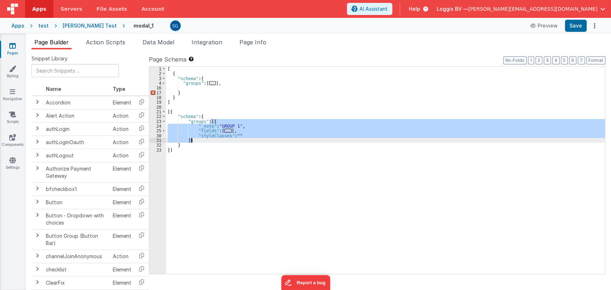
click at [196, 140] on div "[ { "schema" : { "groups" : [ ... ] , } } ] [{ "schema" : { "groups" : [{ "_not…" at bounding box center [385, 171] width 439 height 208
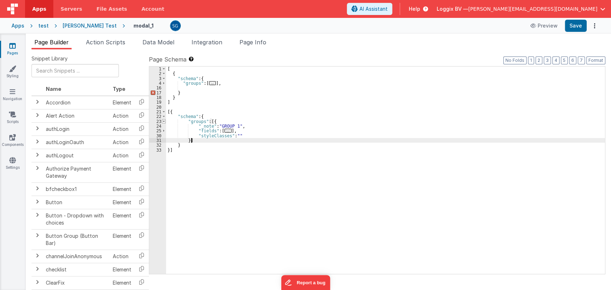
click at [163, 122] on span at bounding box center [164, 121] width 4 height 5
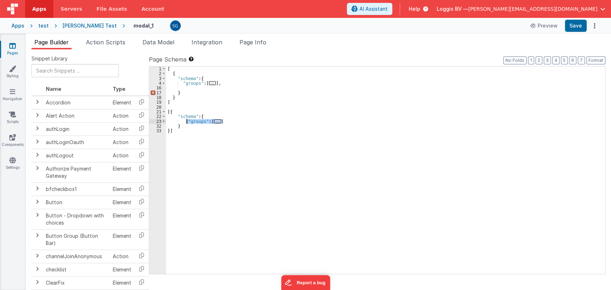
drag, startPoint x: 228, startPoint y: 121, endPoint x: 186, endPoint y: 122, distance: 42.3
click at [186, 122] on div "[ { "schema" : { "groups" : [ ... ] , } } ] [{ "schema" : { "groups" : [ ... ] …" at bounding box center [385, 175] width 439 height 217
click at [223, 85] on div "[ { "schema" : { "groups" : [ ... ] , } } ] [{ "schema" : { "groups" : [ ... ] …" at bounding box center [385, 175] width 439 height 217
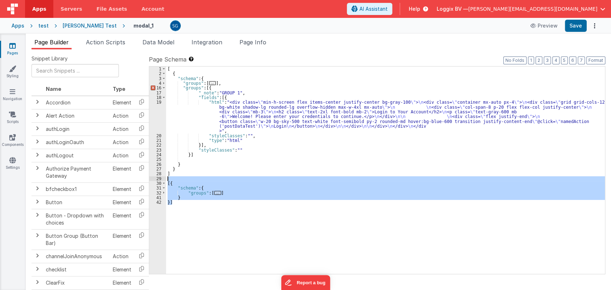
drag, startPoint x: 179, startPoint y: 204, endPoint x: 174, endPoint y: 176, distance: 28.3
click at [174, 176] on div "[ { "schema" : { "groups" : [ ... ] , "groups" : [{ "_note" : "GROUP 1" , "fiel…" at bounding box center [385, 175] width 439 height 217
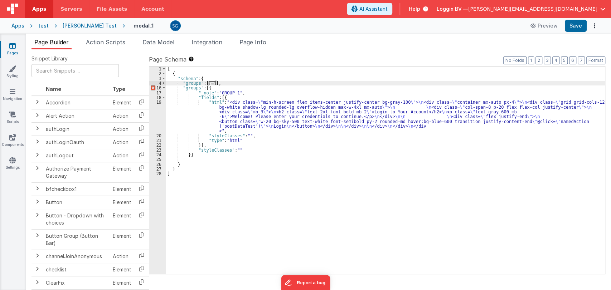
click at [211, 82] on span "..." at bounding box center [212, 83] width 7 height 4
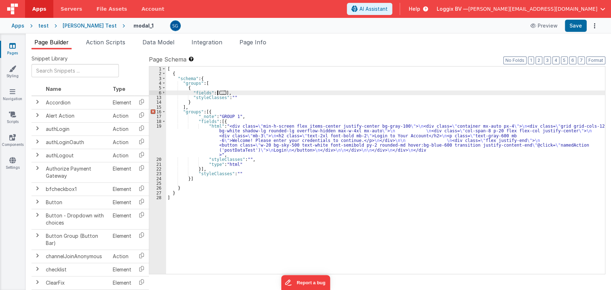
click at [221, 92] on span "..." at bounding box center [223, 93] width 7 height 4
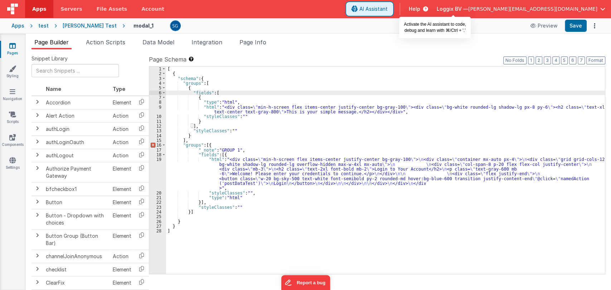
click at [392, 13] on button "AI Assistant" at bounding box center [369, 9] width 45 height 12
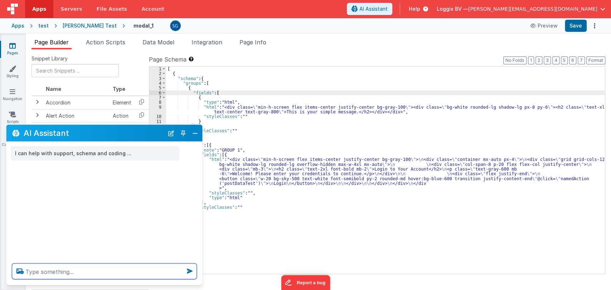
click at [72, 274] on textarea at bounding box center [104, 272] width 185 height 16
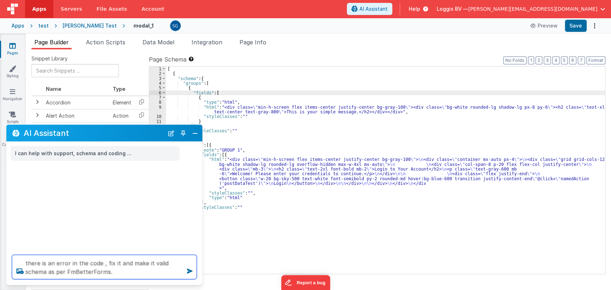
type textarea "there is an error in the code , fix it and make it valid schema as per FmBetter…"
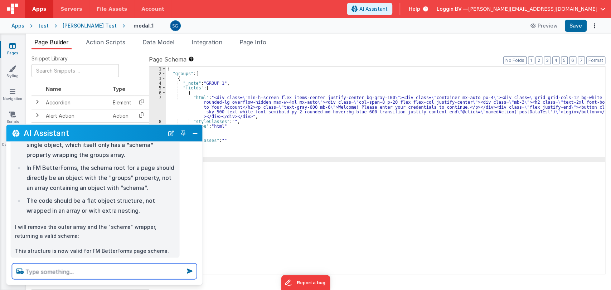
scroll to position [95, 0]
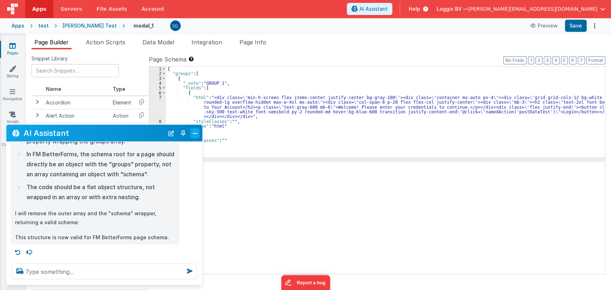
click at [193, 132] on button "Close" at bounding box center [195, 133] width 9 height 10
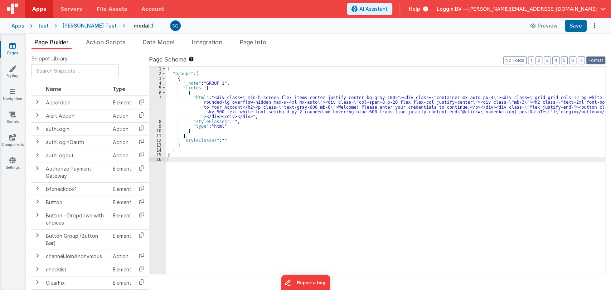
click at [598, 61] on button "Format" at bounding box center [596, 61] width 19 height 8
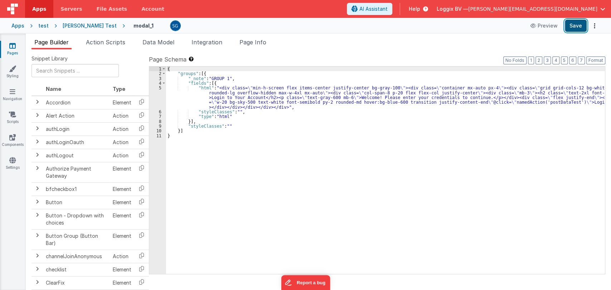
click at [572, 24] on button "Save" at bounding box center [576, 26] width 22 height 12
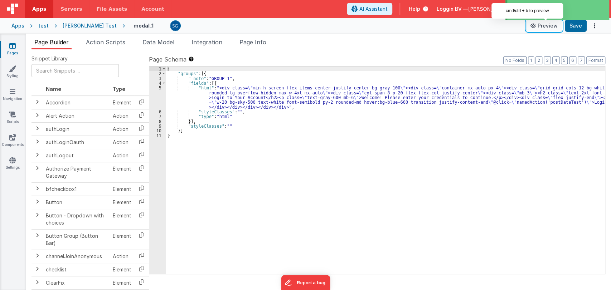
click at [536, 27] on icon at bounding box center [534, 25] width 7 height 5
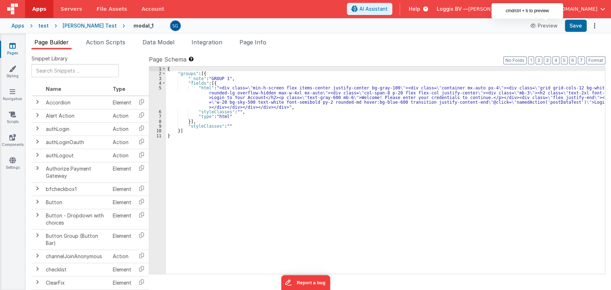
click at [247, 124] on div "{ "groups" : [{ "_note" : "GROUP 1" , "fields" : [{ "html" : "<div class= \" mi…" at bounding box center [385, 175] width 439 height 217
click at [236, 125] on div "{ "groups" : [{ "_note" : "GROUP 1" , "fields" : [{ "html" : "<div class= \" mi…" at bounding box center [385, 175] width 439 height 217
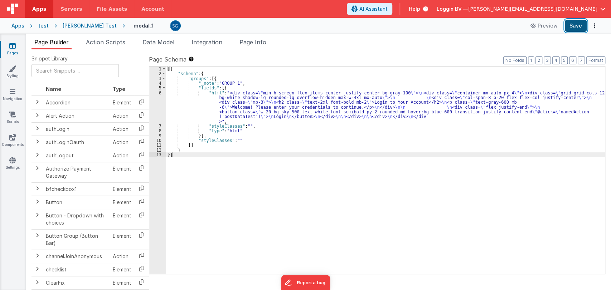
click at [576, 26] on button "Save" at bounding box center [576, 26] width 22 height 12
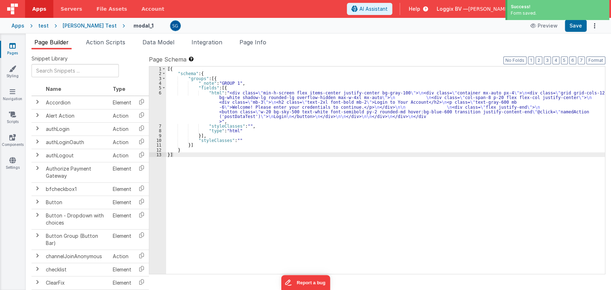
click at [555, 21] on div "Success! Form saved." at bounding box center [557, 11] width 107 height 22
click at [549, 24] on button "Preview" at bounding box center [544, 25] width 36 height 11
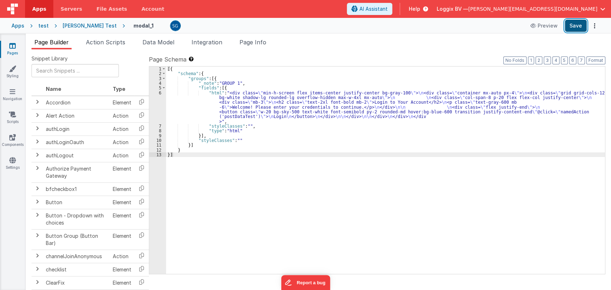
click at [579, 23] on button "Save" at bounding box center [576, 26] width 22 height 12
click at [594, 60] on button "Format" at bounding box center [596, 61] width 19 height 8
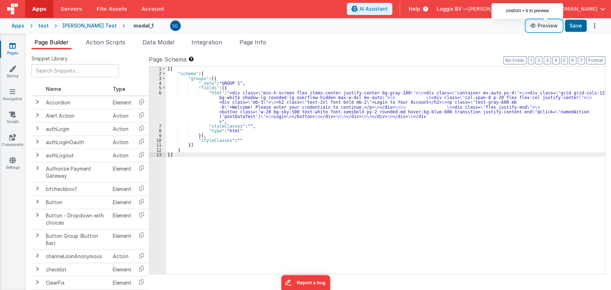
click at [546, 26] on button "Preview" at bounding box center [544, 25] width 36 height 11
click at [544, 29] on button "Preview" at bounding box center [544, 25] width 36 height 11
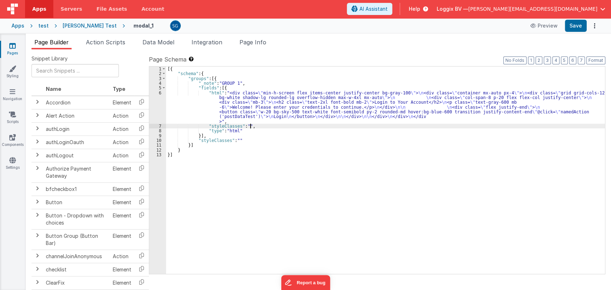
click at [262, 127] on div "[{ "schema" : { "groups" : [{ "_note" : "GROUP 1" , "fields" : [{ "html" : "<di…" at bounding box center [385, 175] width 439 height 217
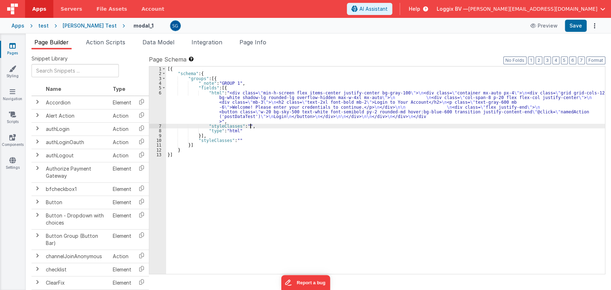
click at [407, 124] on div "[{ "schema" : { "groups" : [{ "_note" : "GROUP 1" , "fields" : [{ "html" : "<di…" at bounding box center [385, 175] width 439 height 217
click at [421, 107] on div "[{ "schema" : { "groups" : [{ "_note" : "GROUP 1" , "fields" : [{ "html" : "<di…" at bounding box center [385, 175] width 439 height 217
click at [339, 114] on div "[{ "schema" : { "groups" : [{ "_note" : "GROUP 1" , "fields" : [{ "html" : "<di…" at bounding box center [385, 175] width 439 height 217
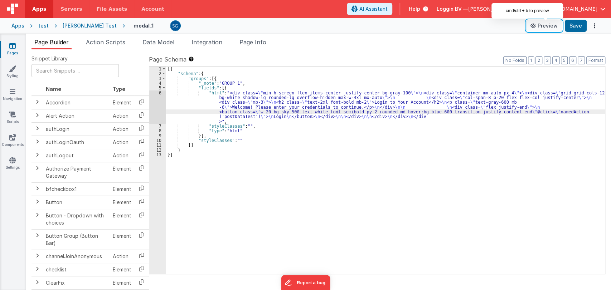
click at [546, 24] on button "Preview" at bounding box center [544, 25] width 36 height 11
click at [254, 109] on div "[{ "schema" : { "groups" : [{ "_note" : "GROUP 1" , "fields" : [{ "html" : "<di…" at bounding box center [385, 175] width 439 height 217
click at [286, 117] on div "[{ "schema" : { "groups" : [{ "_note" : "GROUP 1" , "fields" : [{ "html" : "<di…" at bounding box center [385, 175] width 439 height 217
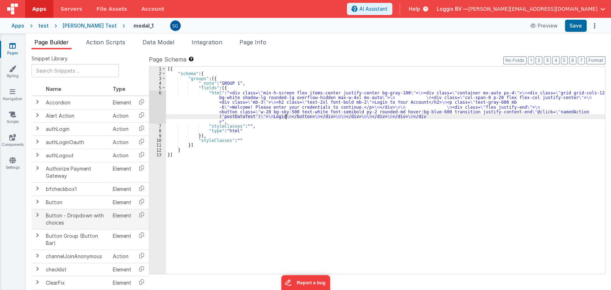
scroll to position [56, 0]
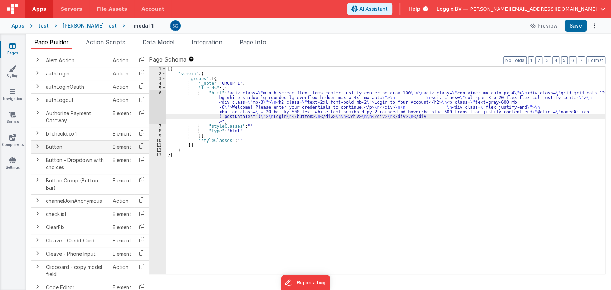
click at [35, 148] on span at bounding box center [37, 147] width 6 height 6
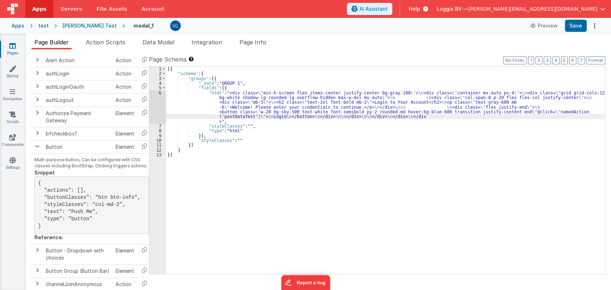
click at [205, 88] on div "[{ "schema" : { "groups" : [{ "_note" : "GROUP 1" , "fields" : [{ "html" : "<di…" at bounding box center [385, 175] width 439 height 217
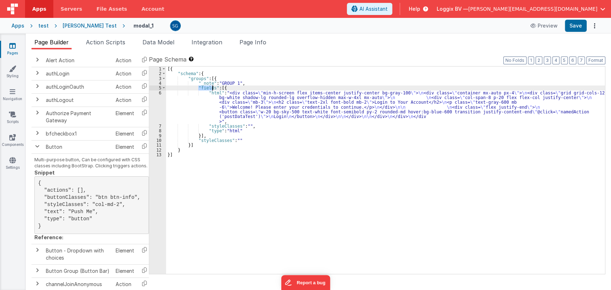
click at [205, 88] on div "[{ "schema" : { "groups" : [{ "_note" : "GROUP 1" , "fields" : [{ "html" : "<di…" at bounding box center [385, 175] width 439 height 217
click at [235, 93] on div "[{ "schema" : { "groups" : [{ "_note" : "GROUP 1" , "fields" : [{ "html" : "<di…" at bounding box center [385, 175] width 439 height 217
click at [164, 88] on span at bounding box center [164, 88] width 4 height 5
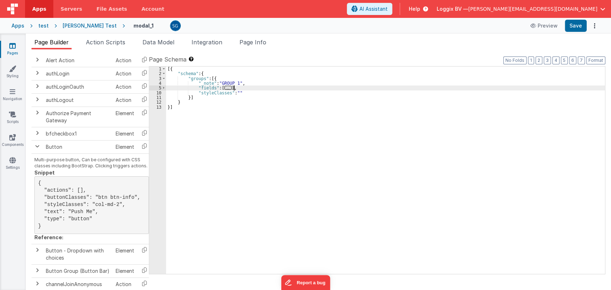
click at [247, 87] on div "[{ "schema" : { "groups" : [{ "_note" : "GROUP 1" , "fields" : [ ... ] , "style…" at bounding box center [385, 175] width 439 height 217
click at [226, 87] on span "..." at bounding box center [228, 88] width 7 height 4
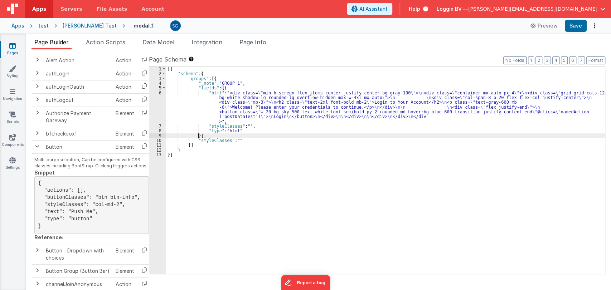
click at [198, 136] on div "[{ "schema" : { "groups" : [{ "_note" : "GROUP 1" , "fields" : [{ "html" : "<di…" at bounding box center [385, 175] width 439 height 217
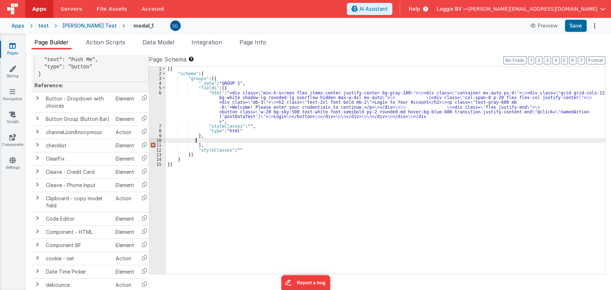
scroll to position [208, 0]
click at [43, 150] on td "checklist" at bounding box center [78, 144] width 70 height 13
click at [38, 147] on span at bounding box center [37, 144] width 6 height 6
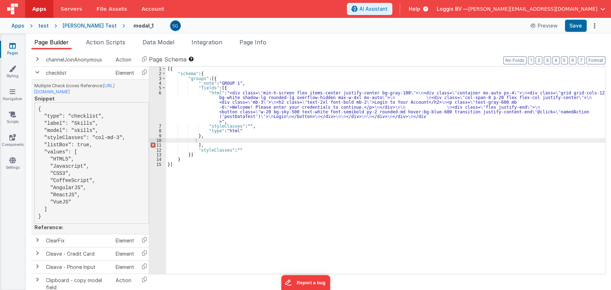
scroll to position [262, 0]
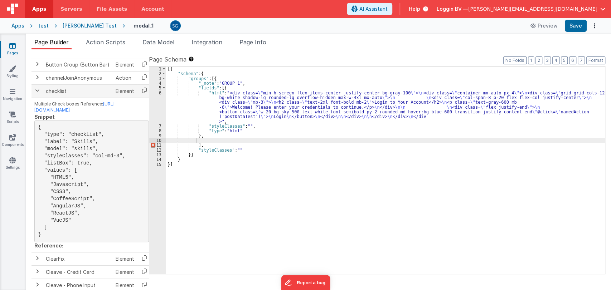
click at [145, 95] on icon at bounding box center [144, 90] width 15 height 11
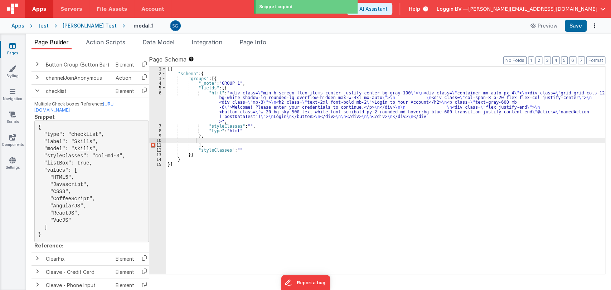
click at [203, 140] on div "[{ "schema" : { "groups" : [{ "_note" : "GROUP 1" , "fields" : [{ "html" : "<di…" at bounding box center [385, 175] width 439 height 217
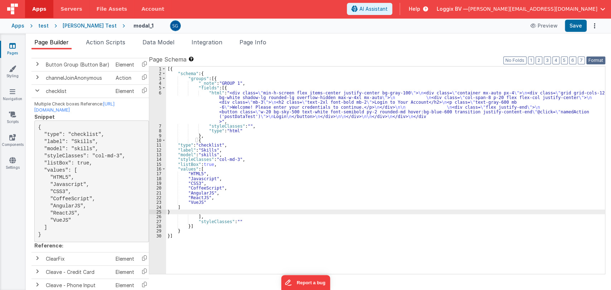
click at [592, 62] on button "Format" at bounding box center [596, 61] width 19 height 8
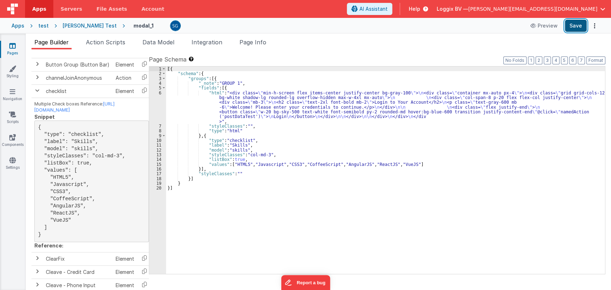
click at [578, 25] on button "Save" at bounding box center [576, 26] width 22 height 12
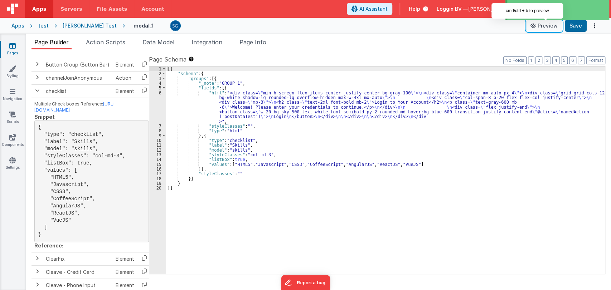
click at [543, 28] on button "Preview" at bounding box center [544, 25] width 36 height 11
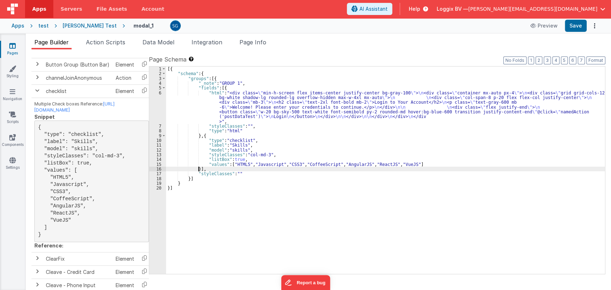
click at [198, 169] on div "[{ "schema" : { "groups" : [{ "_note" : "GROUP 1" , "fields" : [{ "html" : "<di…" at bounding box center [385, 175] width 439 height 217
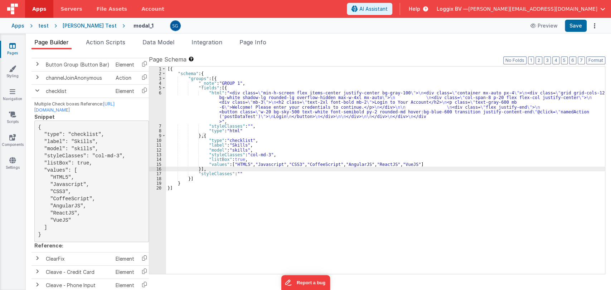
click at [265, 155] on div "[{ "schema" : { "groups" : [{ "_note" : "GROUP 1" , "fields" : [{ "html" : "<di…" at bounding box center [385, 175] width 439 height 217
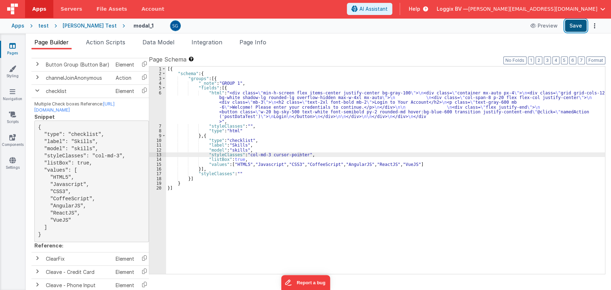
click at [568, 24] on button "Save" at bounding box center [576, 26] width 22 height 12
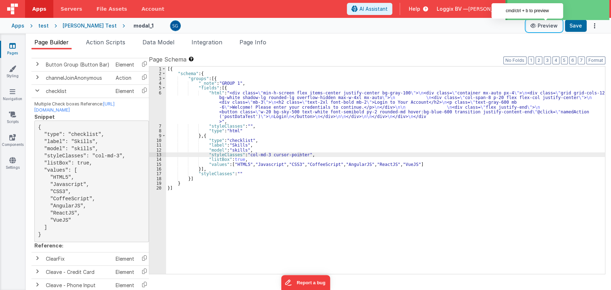
click at [547, 26] on button "Preview" at bounding box center [544, 25] width 36 height 11
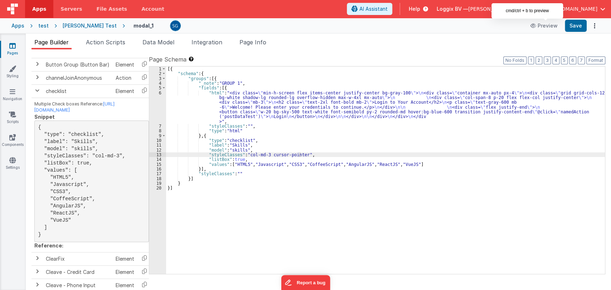
click at [299, 153] on div "[{ "schema" : { "groups" : [{ "_note" : "GROUP 1" , "fields" : [{ "html" : "<di…" at bounding box center [385, 175] width 439 height 217
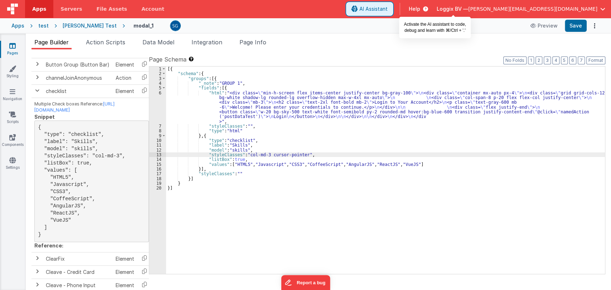
click at [388, 10] on span "AI Assistant" at bounding box center [374, 8] width 28 height 7
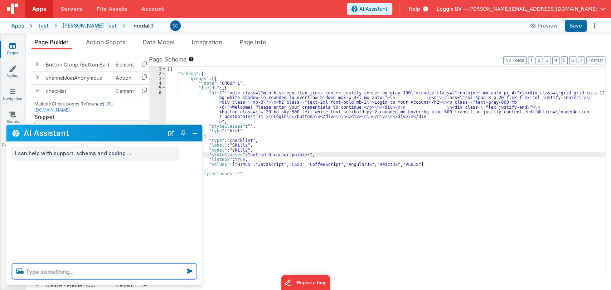
click at [80, 271] on textarea at bounding box center [104, 272] width 185 height 16
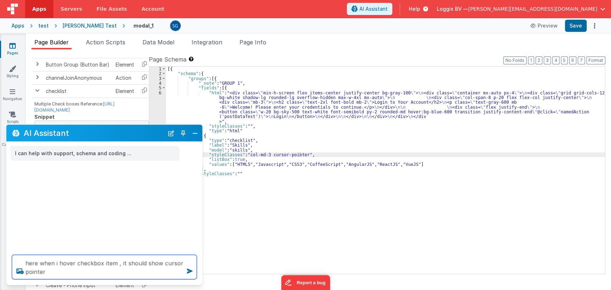
type textarea "here when i hover checkbox item , it should show cursor pointer"
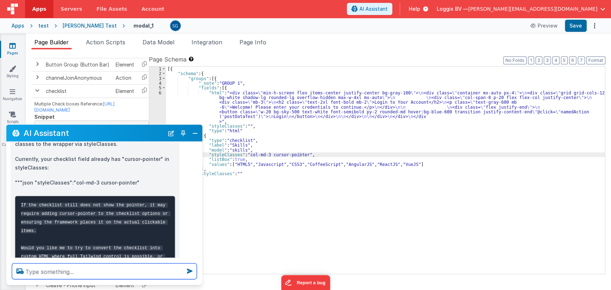
scroll to position [91, 0]
click at [93, 271] on textarea at bounding box center [104, 272] width 185 height 16
type textarea "do it"
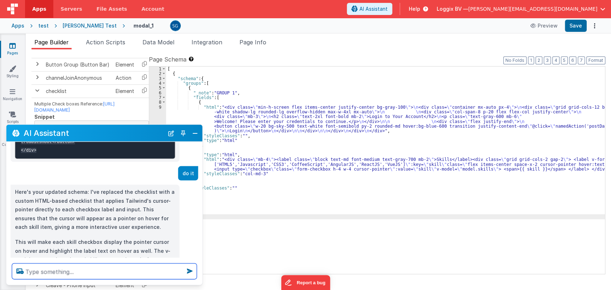
scroll to position [340, 0]
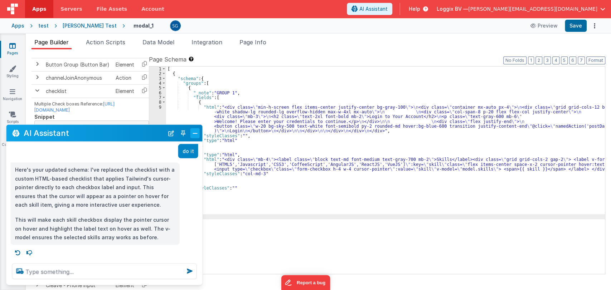
click at [193, 134] on button "Close" at bounding box center [195, 133] width 9 height 10
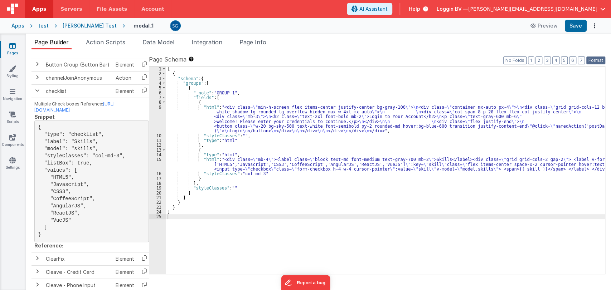
click at [596, 61] on button "Format" at bounding box center [596, 61] width 19 height 8
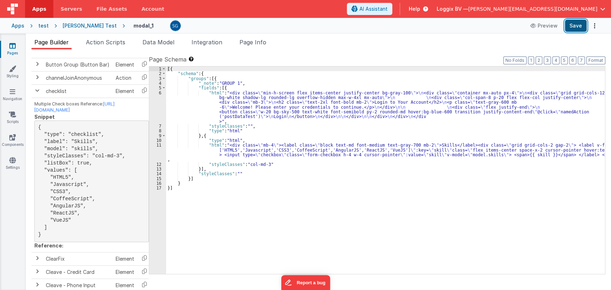
click at [575, 30] on button "Save" at bounding box center [576, 26] width 22 height 12
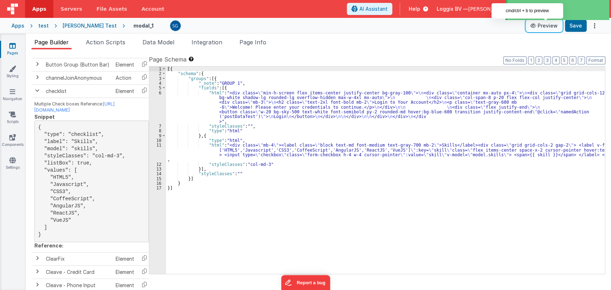
click at [537, 25] on icon at bounding box center [534, 25] width 7 height 5
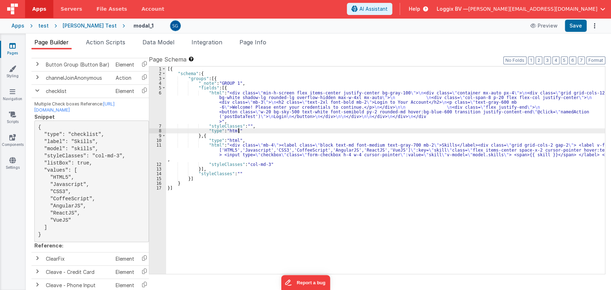
click at [360, 130] on div "[{ "schema" : { "groups" : [{ "_note" : "GROUP 1" , "fields" : [{ "html" : "<di…" at bounding box center [385, 175] width 439 height 217
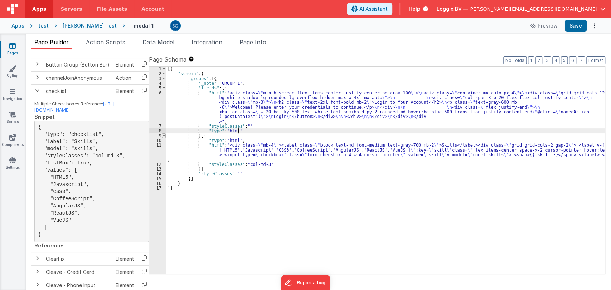
click at [162, 136] on span at bounding box center [164, 136] width 4 height 5
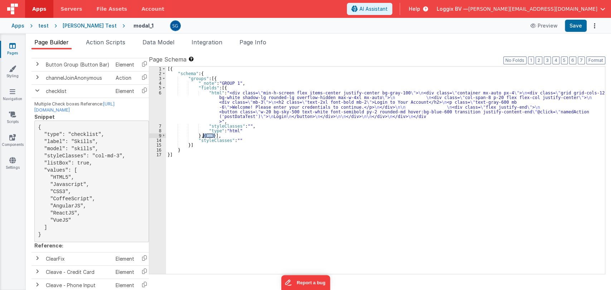
drag, startPoint x: 215, startPoint y: 135, endPoint x: 203, endPoint y: 136, distance: 11.5
click at [203, 136] on div "[{ "schema" : { "groups" : [{ "_note" : "GROUP 1" , "fields" : [{ "html" : "<di…" at bounding box center [385, 175] width 439 height 217
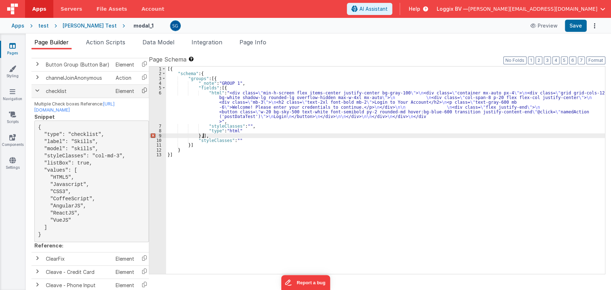
click at [142, 96] on icon at bounding box center [144, 90] width 15 height 11
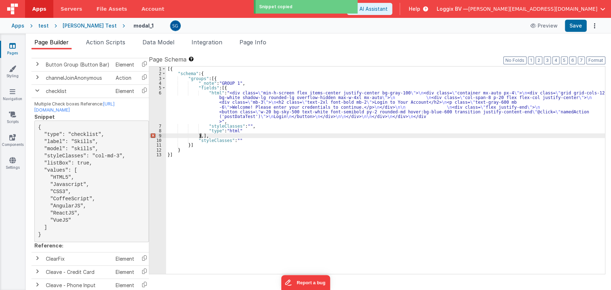
click at [201, 134] on div "[{ "schema" : { "groups" : [{ "_note" : "GROUP 1" , "fields" : [{ "html" : "<di…" at bounding box center [385, 175] width 439 height 217
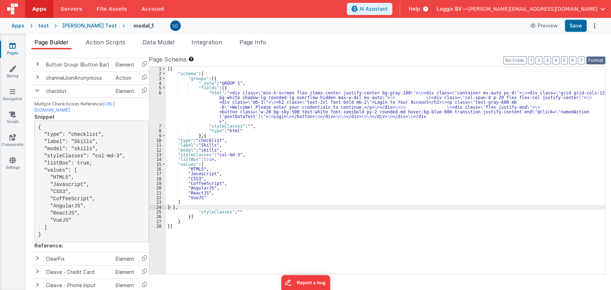
click at [594, 62] on button "Format" at bounding box center [596, 61] width 19 height 8
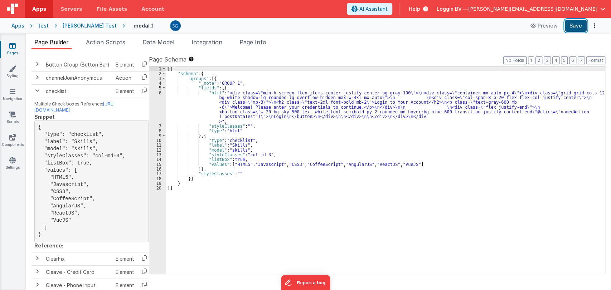
click at [575, 24] on button "Save" at bounding box center [576, 26] width 22 height 12
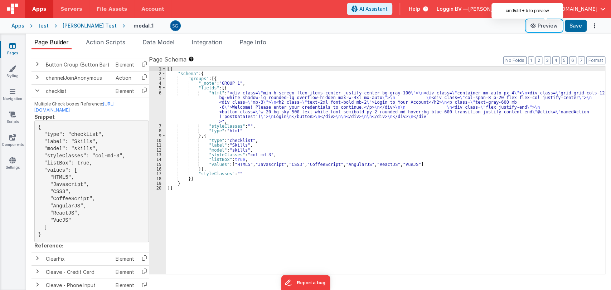
click at [551, 25] on button "Preview" at bounding box center [544, 25] width 36 height 11
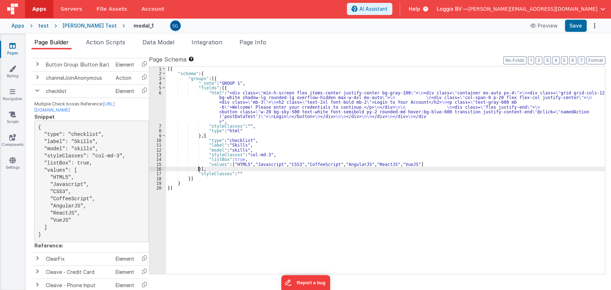
click at [198, 168] on div "[{ "schema" : { "groups" : [{ "_note" : "GROUP 1" , "fields" : [{ "html" : "<di…" at bounding box center [385, 175] width 439 height 217
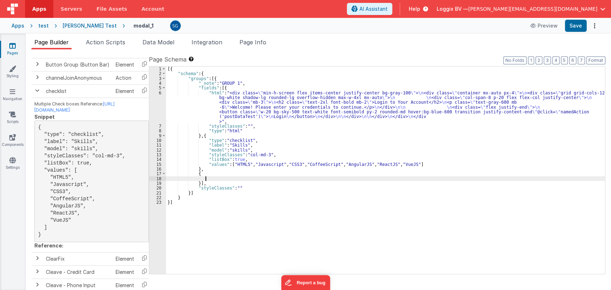
click at [221, 155] on div "[{ "schema" : { "groups" : [{ "_note" : "GROUP 1" , "fields" : [{ "html" : "<di…" at bounding box center [385, 175] width 439 height 217
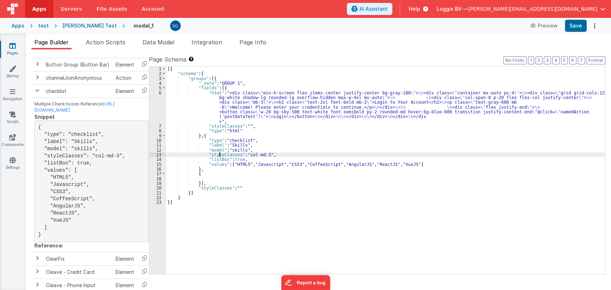
click at [220, 155] on div "[{ "schema" : { "groups" : [{ "_note" : "GROUP 1" , "fields" : [{ "html" : "<di…" at bounding box center [385, 175] width 439 height 217
click at [209, 178] on div "[{ "schema" : { "groups" : [{ "_note" : "GROUP 1" , "fields" : [{ "html" : "<di…" at bounding box center [385, 175] width 439 height 217
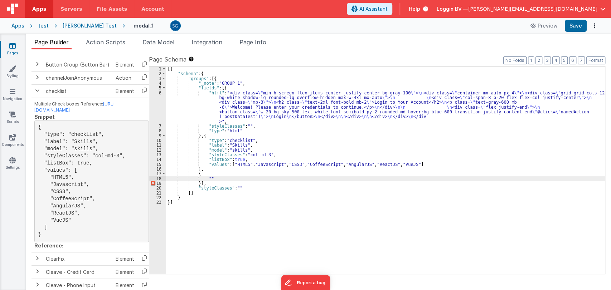
paste textarea
click at [245, 178] on div "[{ "schema" : { "groups" : [{ "_note" : "GROUP 1" , "fields" : [{ "html" : "<di…" at bounding box center [385, 175] width 439 height 217
click at [577, 27] on button "Save" at bounding box center [576, 26] width 22 height 12
click at [262, 154] on div "[{ "schema" : { "groups" : [{ "_note" : "GROUP 1" , "fields" : [{ "html" : "<di…" at bounding box center [385, 175] width 439 height 217
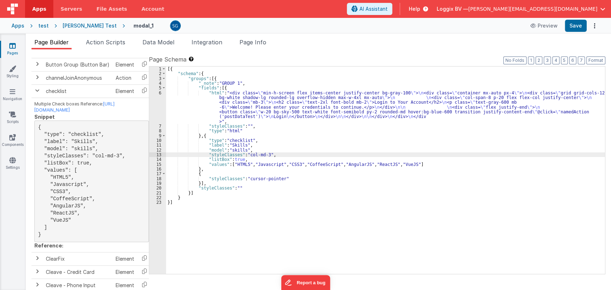
click at [262, 153] on div "[{ "schema" : { "groups" : [{ "_note" : "GROUP 1" , "fields" : [{ "html" : "<di…" at bounding box center [385, 175] width 439 height 217
click at [264, 154] on div "[{ "schema" : { "groups" : [{ "_note" : "GROUP 1" , "fields" : [{ "html" : "<di…" at bounding box center [385, 175] width 439 height 217
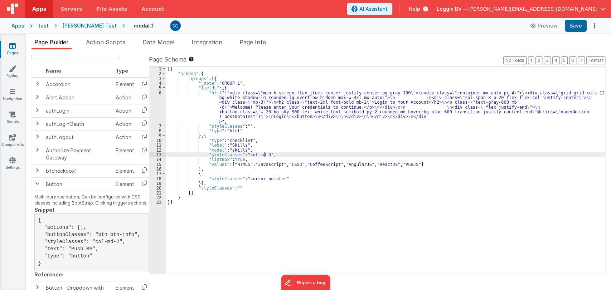
scroll to position [0, 0]
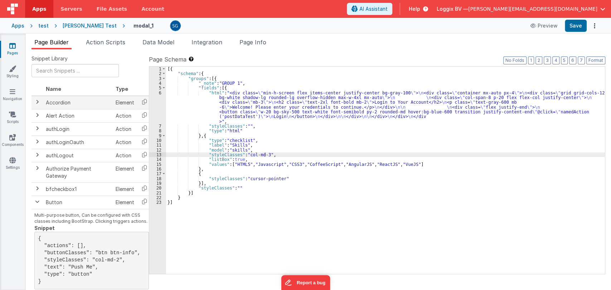
click at [50, 104] on td "Accordion" at bounding box center [78, 103] width 70 height 14
click at [37, 104] on span at bounding box center [37, 102] width 6 height 6
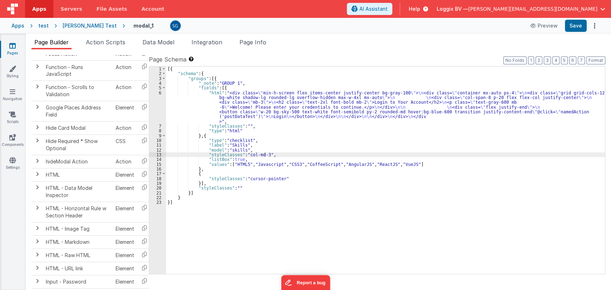
scroll to position [818, 0]
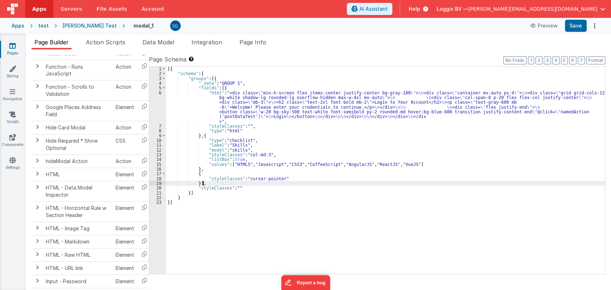
click at [300, 183] on div "[{ "schema" : { "groups" : [{ "_note" : "GROUP 1" , "fields" : [{ "html" : "<di…" at bounding box center [385, 175] width 439 height 217
click at [298, 179] on div "[{ "schema" : { "groups" : [{ "_note" : "GROUP 1" , "fields" : [{ "html" : "<di…" at bounding box center [385, 175] width 439 height 217
click at [388, 7] on span "AI Assistant" at bounding box center [374, 8] width 28 height 7
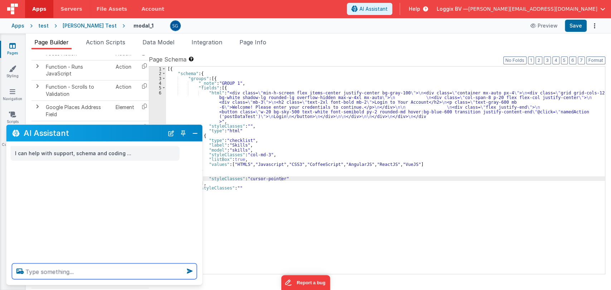
click at [87, 274] on textarea at bounding box center [104, 272] width 185 height 16
type textarea "z"
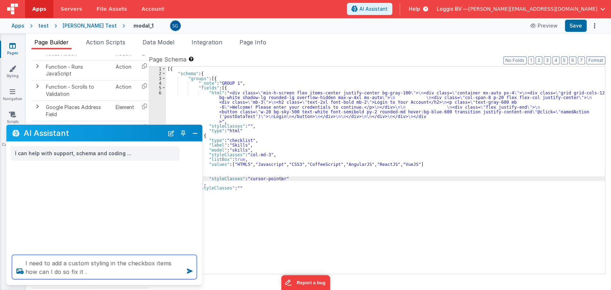
type textarea "I need to add a custom styling in the checkbox items how can I do so fix it ."
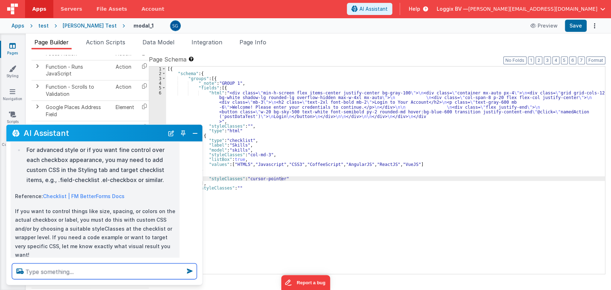
scroll to position [159, 0]
click at [76, 268] on textarea at bounding box center [104, 272] width 185 height 16
type textarea "I just want on hover on checkbox i need to show cursor pointer"
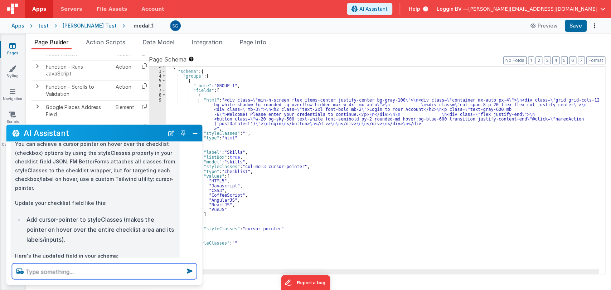
scroll to position [359, 0]
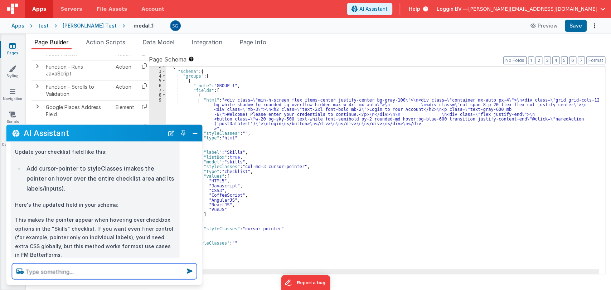
click at [70, 272] on textarea at bounding box center [104, 272] width 185 height 16
type textarea "d"
type textarea "o"
type textarea "do it"
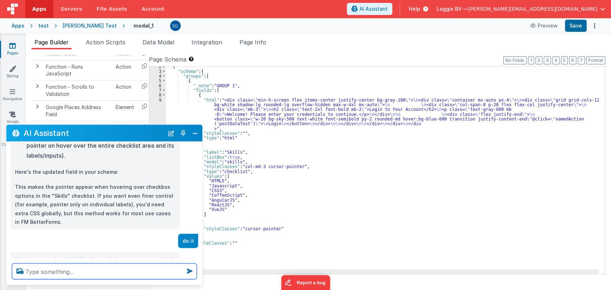
scroll to position [7, 0]
click at [218, 228] on div "{ "schema" : { "groups" : [ { "_note" : "GROUP 1" , "fields" : [ { "html" : "<d…" at bounding box center [382, 172] width 433 height 217
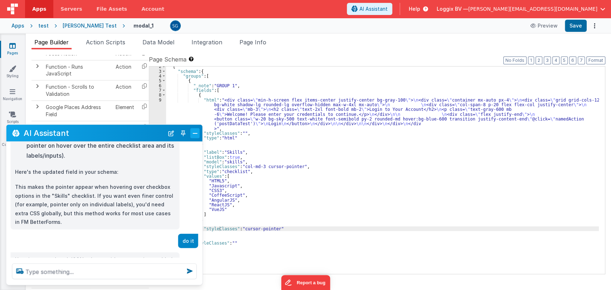
click at [194, 135] on button "Close" at bounding box center [195, 133] width 9 height 10
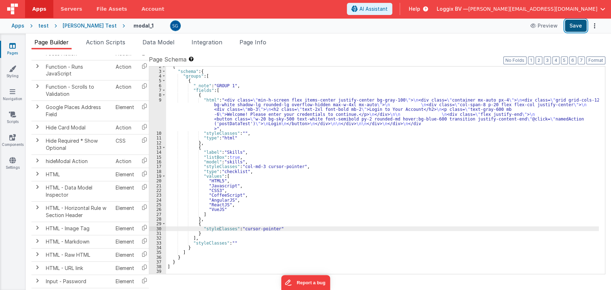
click at [567, 24] on button "Save" at bounding box center [576, 26] width 22 height 12
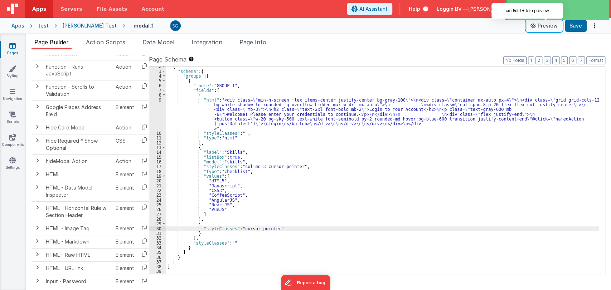
click at [544, 29] on button "Preview" at bounding box center [544, 25] width 36 height 11
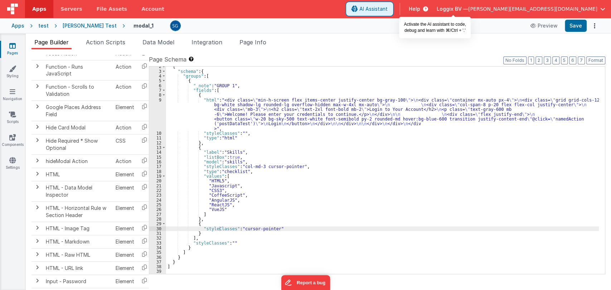
click at [388, 9] on span "AI Assistant" at bounding box center [374, 8] width 28 height 7
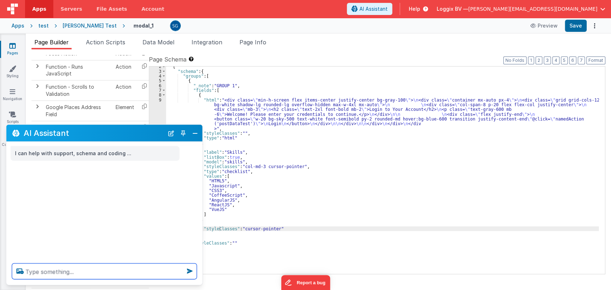
click at [79, 268] on textarea at bounding box center [104, 272] width 185 height 16
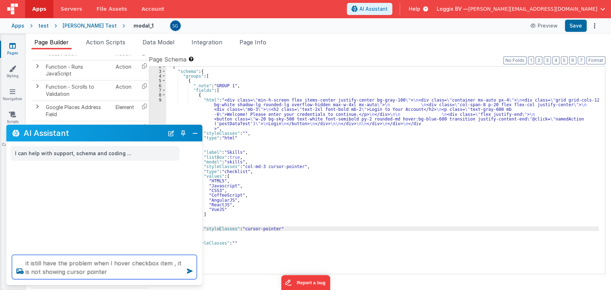
type textarea "it istill have the problem when I hover checkbox item , it is not showing curso…"
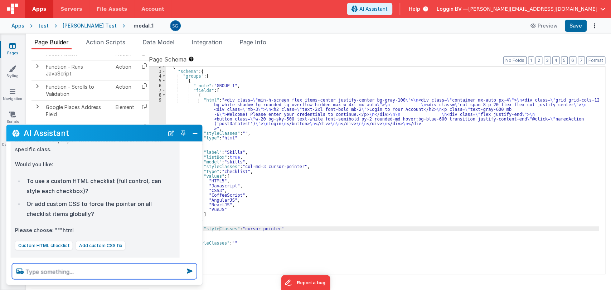
scroll to position [171, 0]
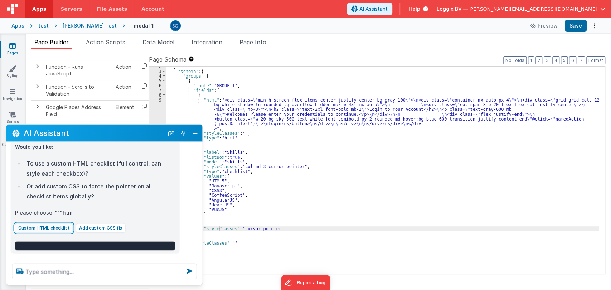
click at [48, 224] on button "Custom HTML checklist" at bounding box center [44, 228] width 58 height 9
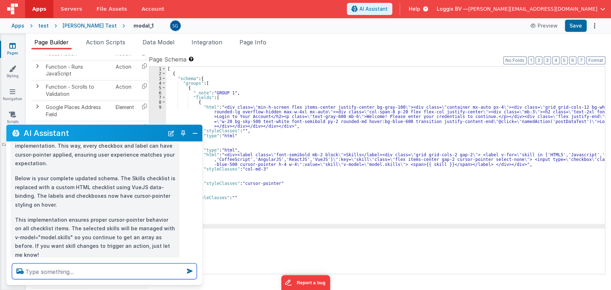
scroll to position [317, 0]
click at [198, 134] on button "Close" at bounding box center [195, 133] width 9 height 10
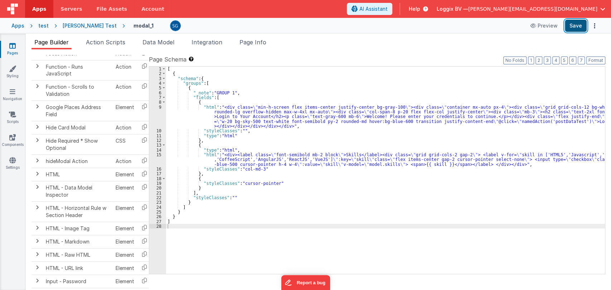
click at [575, 25] on button "Save" at bounding box center [576, 26] width 22 height 12
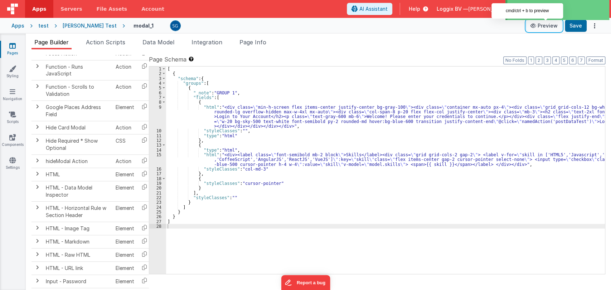
click at [554, 26] on button "Preview" at bounding box center [544, 25] width 36 height 11
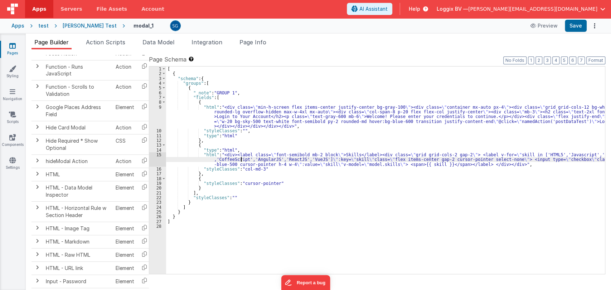
click at [241, 159] on div "[ { "schema" : { "groups" : [ { "_note" : "GROUP 1" , "fields" : [ { "html" : "…" at bounding box center [385, 175] width 439 height 217
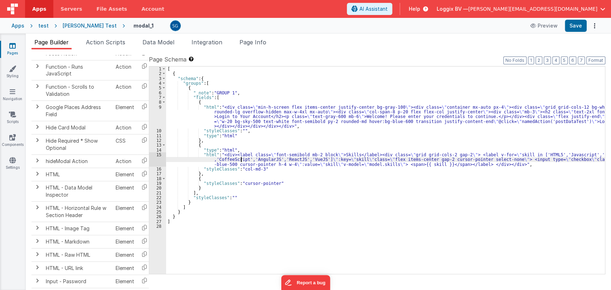
click at [159, 157] on div "15" at bounding box center [157, 160] width 17 height 14
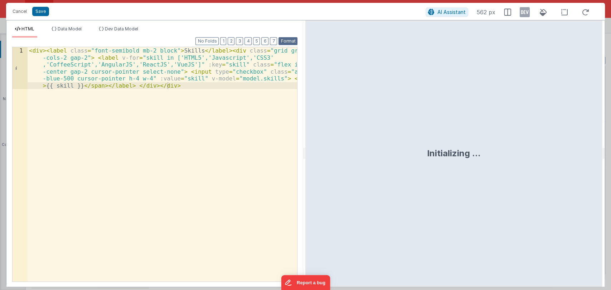
click at [291, 39] on button "Format" at bounding box center [288, 41] width 19 height 8
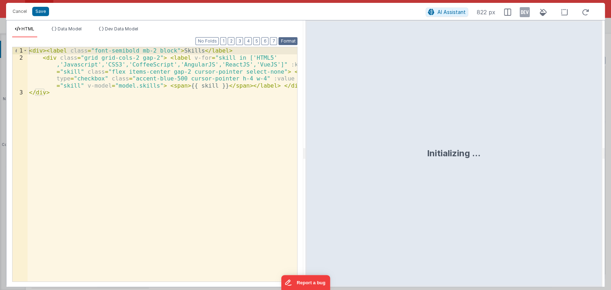
click at [282, 41] on button "Format" at bounding box center [288, 41] width 19 height 8
click at [275, 41] on button "7" at bounding box center [273, 41] width 7 height 8
click at [284, 41] on button "Format" at bounding box center [288, 41] width 19 height 8
click at [101, 85] on div "< div > < label class = "font-semibold mb-2 block" > Skills </ label > < div cl…" at bounding box center [163, 171] width 270 height 249
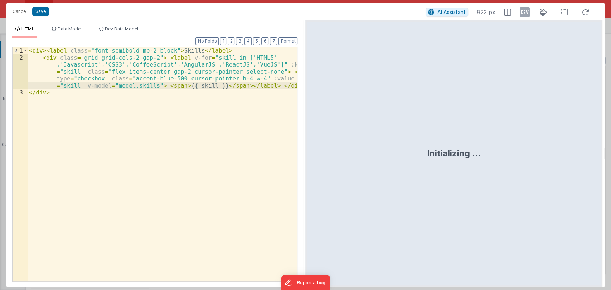
click at [71, 90] on div "< div > < label class = "font-semibold mb-2 block" > Skills </ label > < div cl…" at bounding box center [163, 171] width 270 height 249
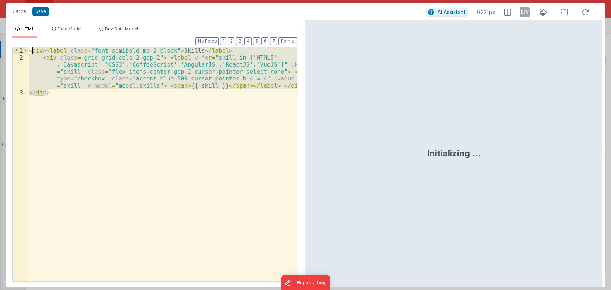
drag, startPoint x: 71, startPoint y: 90, endPoint x: 29, endPoint y: 50, distance: 57.8
click at [29, 50] on div "< div > < label class = "font-semibold mb-2 block" > Skills </ label > < div cl…" at bounding box center [163, 171] width 270 height 249
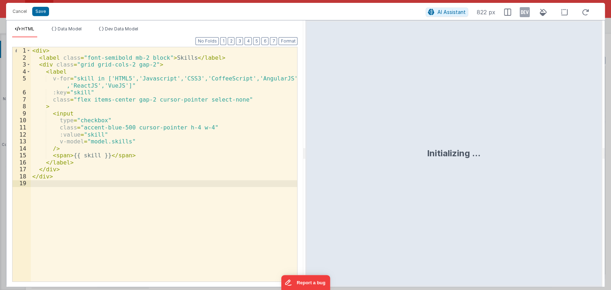
click at [141, 152] on div "< div > < label class = "font-semibold mb-2 block" > Skills </ label > < div cl…" at bounding box center [164, 171] width 267 height 249
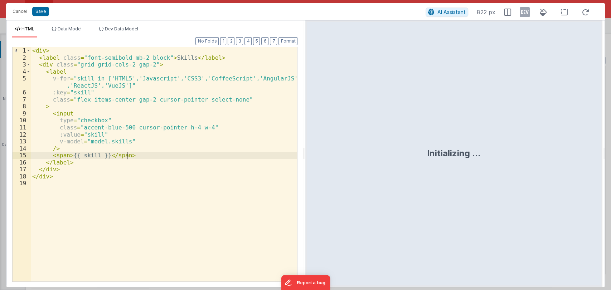
click at [61, 179] on div "< div > < label class = "font-semibold mb-2 block" > Skills </ label > < div cl…" at bounding box center [164, 171] width 267 height 249
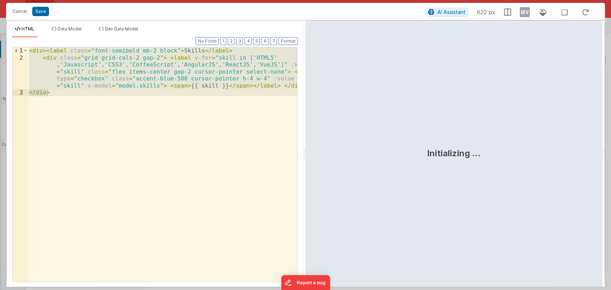
click at [61, 92] on div "< div > < label class = "font-semibold mb-2 block" > Skills </ label > < div cl…" at bounding box center [163, 164] width 270 height 235
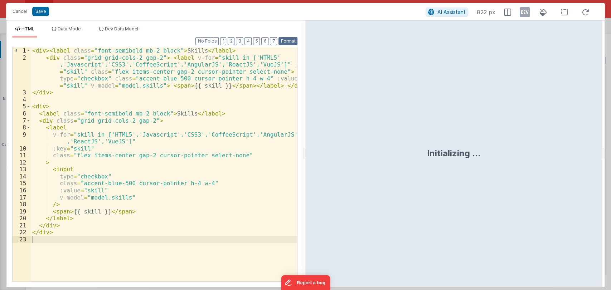
click at [287, 44] on button "Format" at bounding box center [288, 41] width 19 height 8
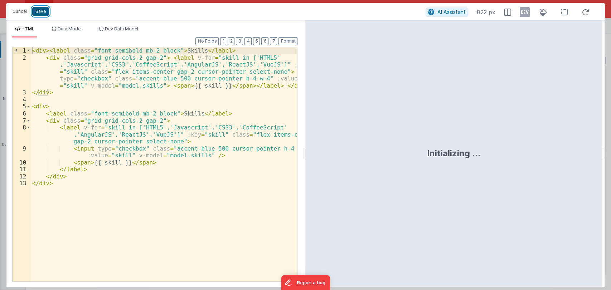
click at [43, 12] on button "Save" at bounding box center [40, 11] width 17 height 9
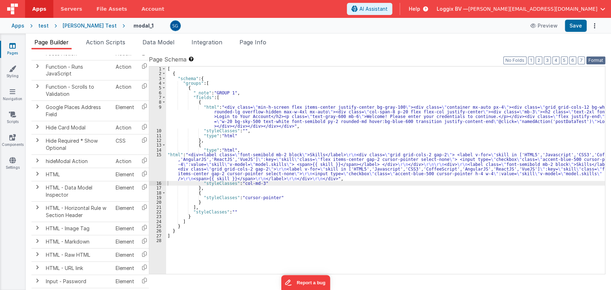
click at [596, 59] on button "Format" at bounding box center [596, 61] width 19 height 8
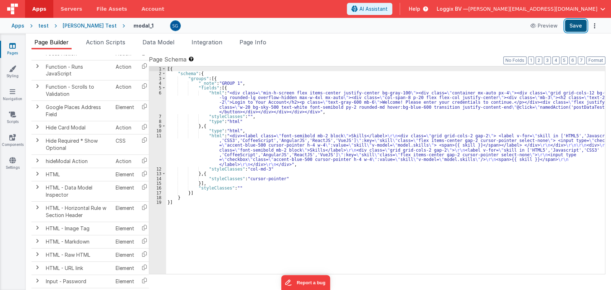
click at [577, 30] on button "Save" at bounding box center [576, 26] width 22 height 12
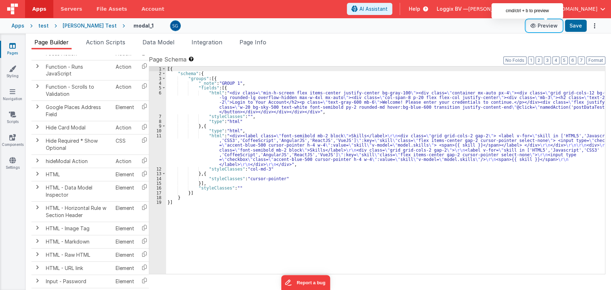
click at [547, 24] on button "Preview" at bounding box center [544, 25] width 36 height 11
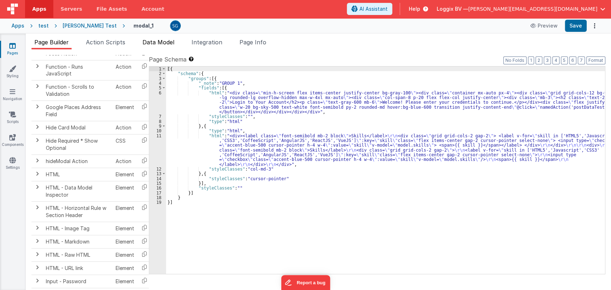
click at [161, 44] on span "Data Model" at bounding box center [159, 42] width 32 height 7
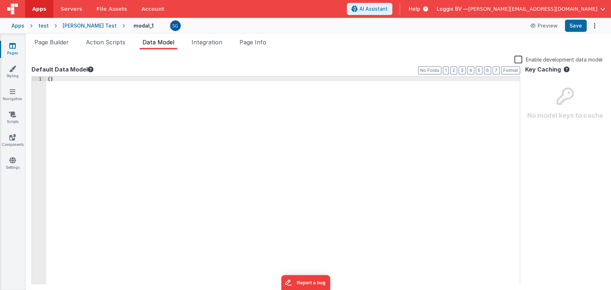
click at [101, 82] on div "{ }" at bounding box center [283, 186] width 474 height 218
click at [49, 79] on div "{ }" at bounding box center [283, 186] width 474 height 218
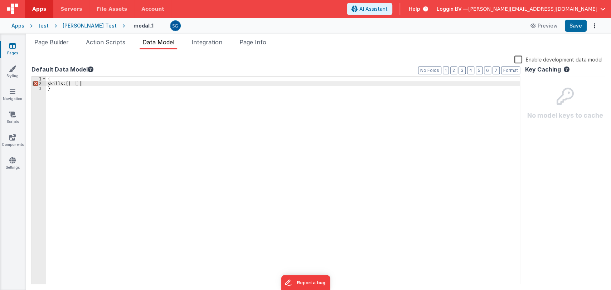
click at [62, 83] on div "{ skills: [ ] }" at bounding box center [283, 186] width 474 height 218
click at [63, 83] on div "{ skills: [ ] }" at bounding box center [283, 186] width 474 height 218
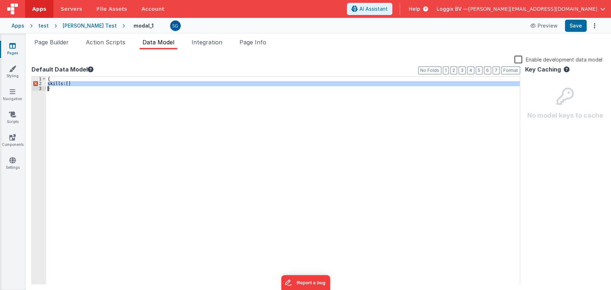
click at [63, 83] on div "{ skills: [ ] }" at bounding box center [283, 181] width 474 height 208
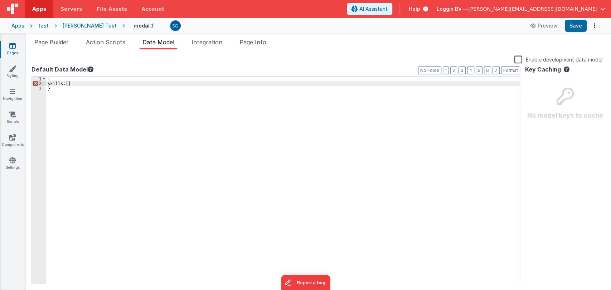
click at [57, 84] on div "{ skills: [ ] }" at bounding box center [283, 186] width 474 height 218
click at [169, 82] on div "{ "skills" : [ ] }" at bounding box center [283, 186] width 474 height 218
click at [579, 26] on button "Save" at bounding box center [576, 26] width 22 height 12
click at [107, 39] on span "Action Scripts" at bounding box center [105, 42] width 39 height 7
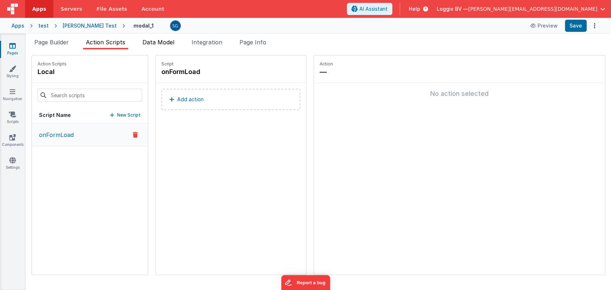
click at [153, 44] on span "Data Model" at bounding box center [159, 42] width 32 height 7
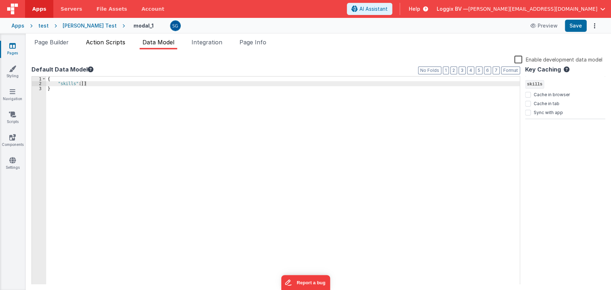
click at [110, 40] on span "Action Scripts" at bounding box center [105, 42] width 39 height 7
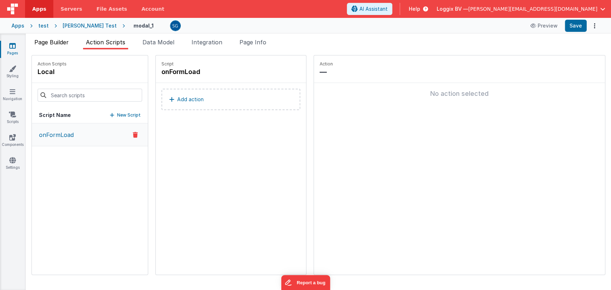
click at [53, 39] on span "Page Builder" at bounding box center [51, 42] width 34 height 7
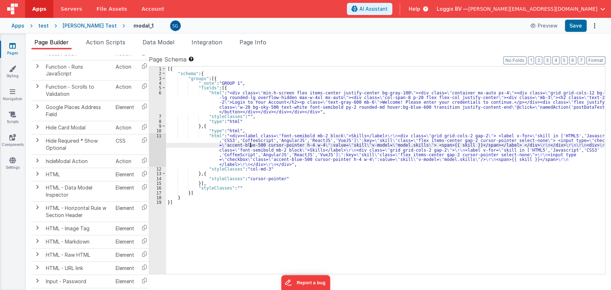
click at [251, 145] on div "[{ "schema" : { "groups" : [{ "_note" : "GROUP 1" , "fields" : [{ "html" : "<di…" at bounding box center [385, 175] width 439 height 217
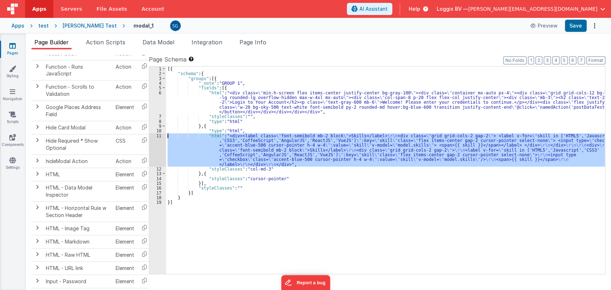
click at [160, 137] on div "11" at bounding box center [157, 150] width 17 height 33
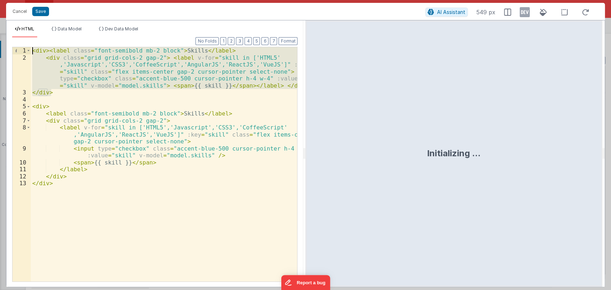
drag, startPoint x: 62, startPoint y: 91, endPoint x: 30, endPoint y: 49, distance: 52.9
click at [30, 49] on div "1 2 3 4 5 6 7 8 9 10 11 12 13 < div > < label class = "font-semibold mb-2 block…" at bounding box center [154, 164] width 285 height 235
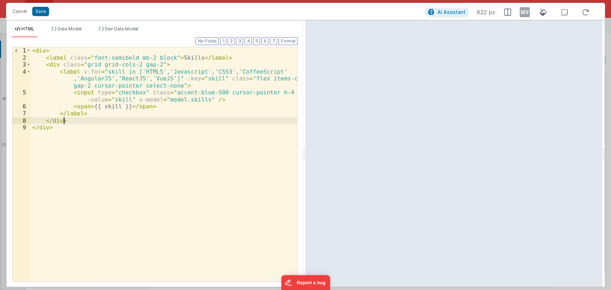
click at [166, 121] on div "< div > < label class = "font-semibold mb-2 block" > Skills </ label > < div cl…" at bounding box center [164, 171] width 267 height 249
click at [281, 44] on button "Format" at bounding box center [288, 41] width 19 height 8
click at [36, 17] on div "Cancel Save AI Assistant 822 px" at bounding box center [305, 11] width 599 height 17
click at [42, 11] on button "Save" at bounding box center [40, 11] width 17 height 9
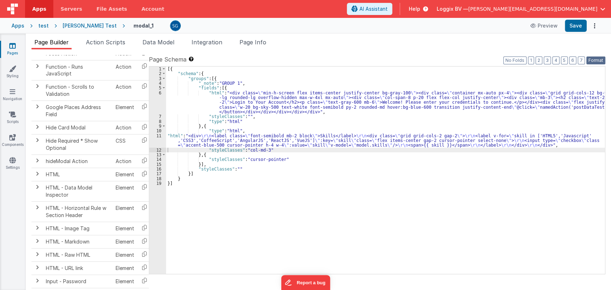
click at [596, 61] on button "Format" at bounding box center [596, 61] width 19 height 8
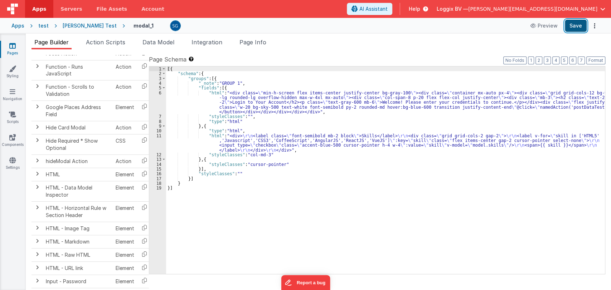
click at [581, 30] on button "Save" at bounding box center [576, 26] width 22 height 12
click at [324, 164] on div "[{ "schema" : { "groups" : [{ "_note" : "GROUP 1" , "fields" : [{ "html" : "<di…" at bounding box center [385, 175] width 439 height 217
click at [308, 164] on div "[{ "schema" : { "groups" : [{ "_note" : "GROUP 1" , "fields" : [{ "html" : "<di…" at bounding box center [385, 175] width 439 height 217
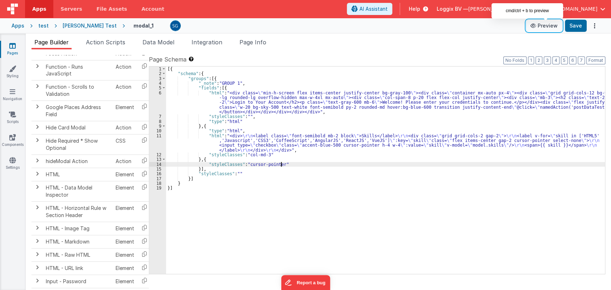
click at [540, 28] on button "Preview" at bounding box center [544, 25] width 36 height 11
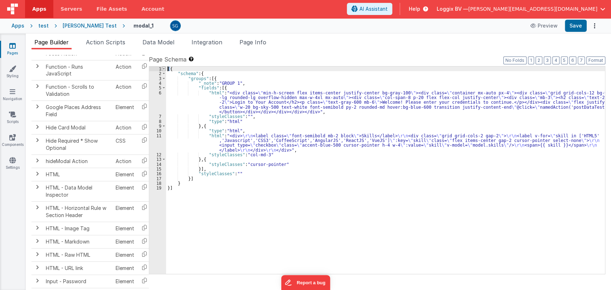
drag, startPoint x: 169, startPoint y: 69, endPoint x: 164, endPoint y: 68, distance: 5.1
click at [164, 68] on div "1 2 3 4 5 6 7 8 9 10 11 12 13 14 15 16 17 18 19 [{ "schema" : { "groups" : [{ "…" at bounding box center [377, 170] width 457 height 208
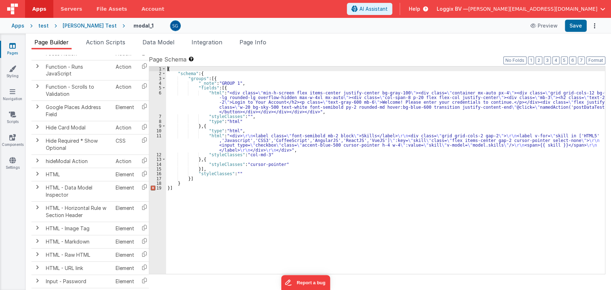
click at [178, 187] on div "{ "schema" : { "groups" : [{ "_note" : "GROUP 1" , "fields" : [{ "html" : "<div…" at bounding box center [385, 175] width 439 height 217
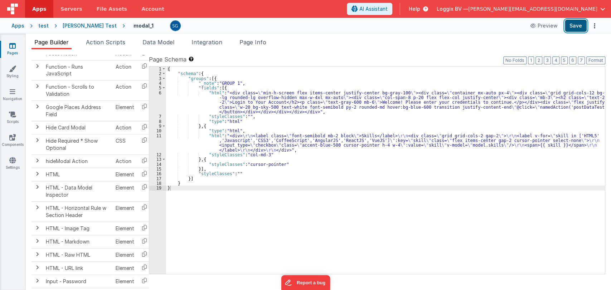
click at [582, 25] on button "Save" at bounding box center [576, 26] width 22 height 12
click at [195, 194] on div "{ "schema" : { "groups" : [{ "_note" : "GROUP 1" , "fields" : [{ "html" : "<div…" at bounding box center [385, 175] width 439 height 217
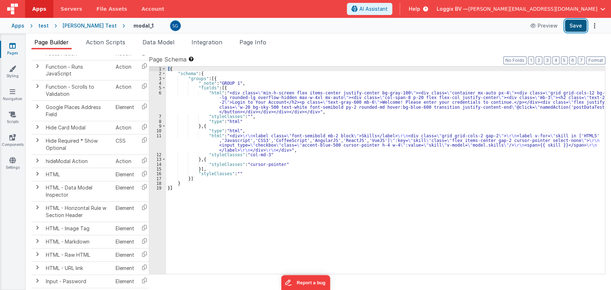
click at [585, 28] on button "Save" at bounding box center [576, 26] width 22 height 12
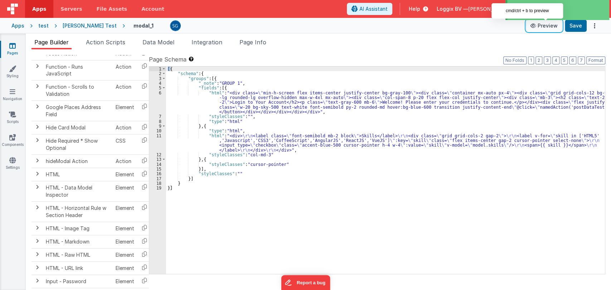
click at [552, 29] on button "Preview" at bounding box center [544, 25] width 36 height 11
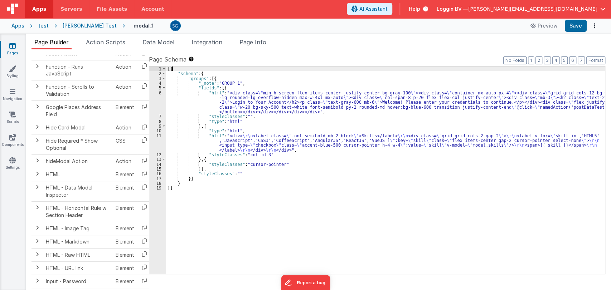
click at [170, 69] on div "[{ "schema" : { "groups" : [{ "_note" : "GROUP 1" , "fields" : [{ "html" : "<di…" at bounding box center [385, 175] width 439 height 217
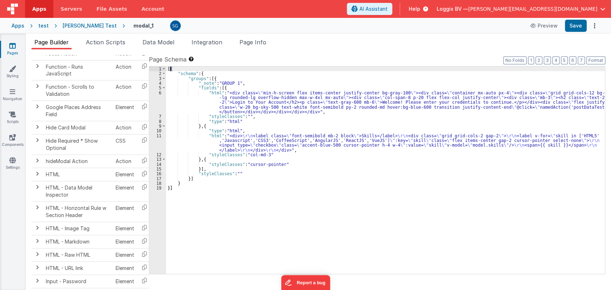
click at [172, 75] on div "[{ "schema" : { "groups" : [{ "_note" : "GROUP 1" , "fields" : [{ "html" : "<di…" at bounding box center [385, 175] width 439 height 217
click at [169, 69] on div "[{ "schema" : { "groups" : [{ "_note" : "GROUP 1" , "fields" : [{ "html" : "<di…" at bounding box center [385, 175] width 439 height 217
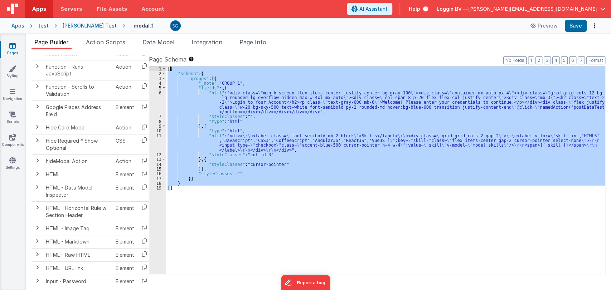
click at [169, 69] on div "[{ "schema" : { "groups" : [{ "_note" : "GROUP 1" , "fields" : [{ "html" : "<di…" at bounding box center [385, 171] width 439 height 208
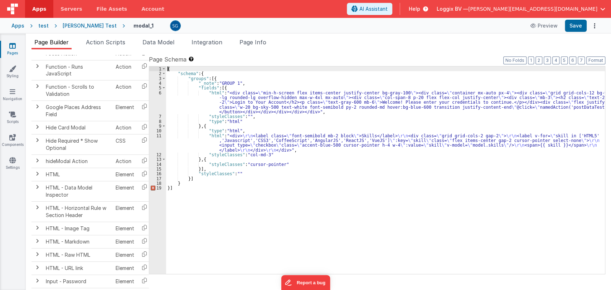
click at [179, 190] on div "{ "schema" : { "groups" : [{ "_note" : "GROUP 1" , "fields" : [{ "html" : "<div…" at bounding box center [385, 175] width 439 height 217
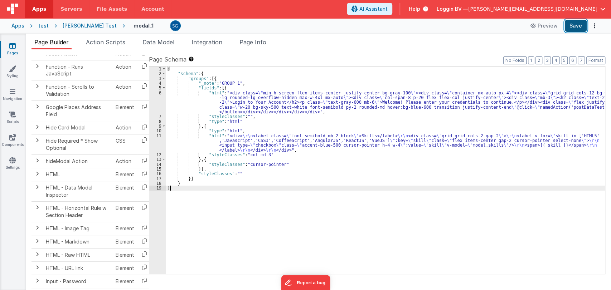
click at [581, 26] on button "Save" at bounding box center [576, 26] width 22 height 12
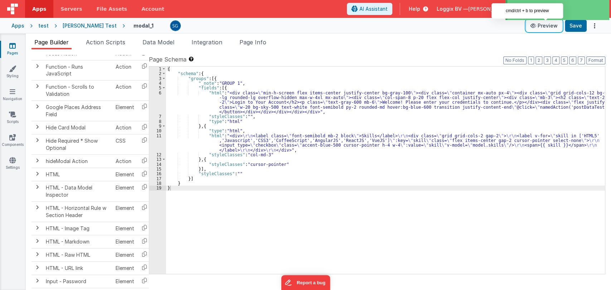
click at [554, 28] on button "Preview" at bounding box center [544, 25] width 36 height 11
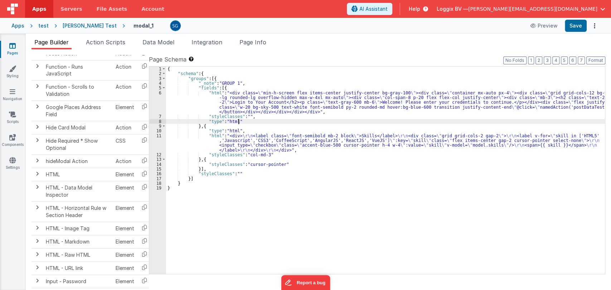
click at [238, 122] on div "{ "schema" : { "groups" : [{ "_note" : "GROUP 1" , "fields" : [{ "html" : "<div…" at bounding box center [385, 175] width 439 height 217
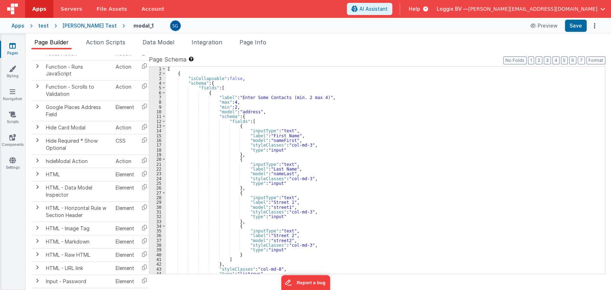
scroll to position [0, 0]
click at [576, 30] on button "Save" at bounding box center [576, 26] width 22 height 12
click at [550, 26] on button "Preview" at bounding box center [544, 25] width 36 height 11
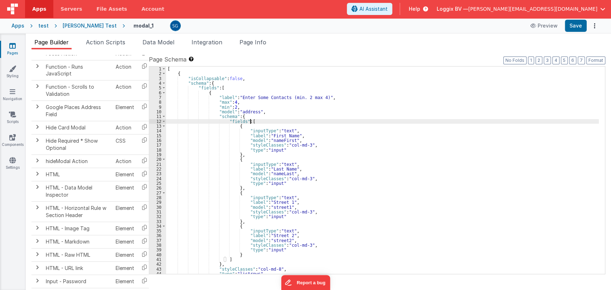
click at [323, 120] on div "[ { "isCollapsable" : false , "schema" : { "fields" : [ { "label" : "Enter Some…" at bounding box center [382, 175] width 433 height 217
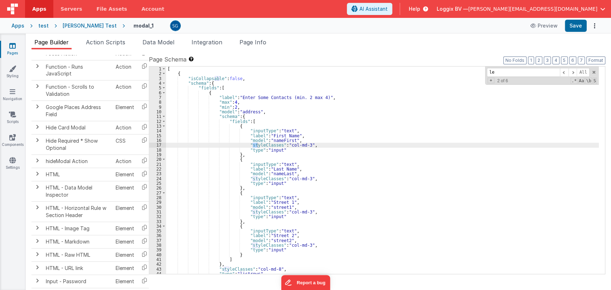
type input "l"
click at [579, 21] on button "Save" at bounding box center [576, 26] width 22 height 12
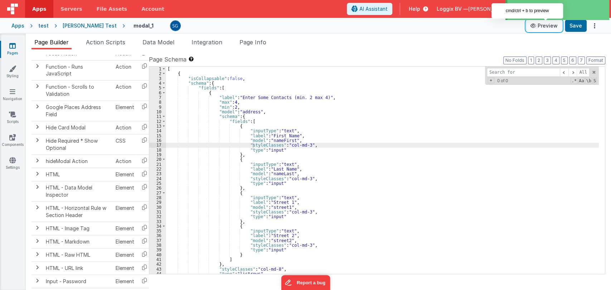
click at [544, 26] on button "Preview" at bounding box center [544, 25] width 36 height 11
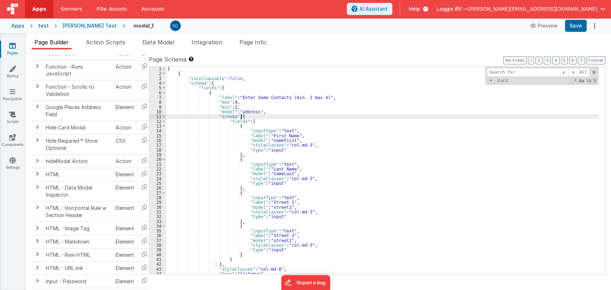
click at [387, 115] on div "[ { "isCollapsable" : false , "schema" : { "fields" : [ { "label" : "Enter Some…" at bounding box center [382, 175] width 433 height 217
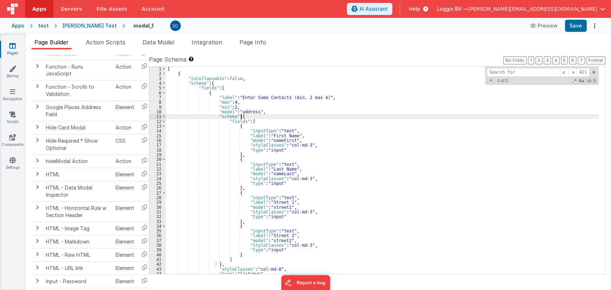
click at [387, 115] on div "[ { "isCollapsable" : false , "schema" : { "fields" : [ { "label" : "Enter Some…" at bounding box center [382, 175] width 433 height 217
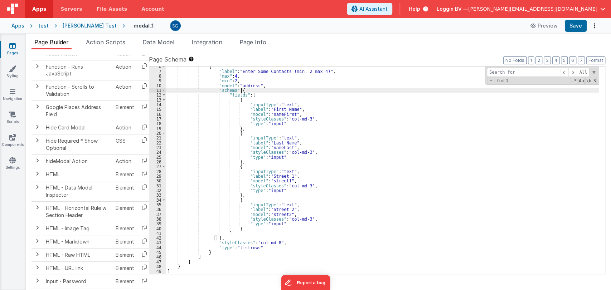
scroll to position [26, 0]
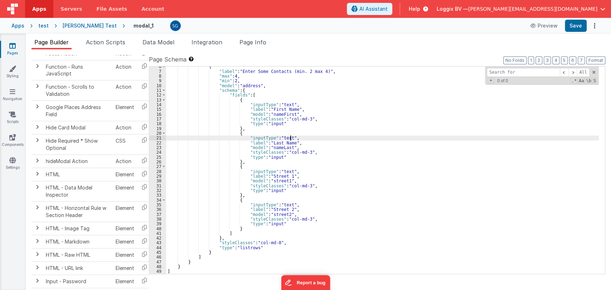
click at [380, 140] on div "{ "label" : "Enter Some Contacts (min. 2 max 4)" , "max" : 4 , "min" : 2 , "mod…" at bounding box center [382, 172] width 433 height 217
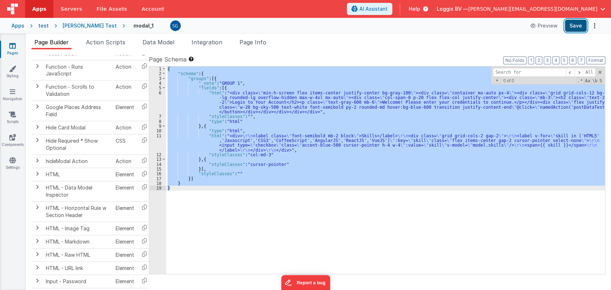
click at [581, 30] on button "Save" at bounding box center [576, 26] width 22 height 12
click at [439, 35] on div "Page Builder Action Scripts Data Model Integration Page Info Snippet Library Na…" at bounding box center [318, 162] width 585 height 257
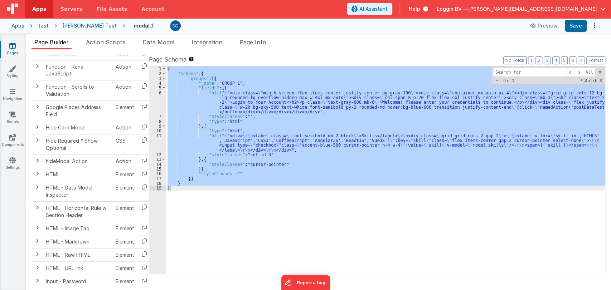
click at [527, 35] on div "Page Builder Action Scripts Data Model Integration Page Info Snippet Library Na…" at bounding box center [318, 162] width 585 height 257
click at [546, 22] on button "Preview" at bounding box center [544, 25] width 36 height 11
click at [258, 38] on li "Page Info" at bounding box center [253, 43] width 33 height 11
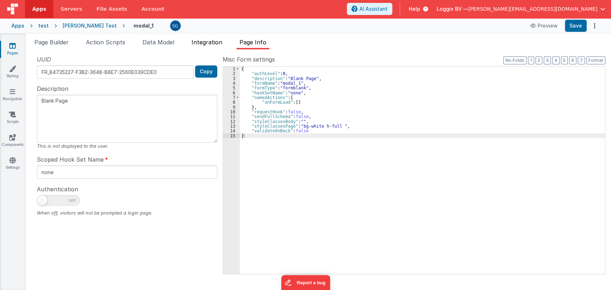
click at [216, 40] on span "Integration" at bounding box center [207, 42] width 31 height 7
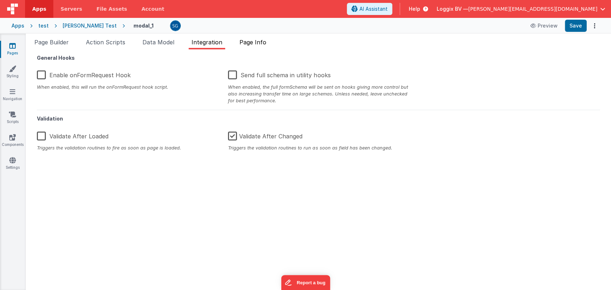
click at [254, 40] on span "Page Info" at bounding box center [253, 42] width 27 height 7
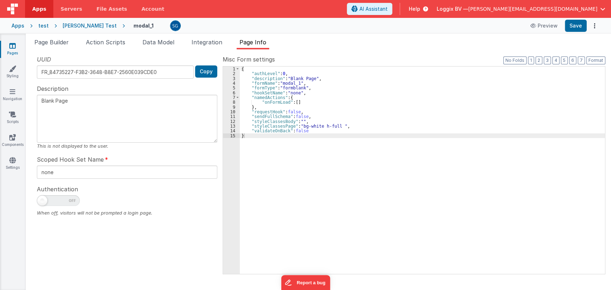
click at [228, 38] on ul "Page Builder Action Scripts Data Model Integration Page Info" at bounding box center [318, 43] width 585 height 11
click at [210, 41] on span "Integration" at bounding box center [207, 42] width 31 height 7
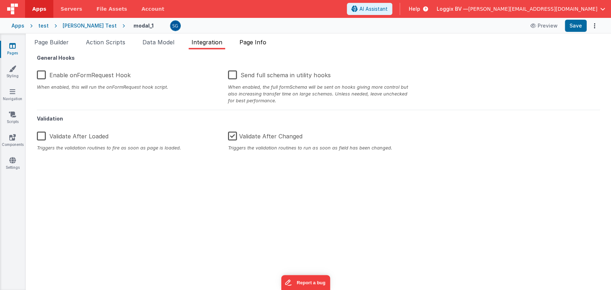
click at [255, 41] on span "Page Info" at bounding box center [253, 42] width 27 height 7
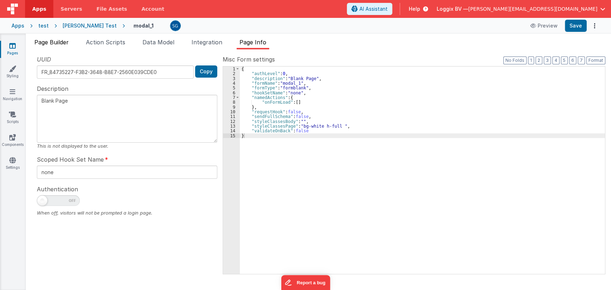
click at [45, 44] on span "Page Builder" at bounding box center [51, 42] width 34 height 7
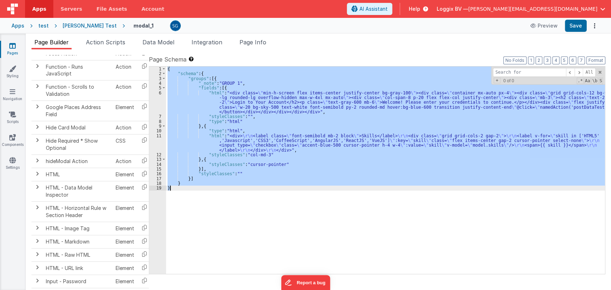
click at [274, 129] on div "{ "schema" : { "groups" : [{ "_note" : "GROUP 1" , "fields" : [{ "html" : "<div…" at bounding box center [385, 171] width 439 height 208
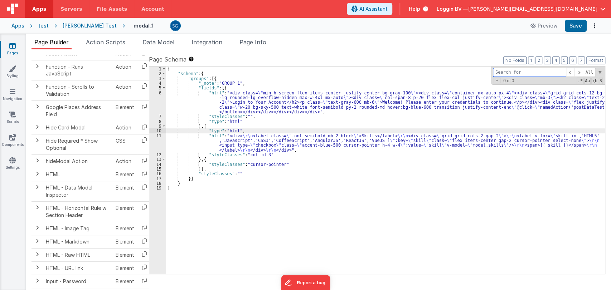
click at [599, 72] on span at bounding box center [600, 72] width 5 height 5
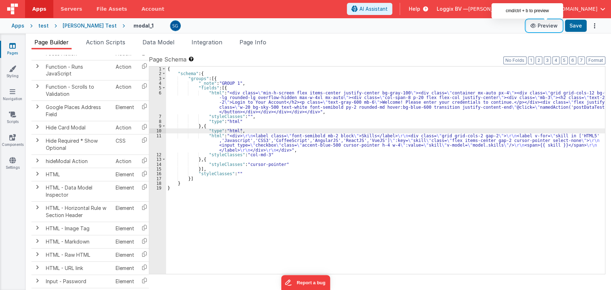
click at [547, 25] on button "Preview" at bounding box center [544, 25] width 36 height 11
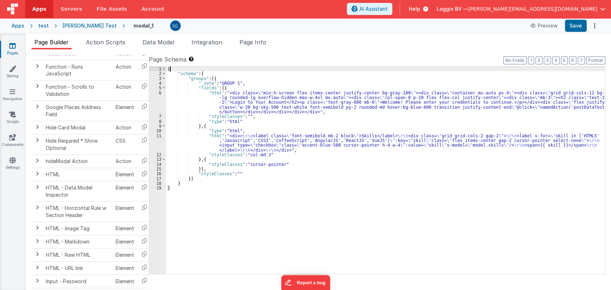
click at [169, 69] on div "{ "schema" : { "groups" : [{ "_note" : "GROUP 1" , "fields" : [{ "html" : "<div…" at bounding box center [385, 175] width 439 height 217
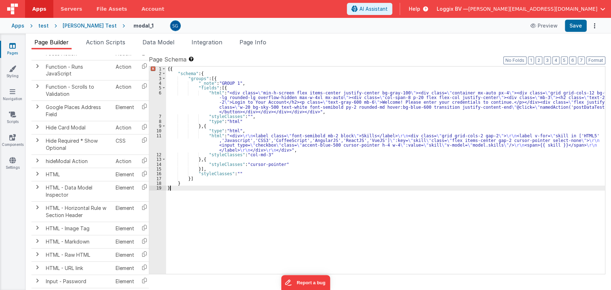
click at [174, 188] on div "{{ "schema" : { "groups" : [{ "_note" : "GROUP 1" , "fields" : [{ "html" : "<di…" at bounding box center [385, 175] width 439 height 217
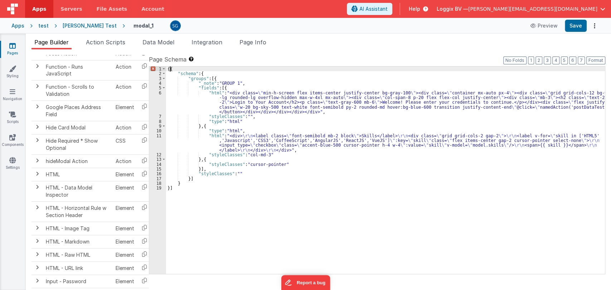
click at [170, 67] on div "{{ "schema" : { "groups" : [{ "_note" : "GROUP 1" , "fields" : [{ "html" : "<di…" at bounding box center [385, 175] width 439 height 217
click at [573, 29] on button "Save" at bounding box center [576, 26] width 22 height 12
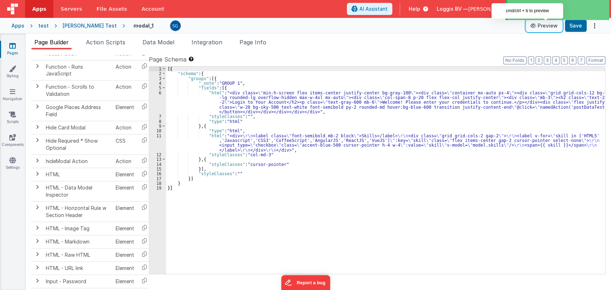
click at [548, 29] on button "Preview" at bounding box center [544, 25] width 36 height 11
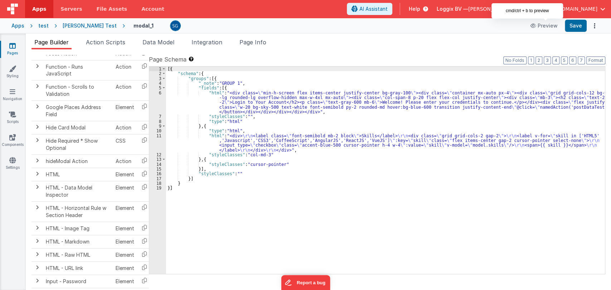
click at [241, 143] on div "[{ "schema" : { "groups" : [{ "_note" : "GROUP 1" , "fields" : [{ "html" : "<di…" at bounding box center [385, 175] width 439 height 217
click at [160, 135] on div "11" at bounding box center [157, 143] width 17 height 19
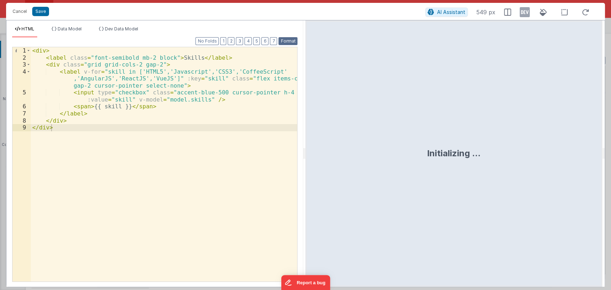
click at [295, 37] on button "Format" at bounding box center [288, 41] width 19 height 8
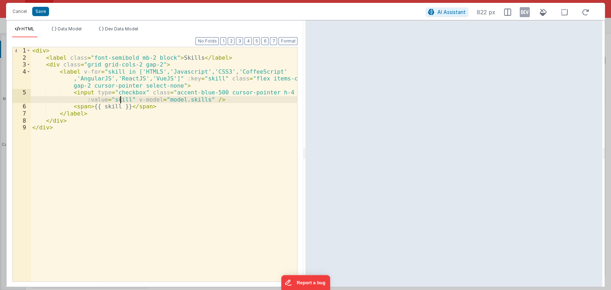
click at [121, 101] on div "< div > < label class = "font-semibold mb-2 block" > Skills </ label > < div cl…" at bounding box center [164, 171] width 267 height 249
click at [123, 100] on div "< div > < label class = "font-semibold mb-2 block" > Skills </ label > < div cl…" at bounding box center [164, 171] width 267 height 249
click at [19, 13] on button "Cancel" at bounding box center [19, 11] width 21 height 10
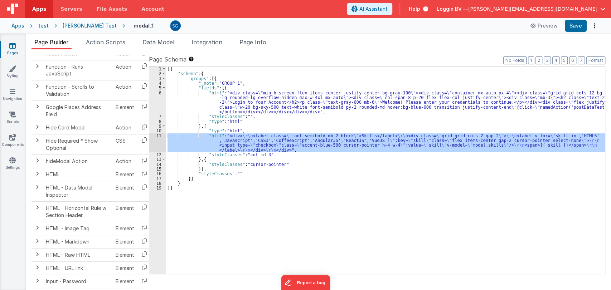
click at [245, 131] on div "[{ "schema" : { "groups" : [{ "_note" : "GROUP 1" , "fields" : [{ "html" : "<di…" at bounding box center [385, 175] width 439 height 217
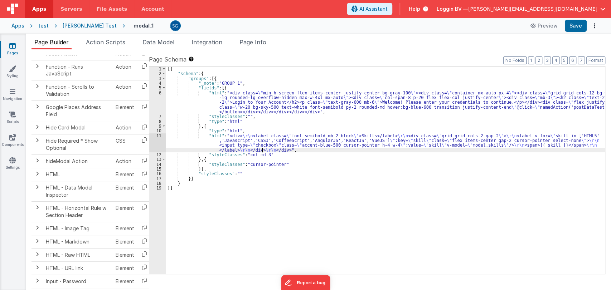
click at [262, 148] on div "[{ "schema" : { "groups" : [{ "_note" : "GROUP 1" , "fields" : [{ "html" : "<di…" at bounding box center [385, 175] width 439 height 217
click at [160, 35] on div "Page Builder Action Scripts Data Model Integration Page Info Snippet Library Na…" at bounding box center [318, 162] width 585 height 257
click at [162, 41] on span "Data Model" at bounding box center [159, 42] width 32 height 7
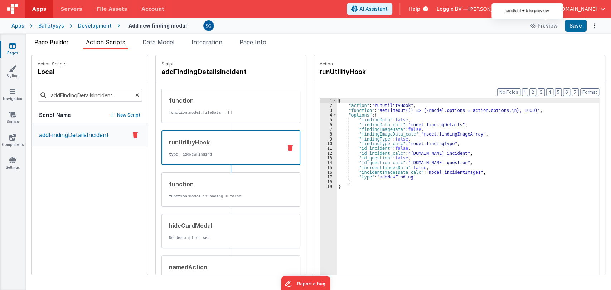
scroll to position [24, 0]
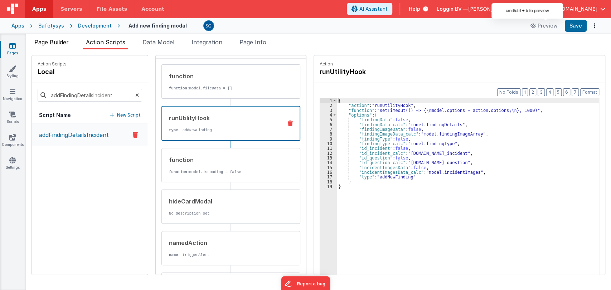
click at [49, 47] on li "Page Builder" at bounding box center [52, 43] width 40 height 11
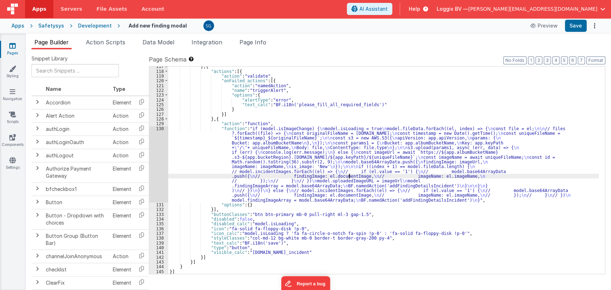
click at [349, 178] on div "} , { "actions" : [{ "action" : "validate" , "onFailed_actions" : [{ "action" :…" at bounding box center [383, 172] width 431 height 217
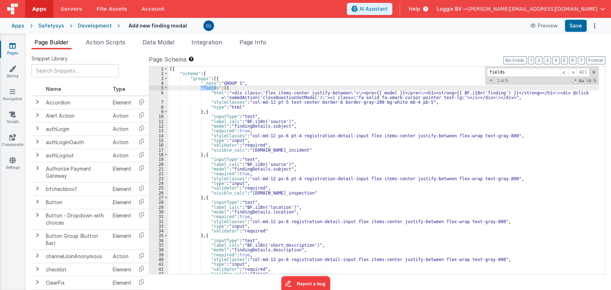
scroll to position [0, 0]
type input "fields"
click at [574, 73] on span at bounding box center [573, 72] width 9 height 9
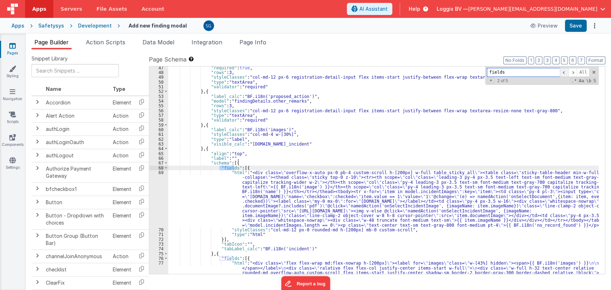
click at [564, 73] on span at bounding box center [564, 72] width 9 height 9
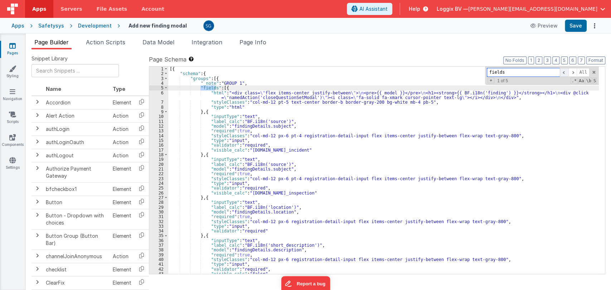
scroll to position [0, 0]
click at [164, 88] on span at bounding box center [166, 88] width 4 height 5
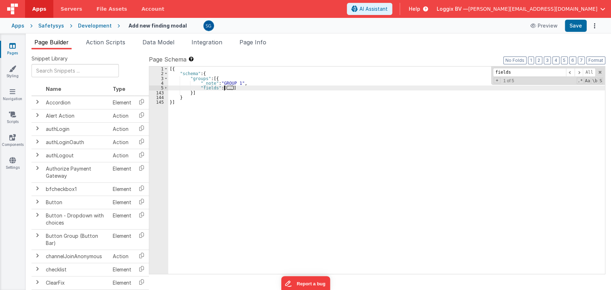
click at [227, 87] on span "..." at bounding box center [230, 88] width 7 height 4
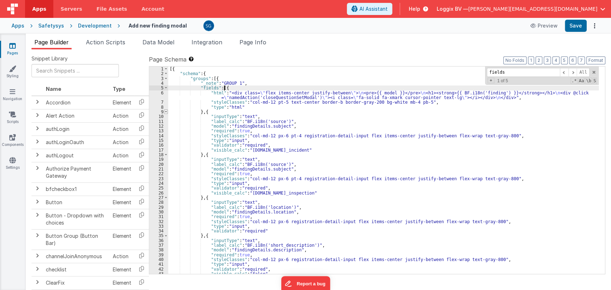
click at [165, 112] on span at bounding box center [166, 112] width 4 height 5
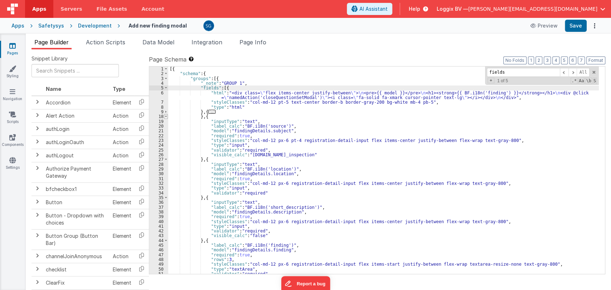
click at [166, 117] on span at bounding box center [166, 116] width 4 height 5
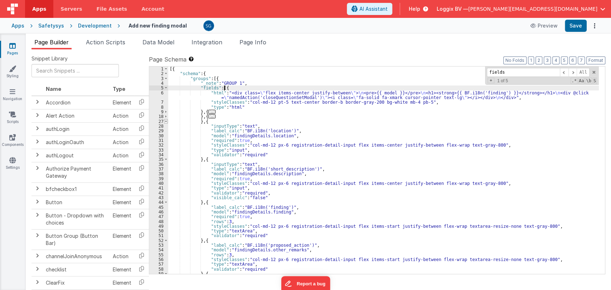
click at [166, 122] on span at bounding box center [166, 121] width 4 height 5
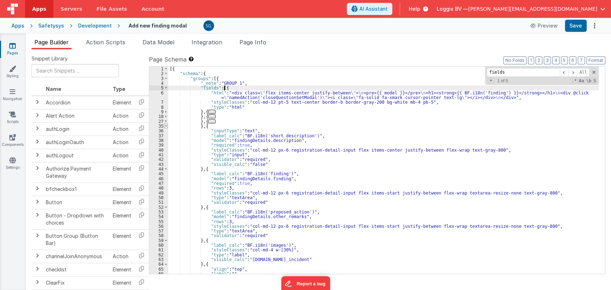
click at [166, 125] on span at bounding box center [166, 126] width 4 height 5
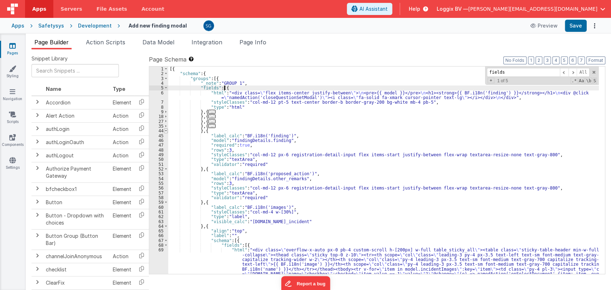
click at [165, 130] on span at bounding box center [166, 131] width 4 height 5
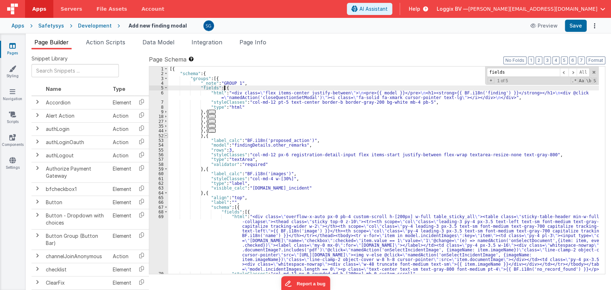
click at [164, 135] on span at bounding box center [166, 136] width 4 height 5
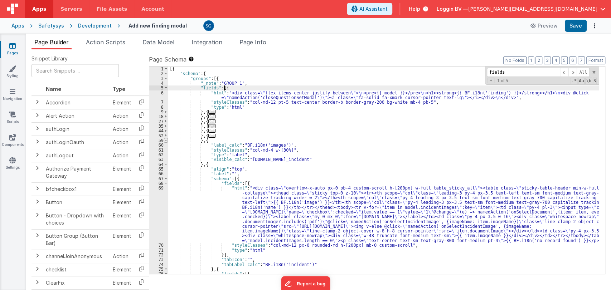
click at [165, 139] on span at bounding box center [166, 140] width 4 height 5
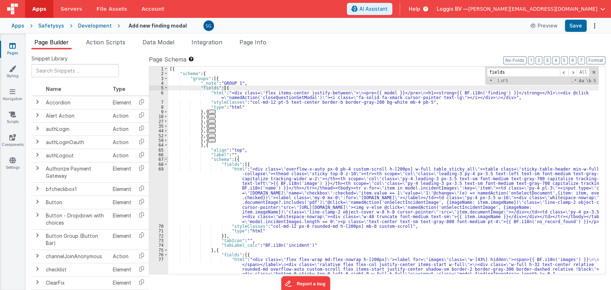
click at [165, 159] on span at bounding box center [166, 159] width 4 height 5
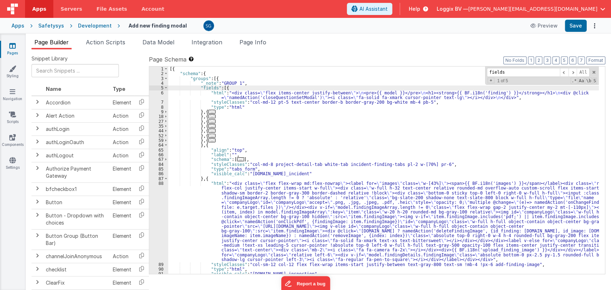
click at [237, 159] on span "..." at bounding box center [240, 160] width 7 height 4
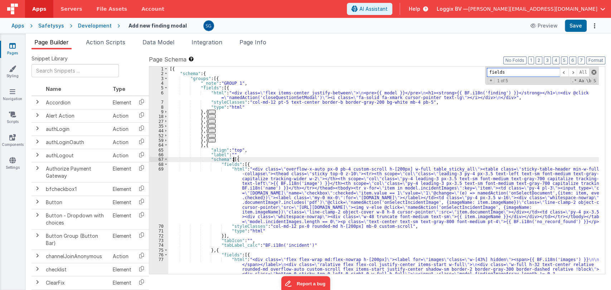
click at [595, 71] on span at bounding box center [594, 72] width 5 height 5
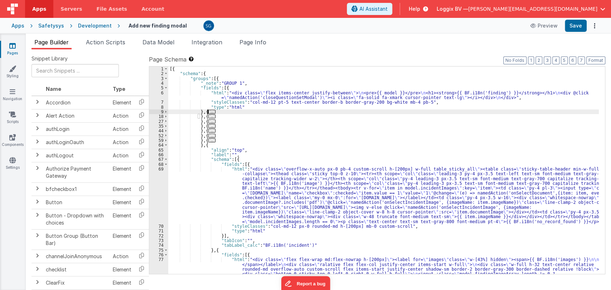
click at [210, 112] on span "..." at bounding box center [211, 112] width 7 height 4
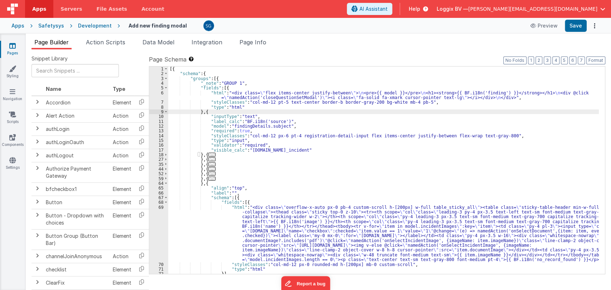
click at [299, 150] on div "[{ "schema" : { "groups" : [{ "_note" : "GROUP 1" , "fields" : [{ "html" : "<di…" at bounding box center [383, 175] width 431 height 217
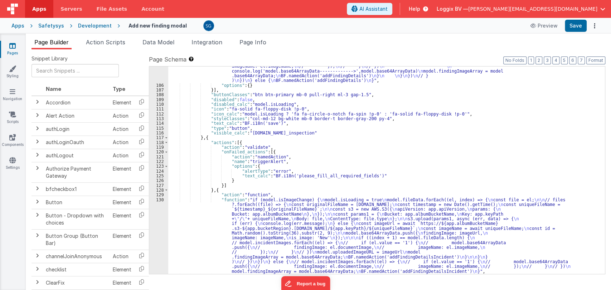
scroll to position [661, 0]
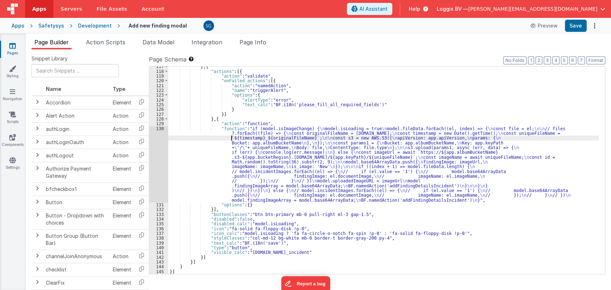
click at [231, 138] on div "} , { "actions" : [{ "action" : "validate" , "onFailed_actions" : [{ "action" :…" at bounding box center [383, 172] width 431 height 217
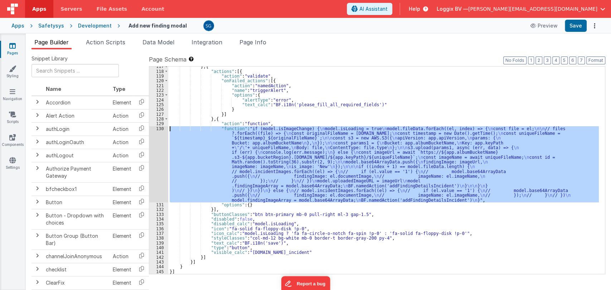
click at [157, 130] on div "130" at bounding box center [158, 164] width 19 height 76
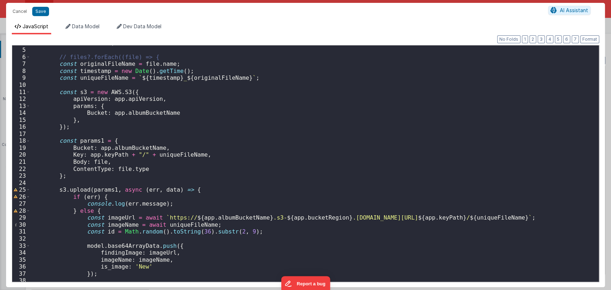
scroll to position [26, 0]
click at [314, 161] on div "const file = el ; // files?.forEach((file) => { const originalFileName = file .…" at bounding box center [311, 165] width 563 height 250
